Goal: Information Seeking & Learning: Check status

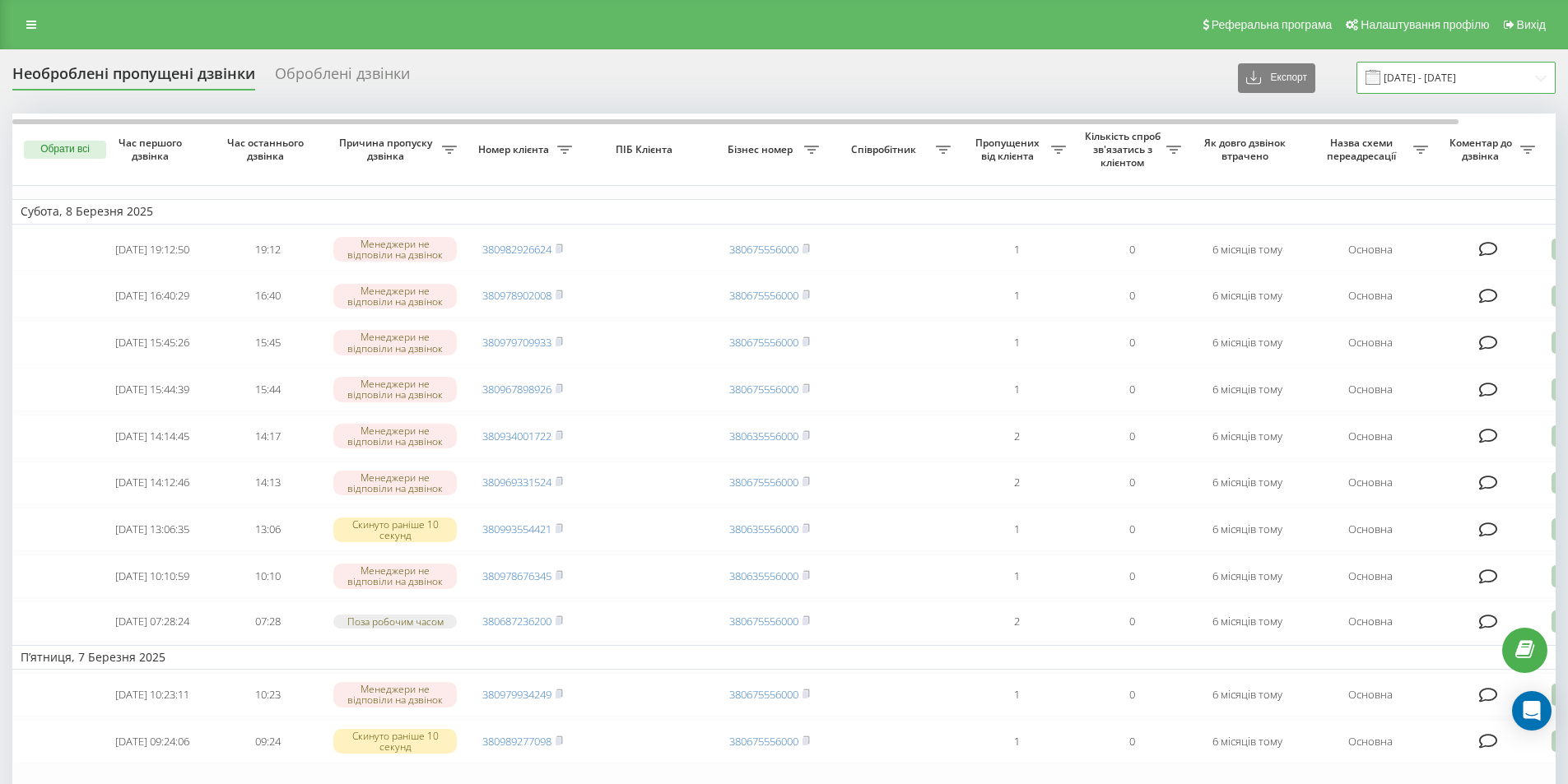
click at [1440, 77] on input "[DATE] - [DATE]" at bounding box center [1455, 77] width 200 height 32
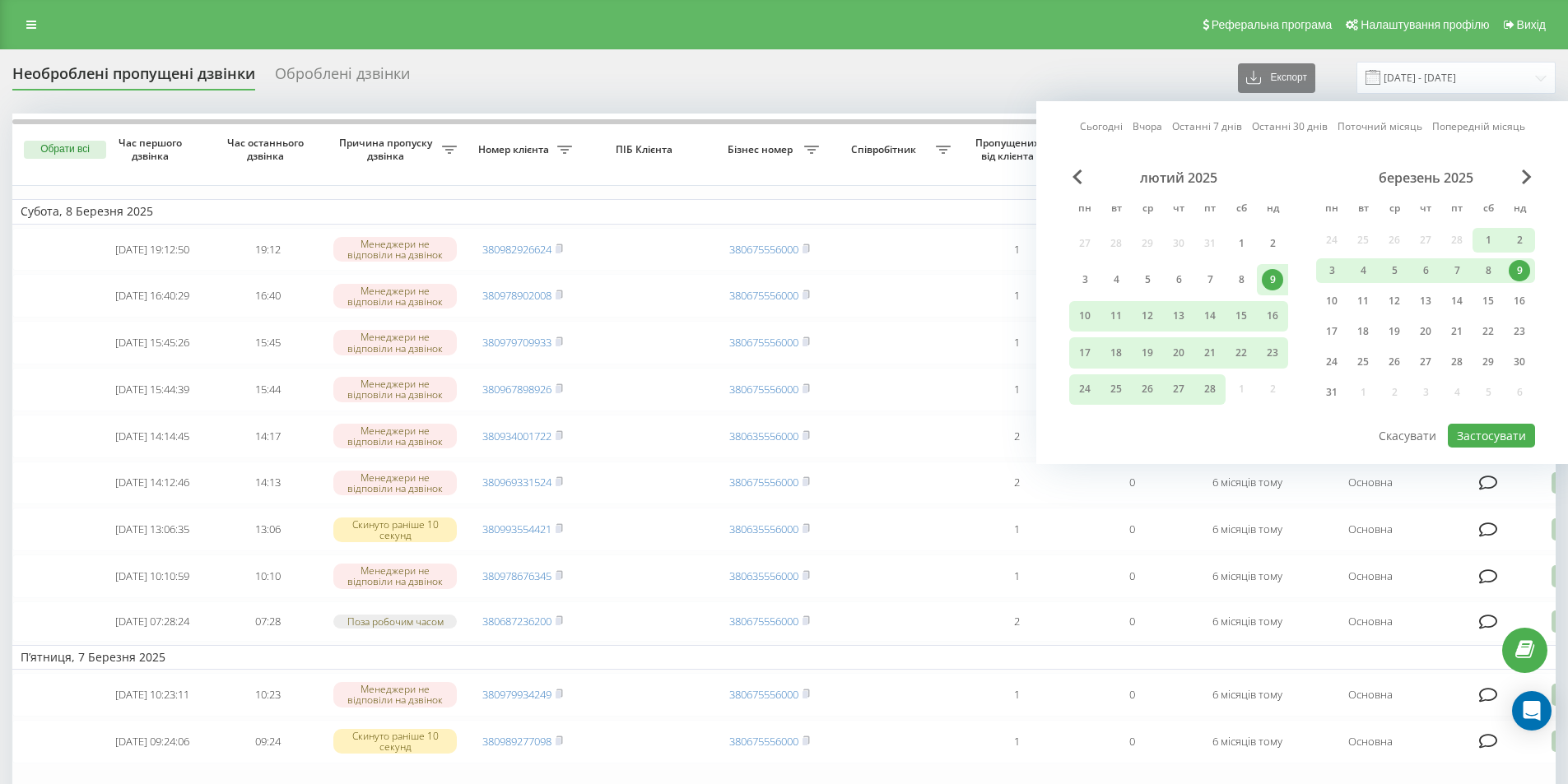
click at [1098, 130] on link "Сьогодні" at bounding box center [1101, 126] width 43 height 16
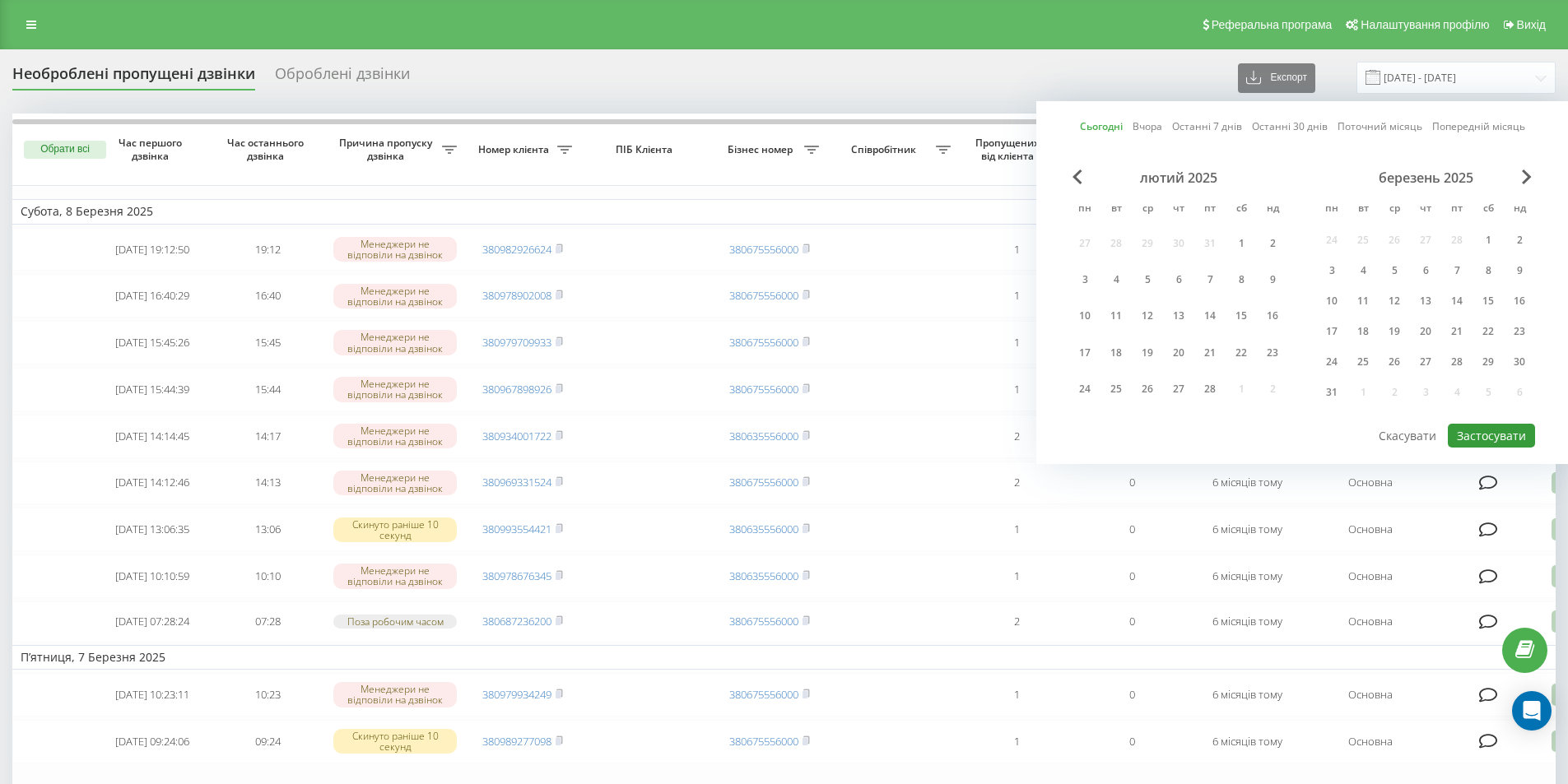
click at [1500, 442] on button "Застосувати" at bounding box center [1491, 435] width 88 height 24
type input "[DATE] - [DATE]"
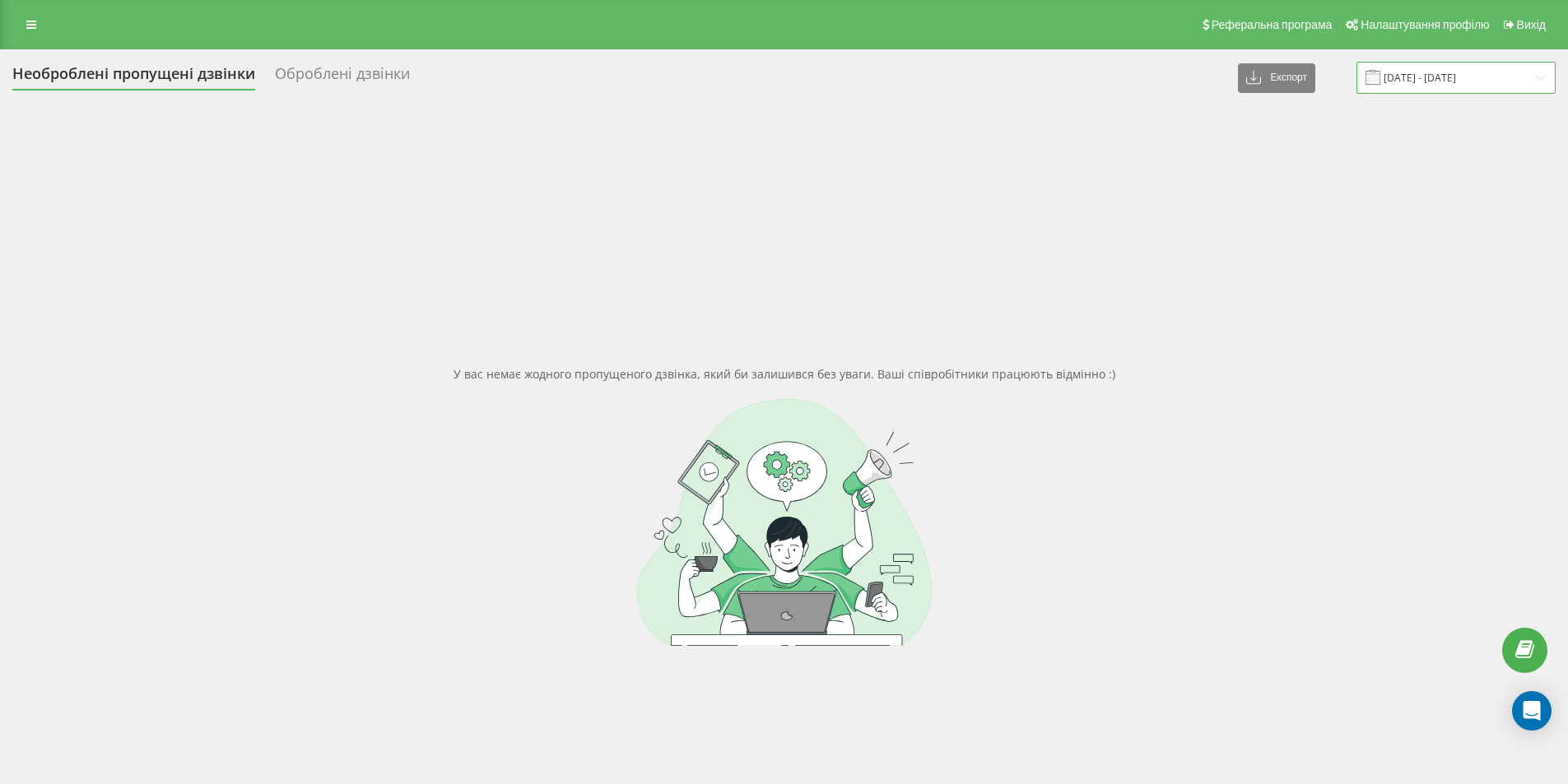
click at [1450, 79] on input "[DATE] - [DATE]" at bounding box center [1455, 77] width 200 height 32
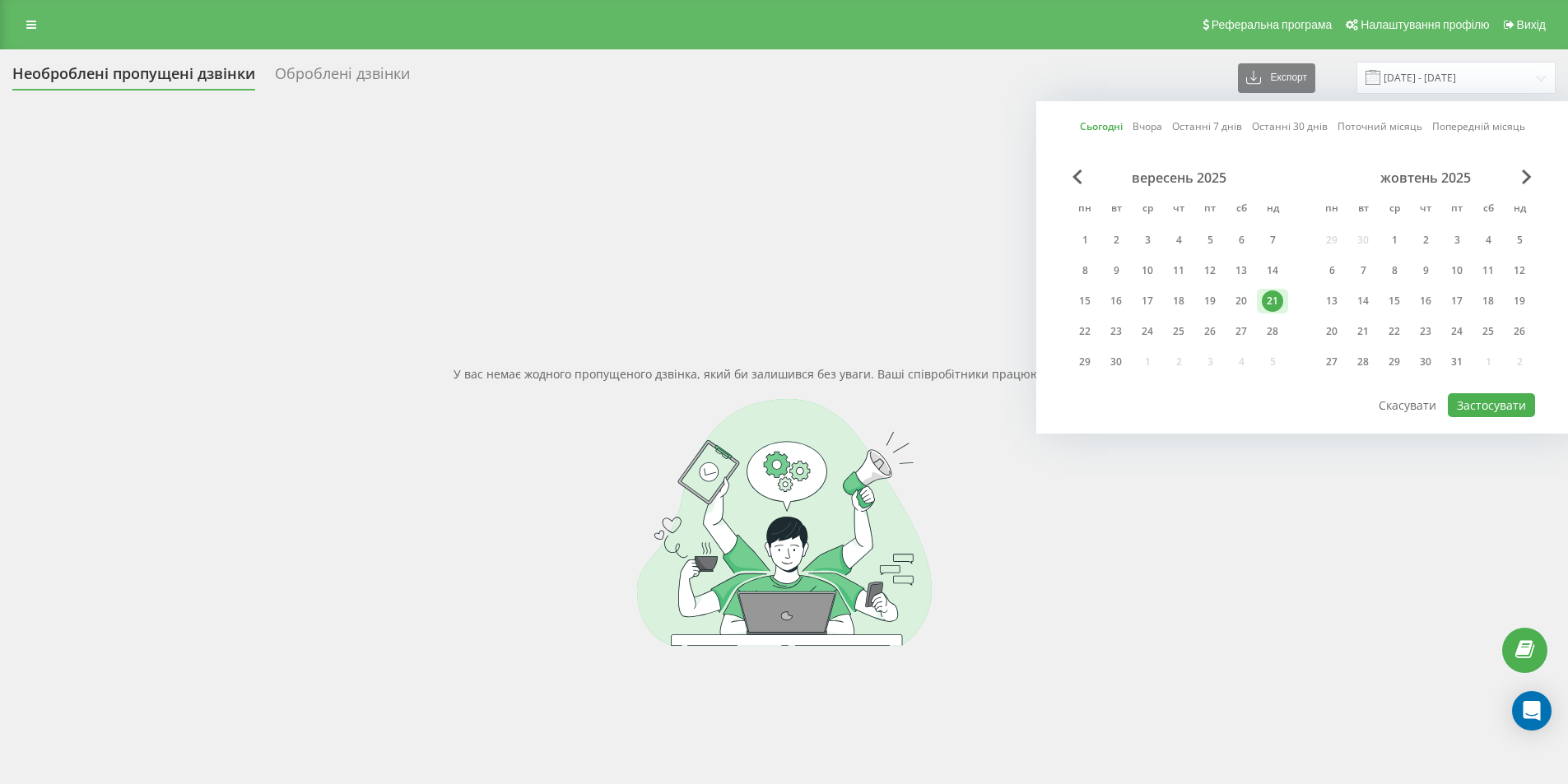
click at [1084, 122] on link "Сьогодні" at bounding box center [1101, 126] width 43 height 16
click at [1500, 406] on button "Застосувати" at bounding box center [1491, 405] width 88 height 24
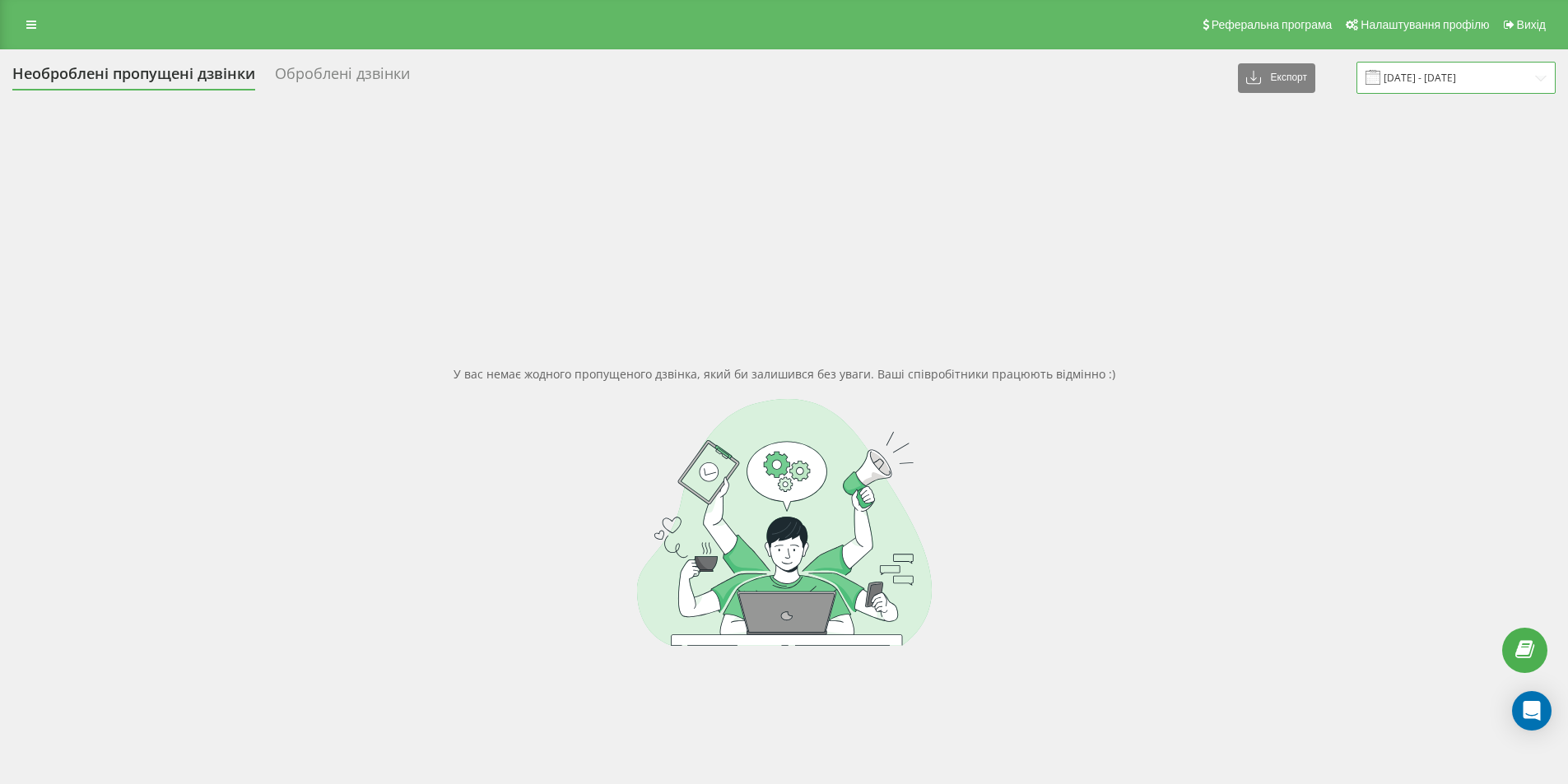
click at [1460, 88] on input "[DATE] - [DATE]" at bounding box center [1455, 77] width 200 height 32
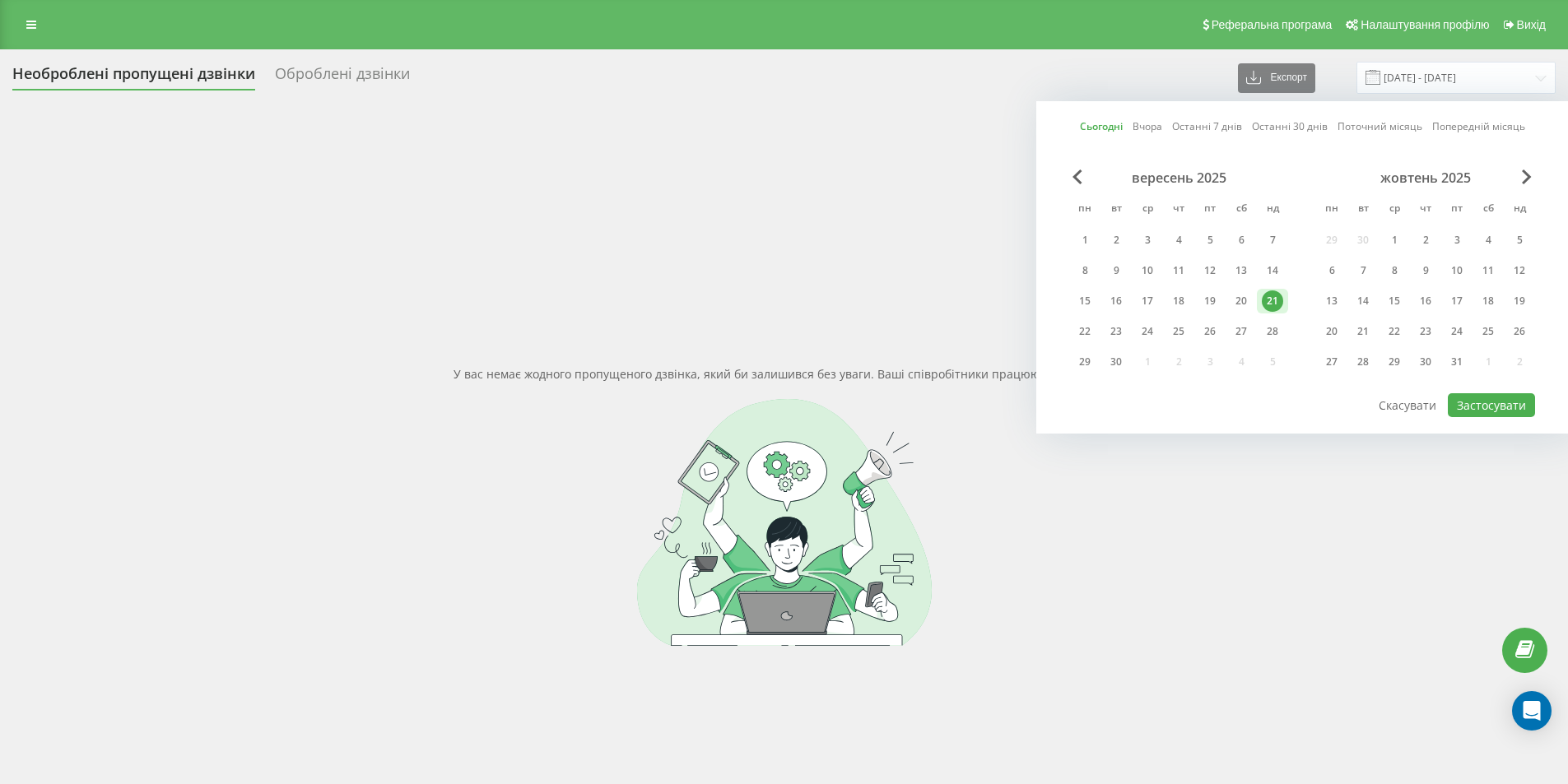
click at [1207, 123] on link "Останні 7 днів" at bounding box center [1207, 126] width 70 height 16
click at [1495, 401] on button "Застосувати" at bounding box center [1491, 405] width 88 height 24
type input "15.09.2025 - 21.09.2025"
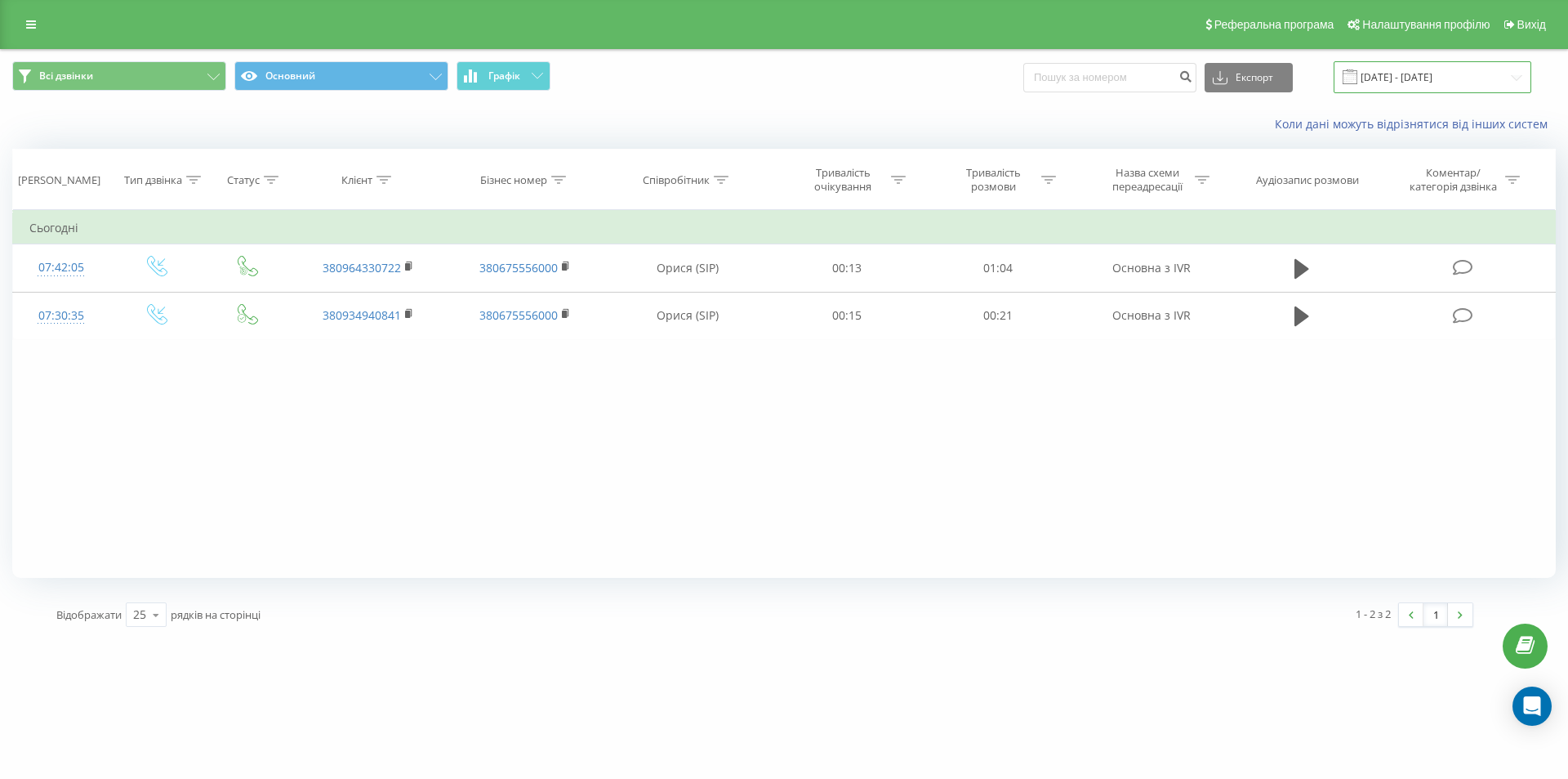
click at [1388, 73] on input "[DATE] - [DATE]" at bounding box center [1433, 76] width 198 height 32
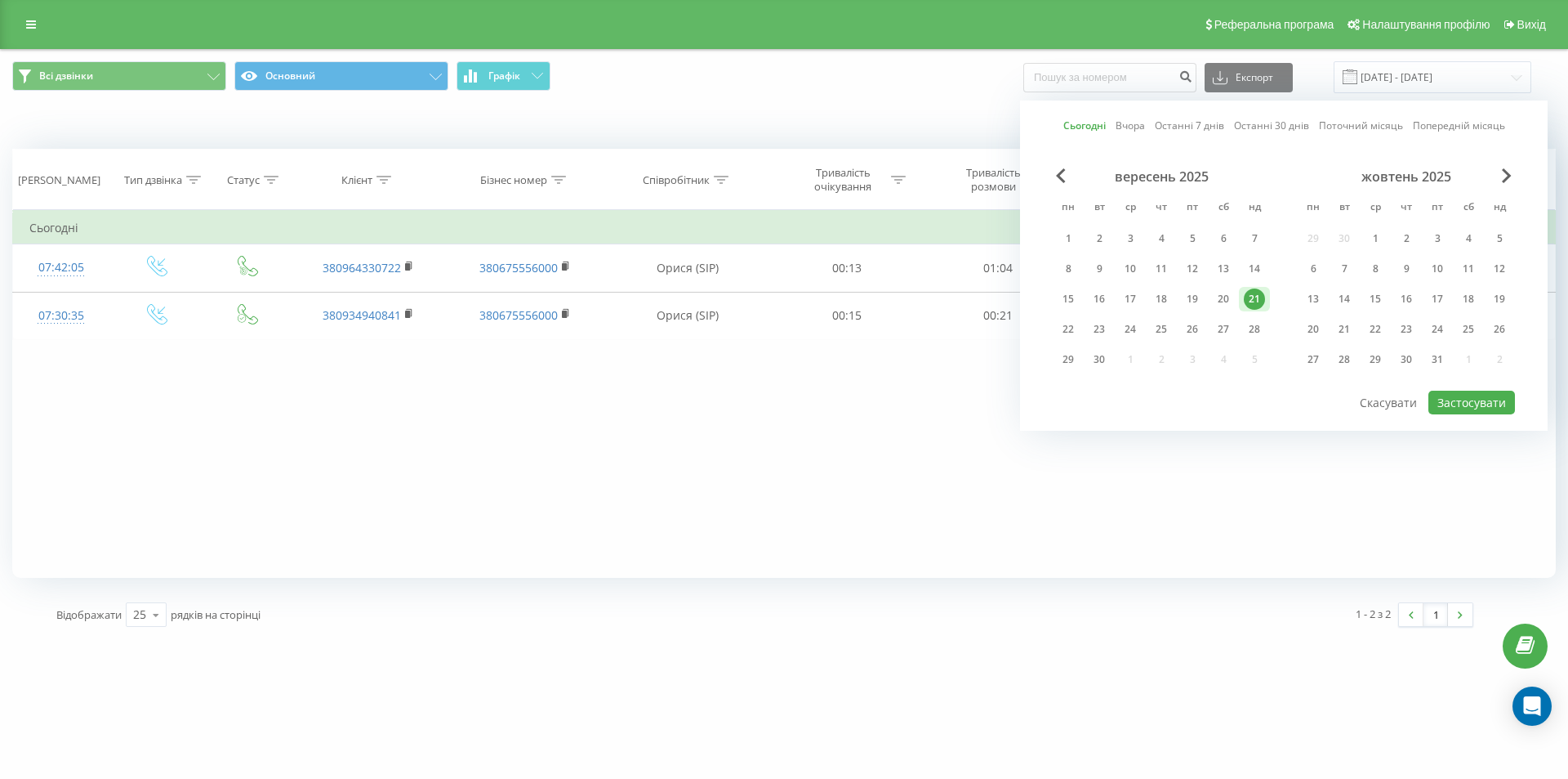
click at [1080, 124] on link "Сьогодні" at bounding box center [1085, 126] width 43 height 15
click at [1193, 130] on link "Останні 7 днів" at bounding box center [1190, 126] width 70 height 15
click at [1470, 400] on button "Застосувати" at bounding box center [1472, 402] width 87 height 24
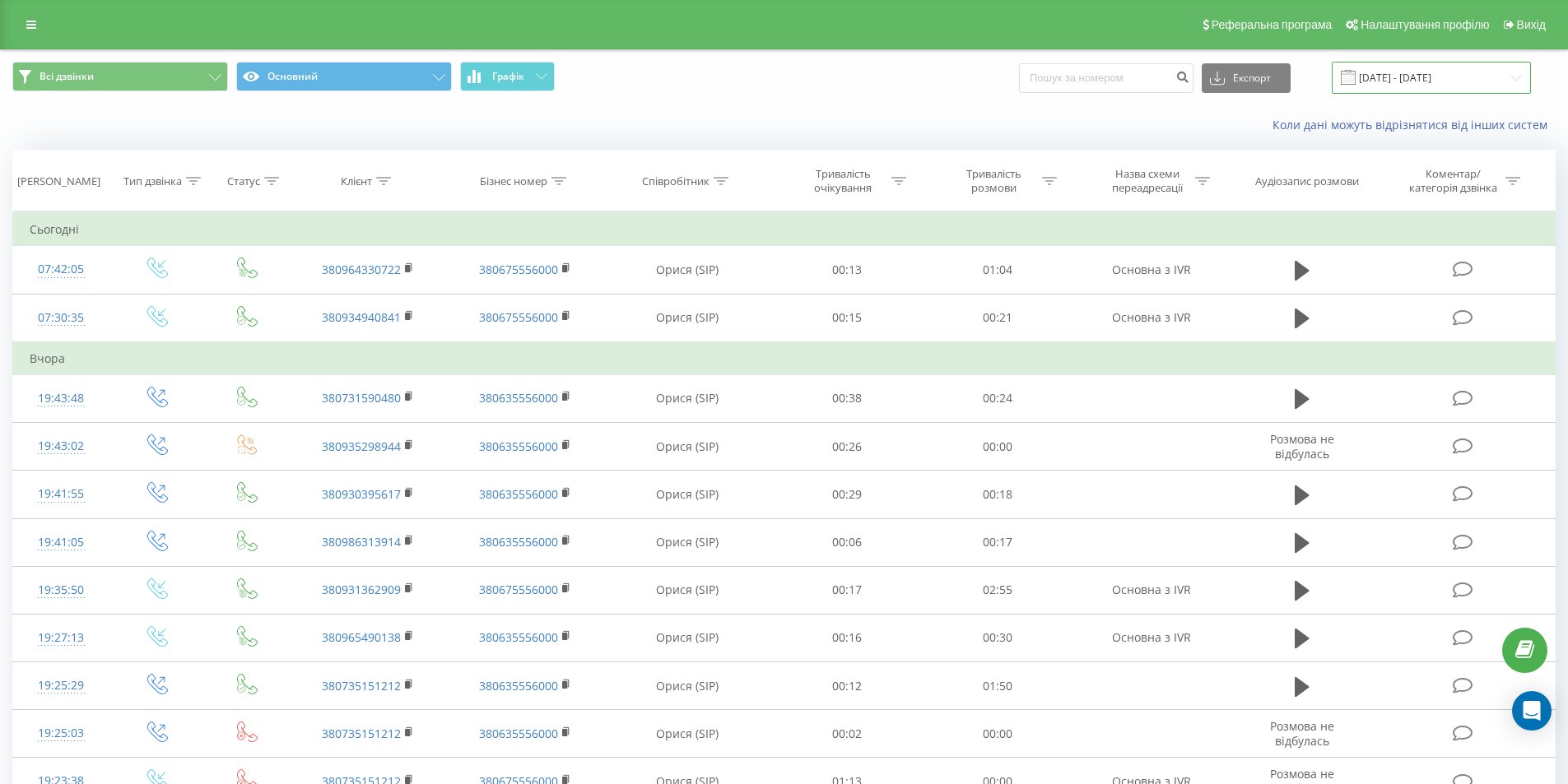
click at [1439, 74] on input "[DATE] - [DATE]" at bounding box center [1431, 77] width 200 height 32
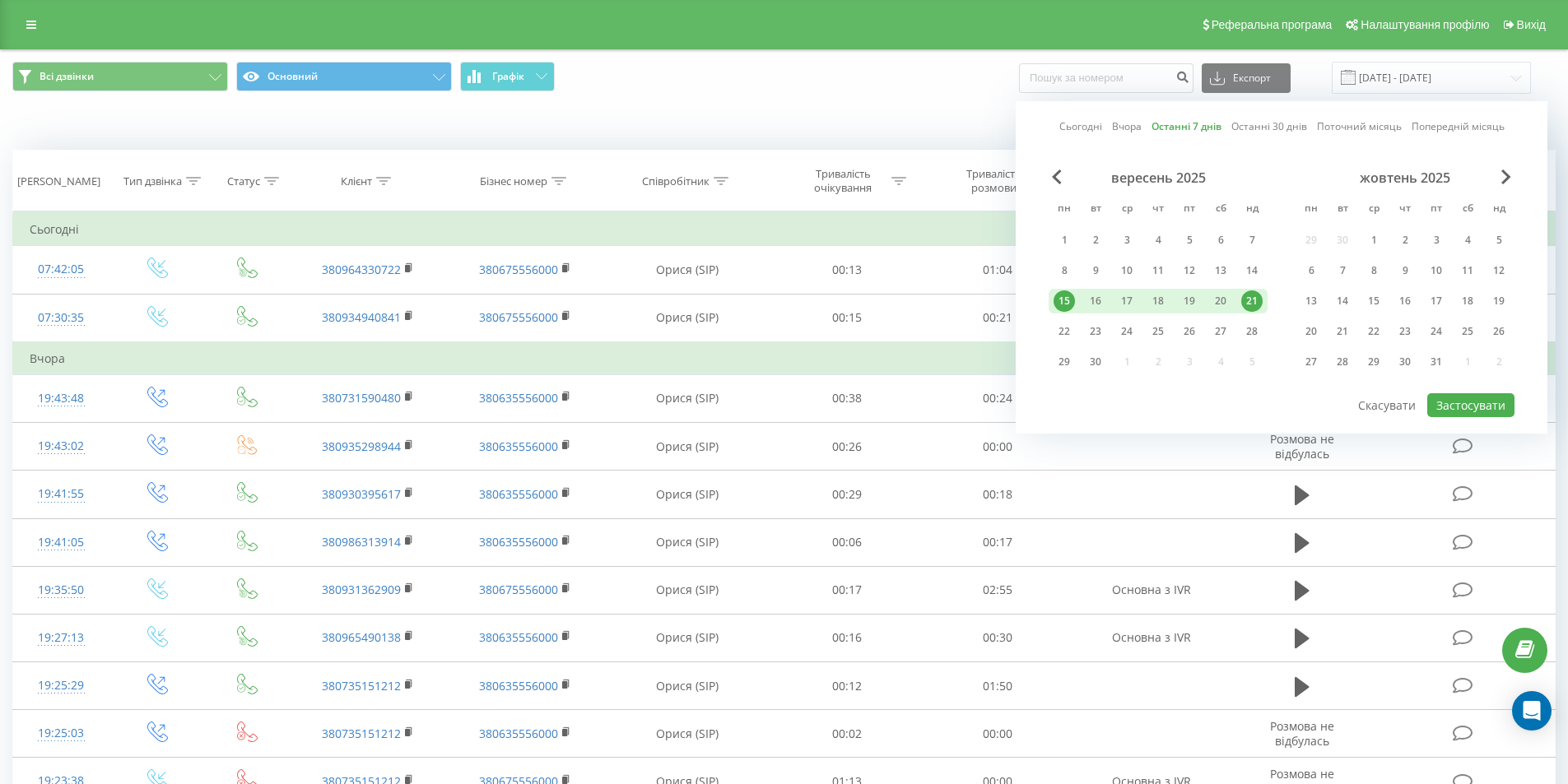
click at [1072, 123] on link "Сьогодні" at bounding box center [1080, 126] width 43 height 16
click at [1474, 399] on button "Застосувати" at bounding box center [1471, 405] width 88 height 24
type input "[DATE] - [DATE]"
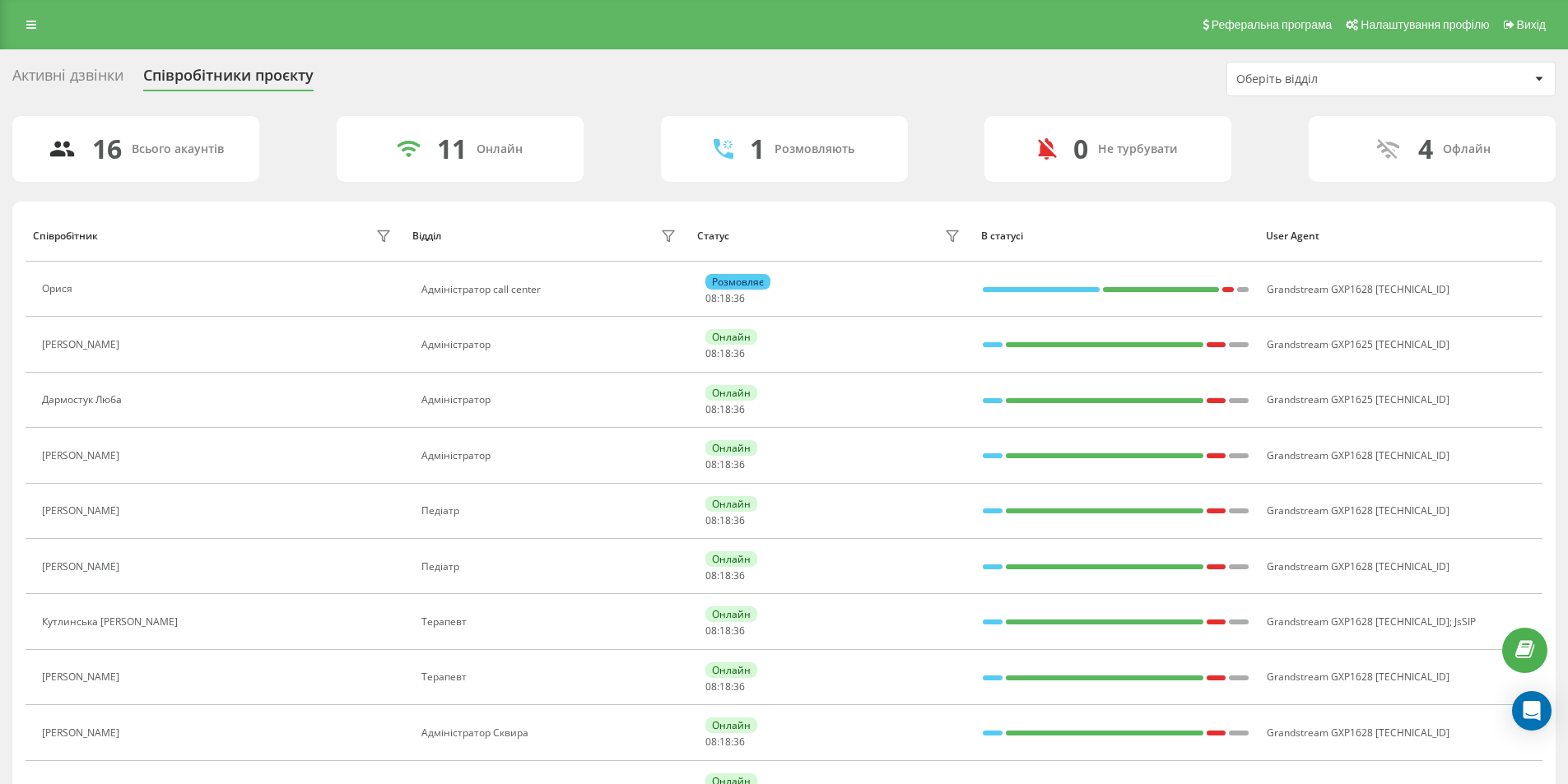
click at [76, 82] on div "Активні дзвінки" at bounding box center [68, 79] width 111 height 25
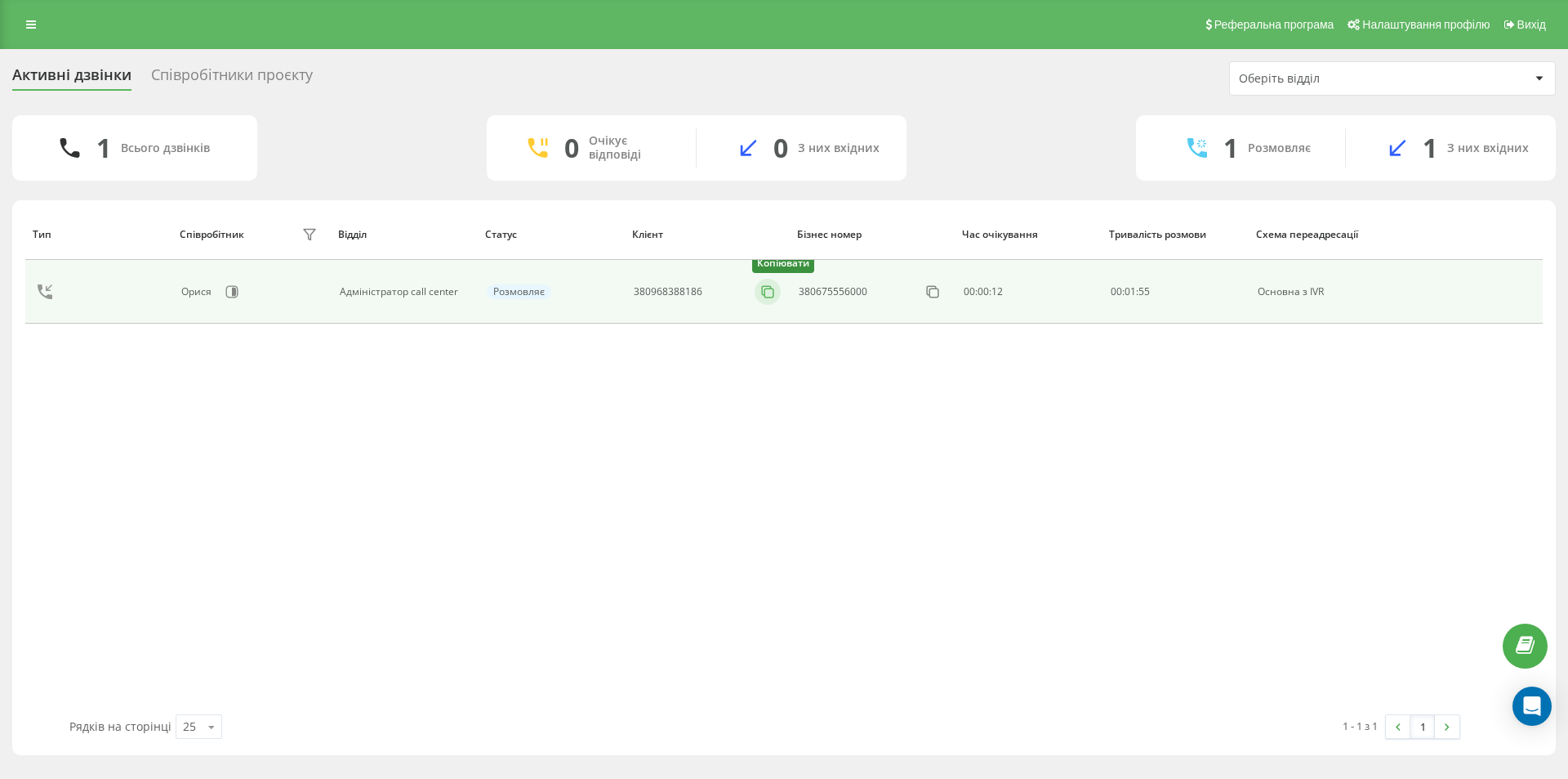
click at [764, 288] on icon at bounding box center [767, 291] width 16 height 16
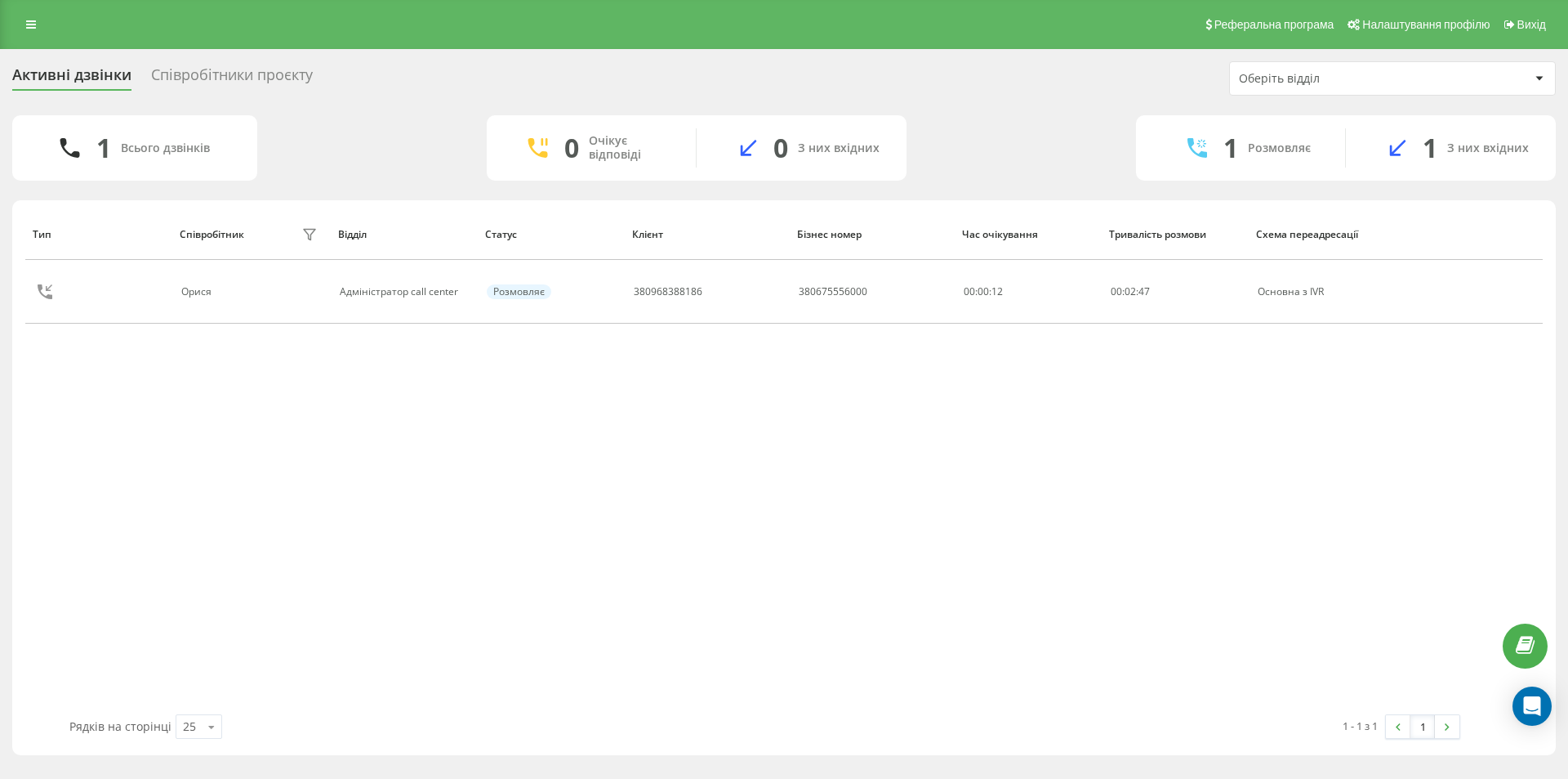
click at [564, 506] on div "Тип Співробітник фільтру Відділ Статус Клієнт Бізнес номер Час очікування Трива…" at bounding box center [784, 461] width 1518 height 505
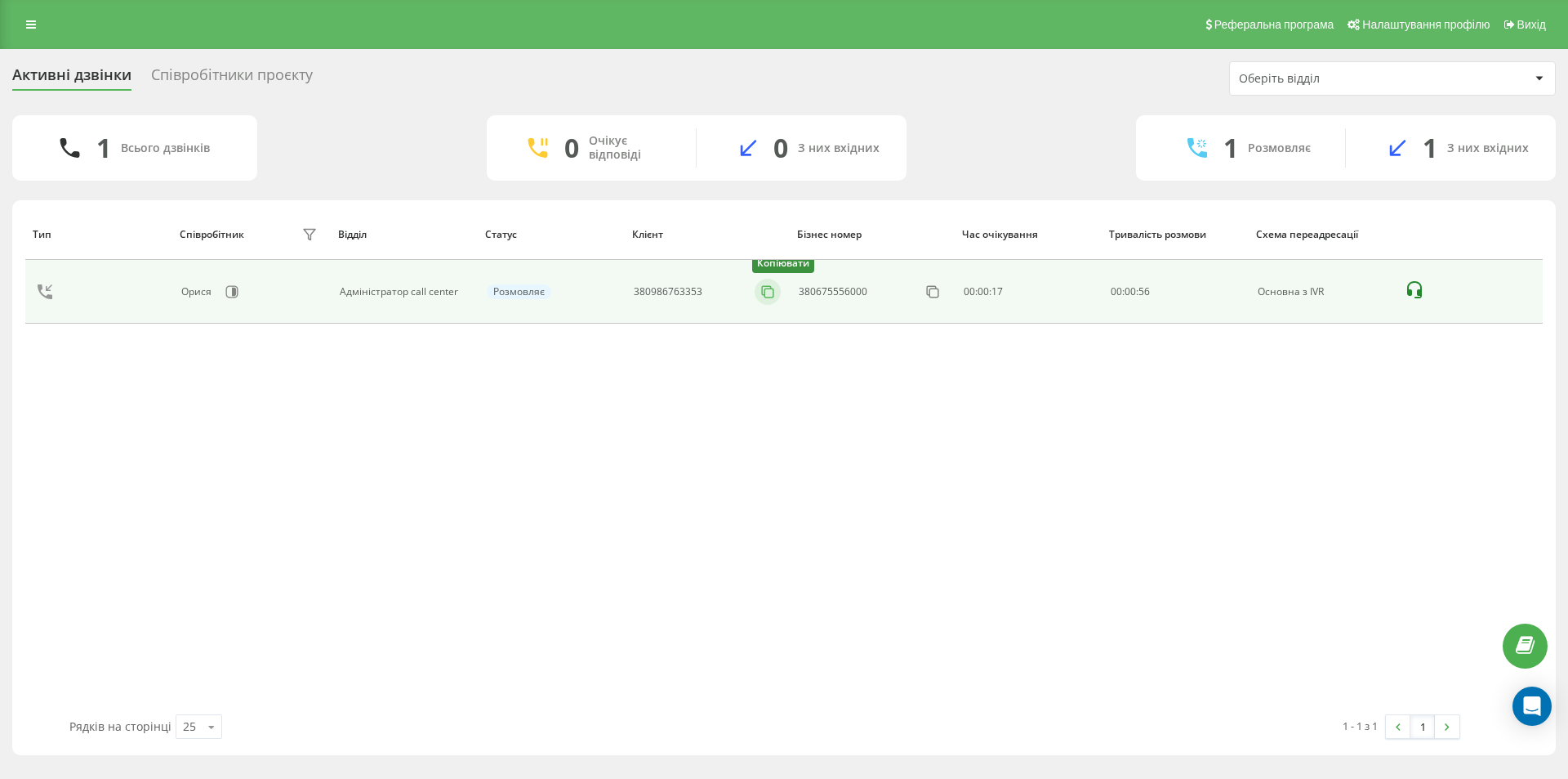
click at [769, 288] on icon at bounding box center [767, 291] width 16 height 16
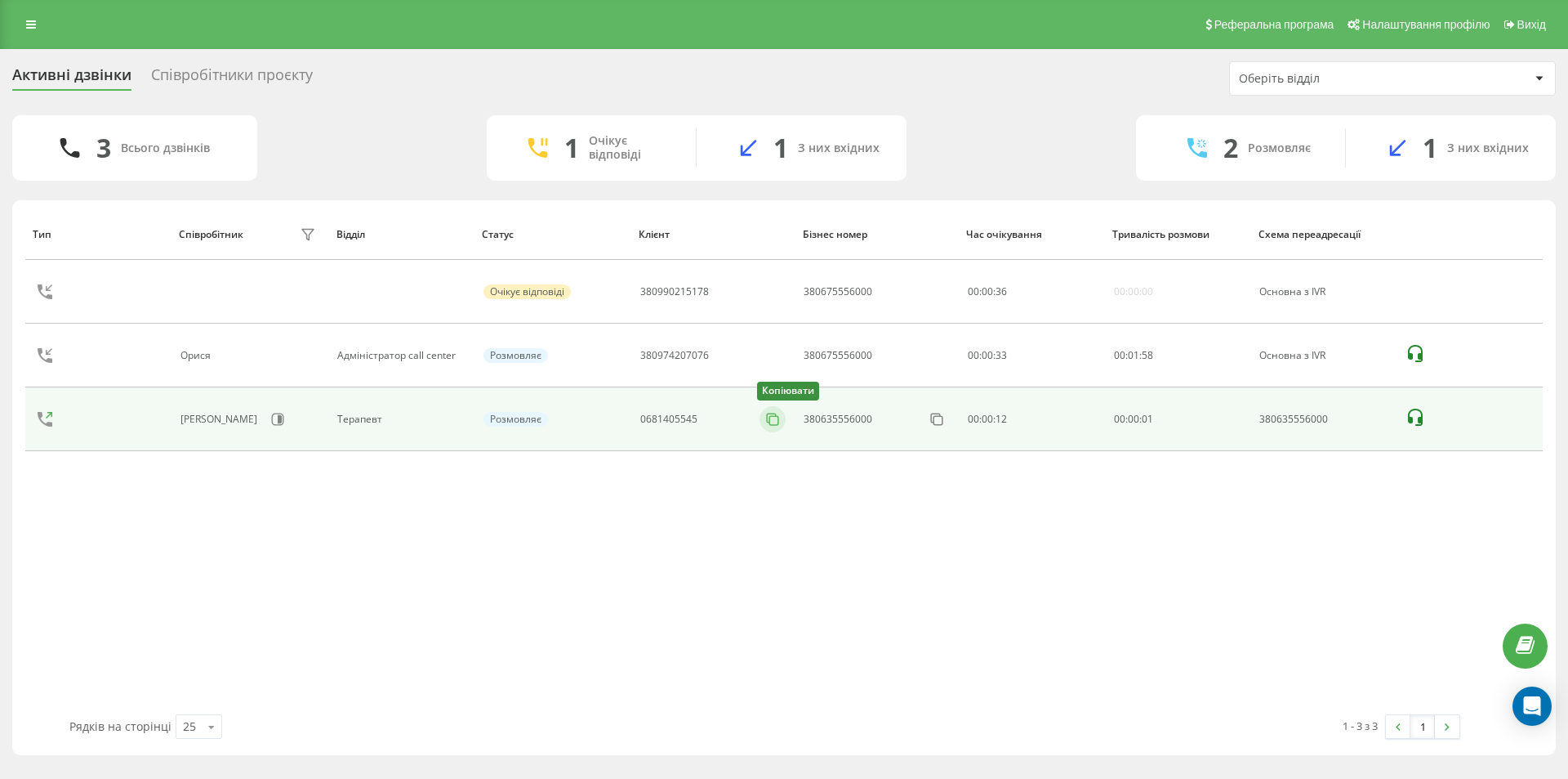
click at [779, 422] on rect at bounding box center [774, 419] width 9 height 9
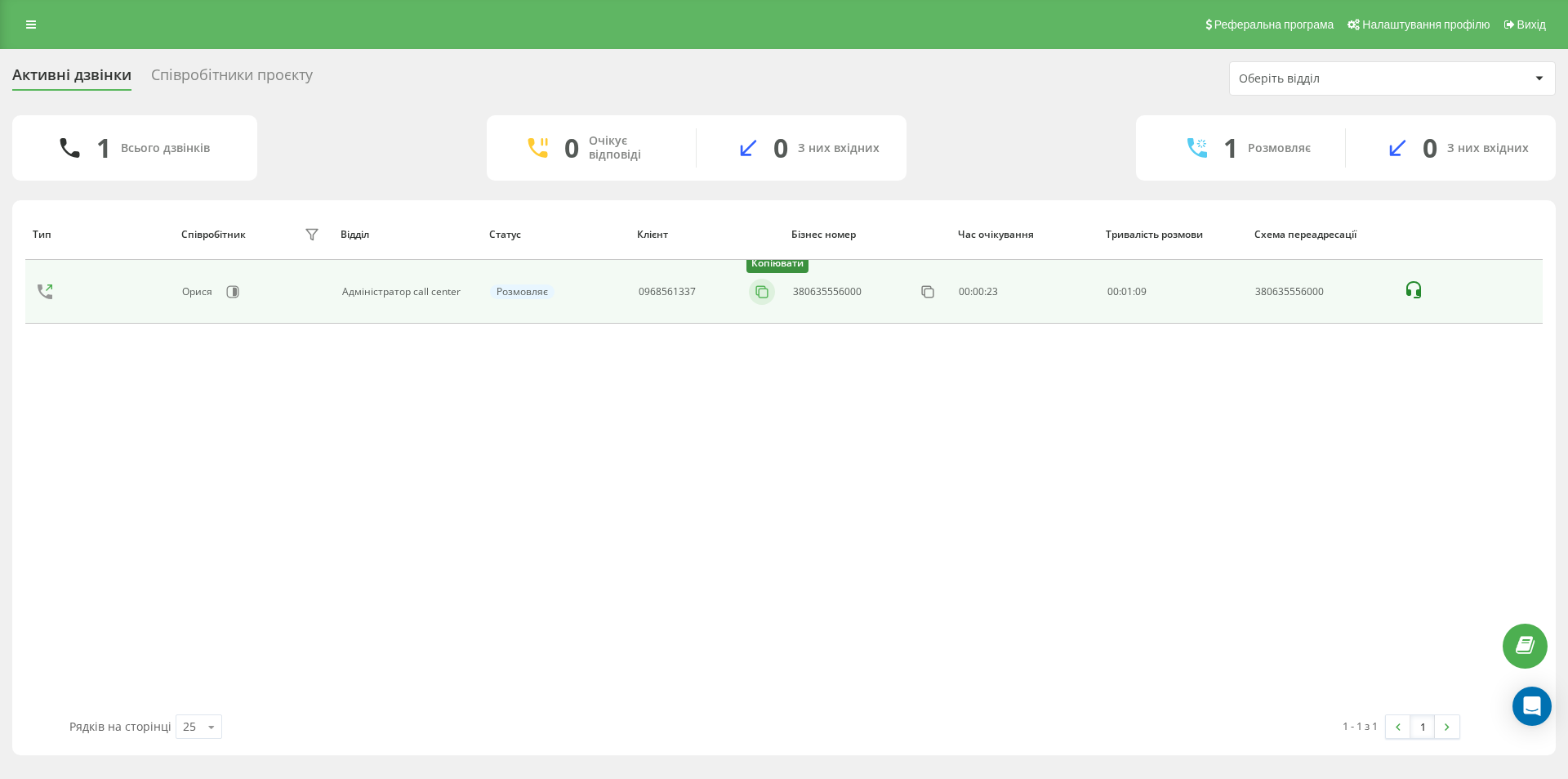
click at [767, 290] on icon at bounding box center [761, 291] width 16 height 16
click at [761, 292] on icon at bounding box center [767, 291] width 16 height 16
click at [769, 286] on icon at bounding box center [766, 290] width 9 height 9
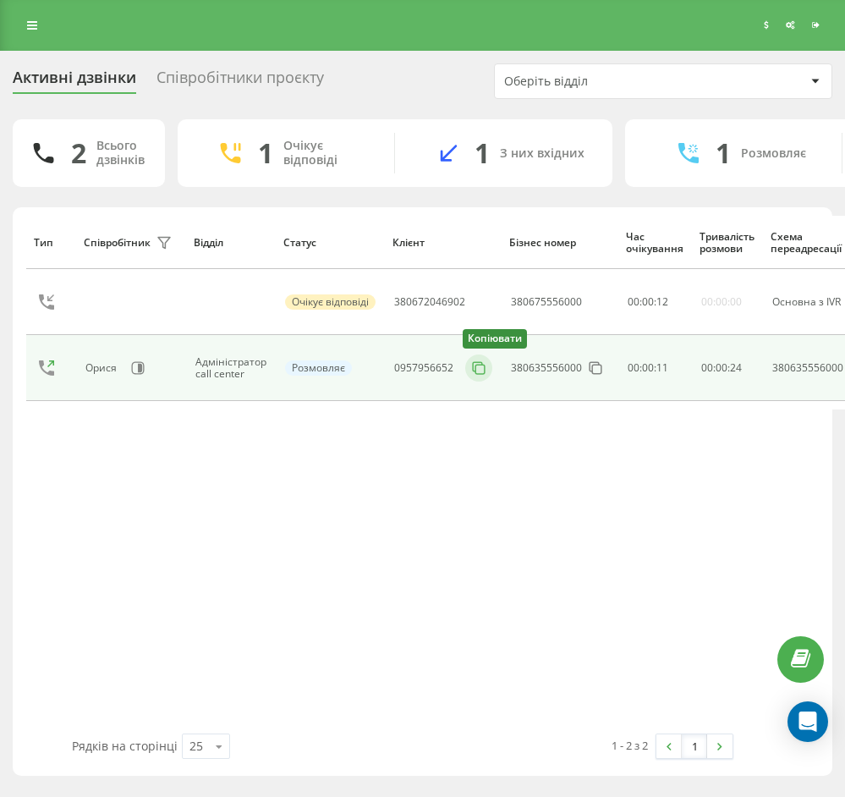
click at [480, 368] on icon at bounding box center [478, 367] width 17 height 17
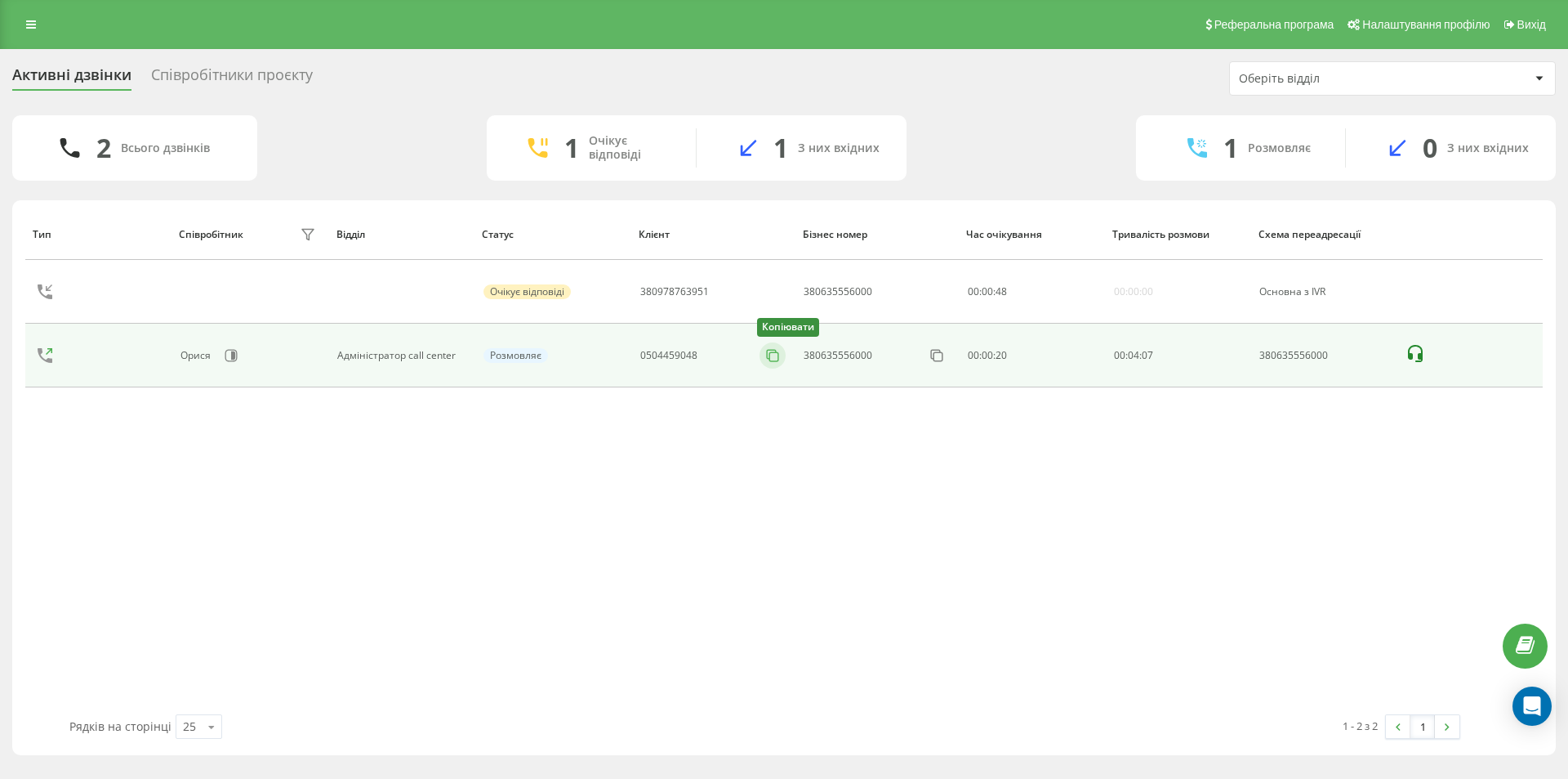
click at [785, 357] on button at bounding box center [772, 356] width 26 height 18
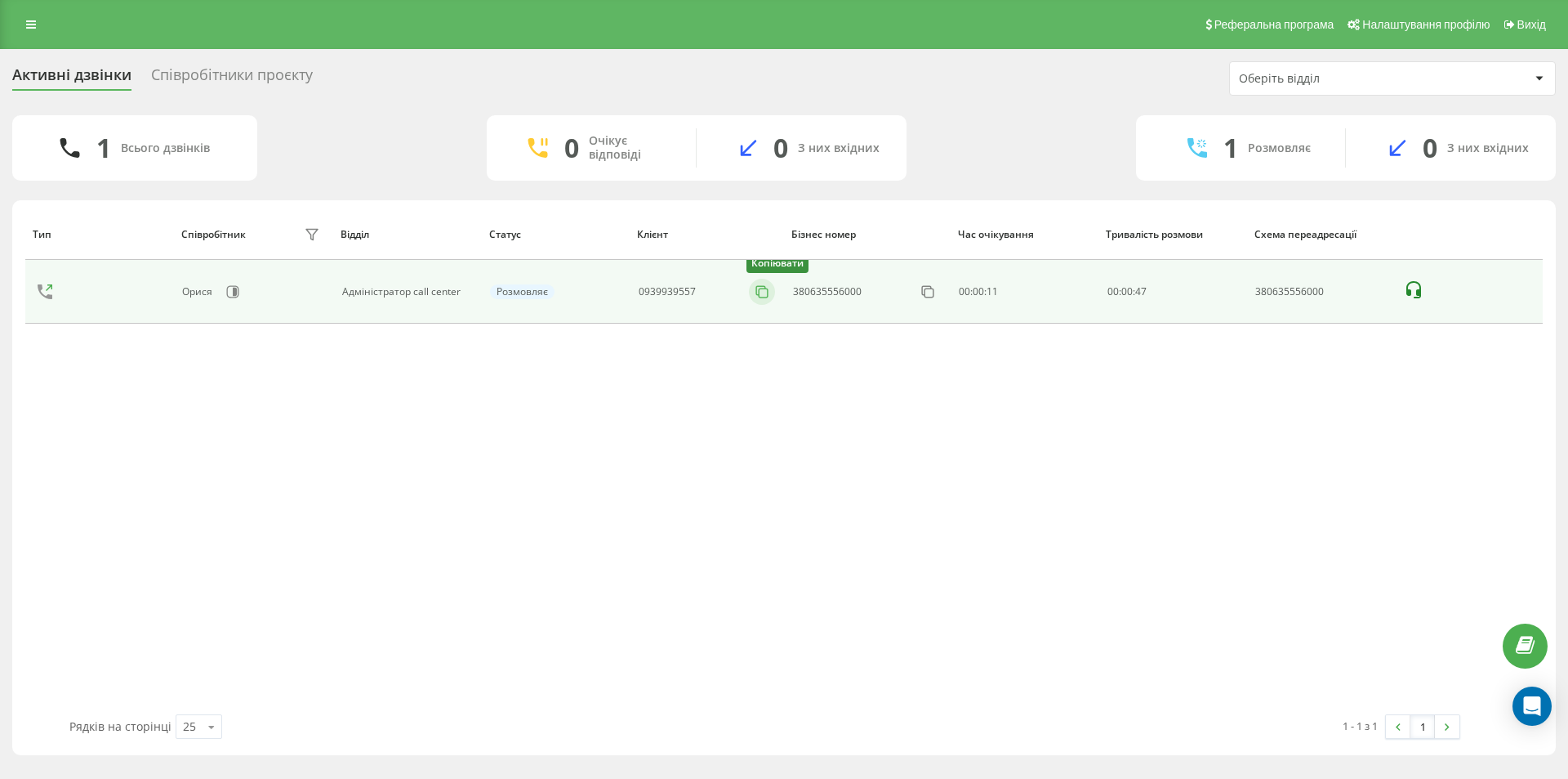
click at [764, 294] on icon at bounding box center [761, 291] width 16 height 16
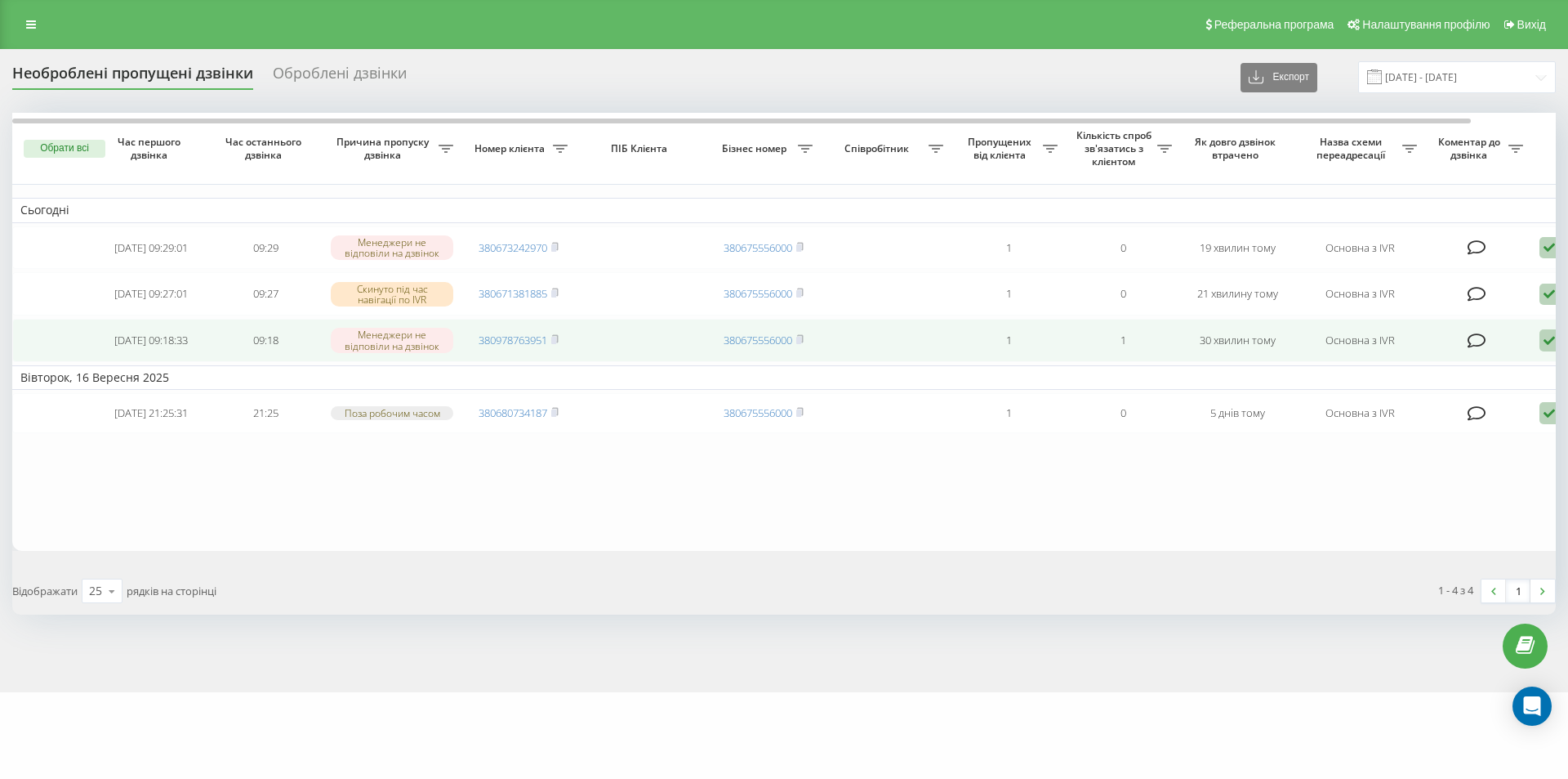
click at [1549, 350] on icon at bounding box center [1550, 340] width 19 height 22
click at [1457, 363] on div "Не вдалося зв'язатися" at bounding box center [1480, 366] width 305 height 29
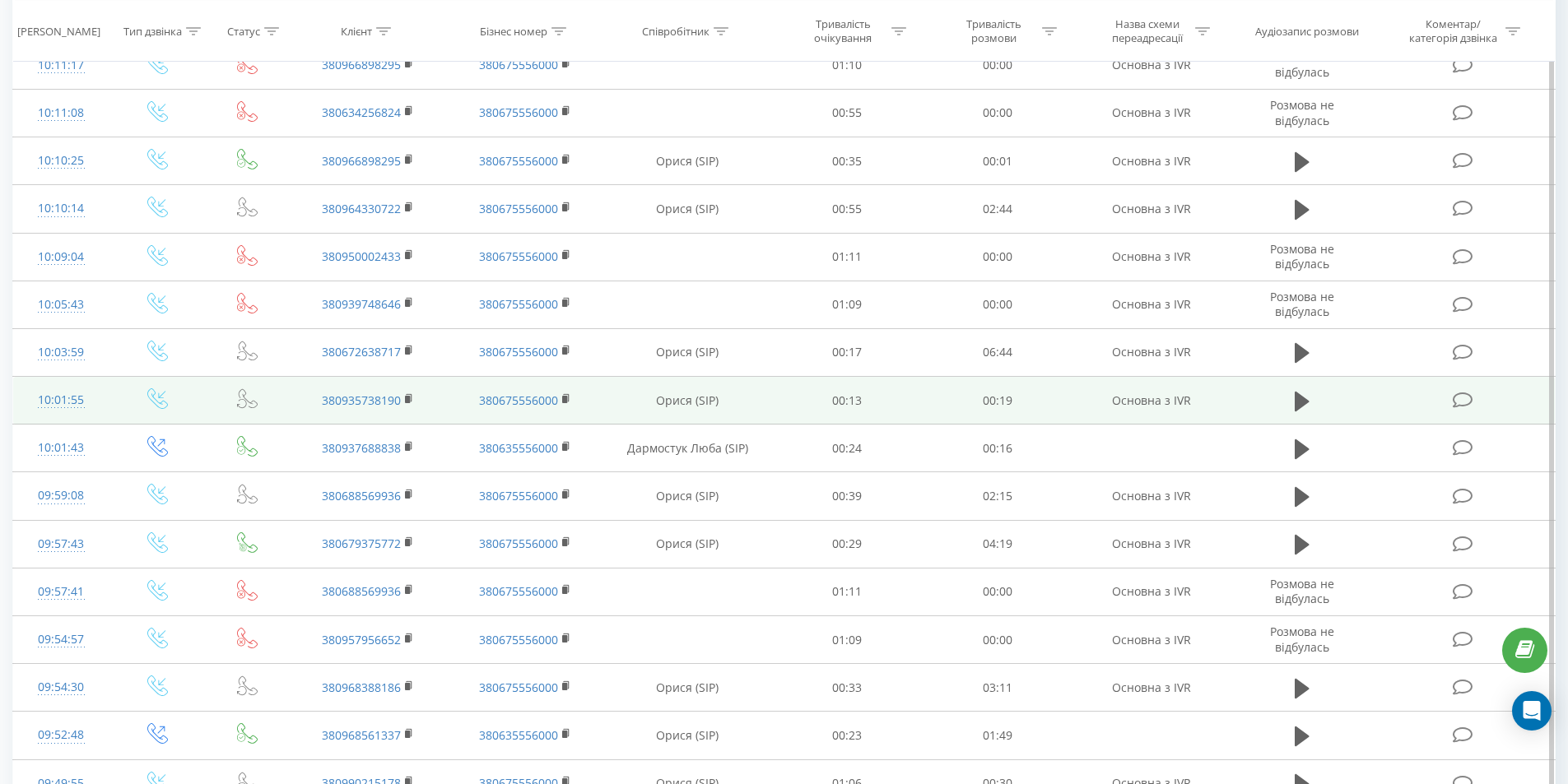
scroll to position [329, 0]
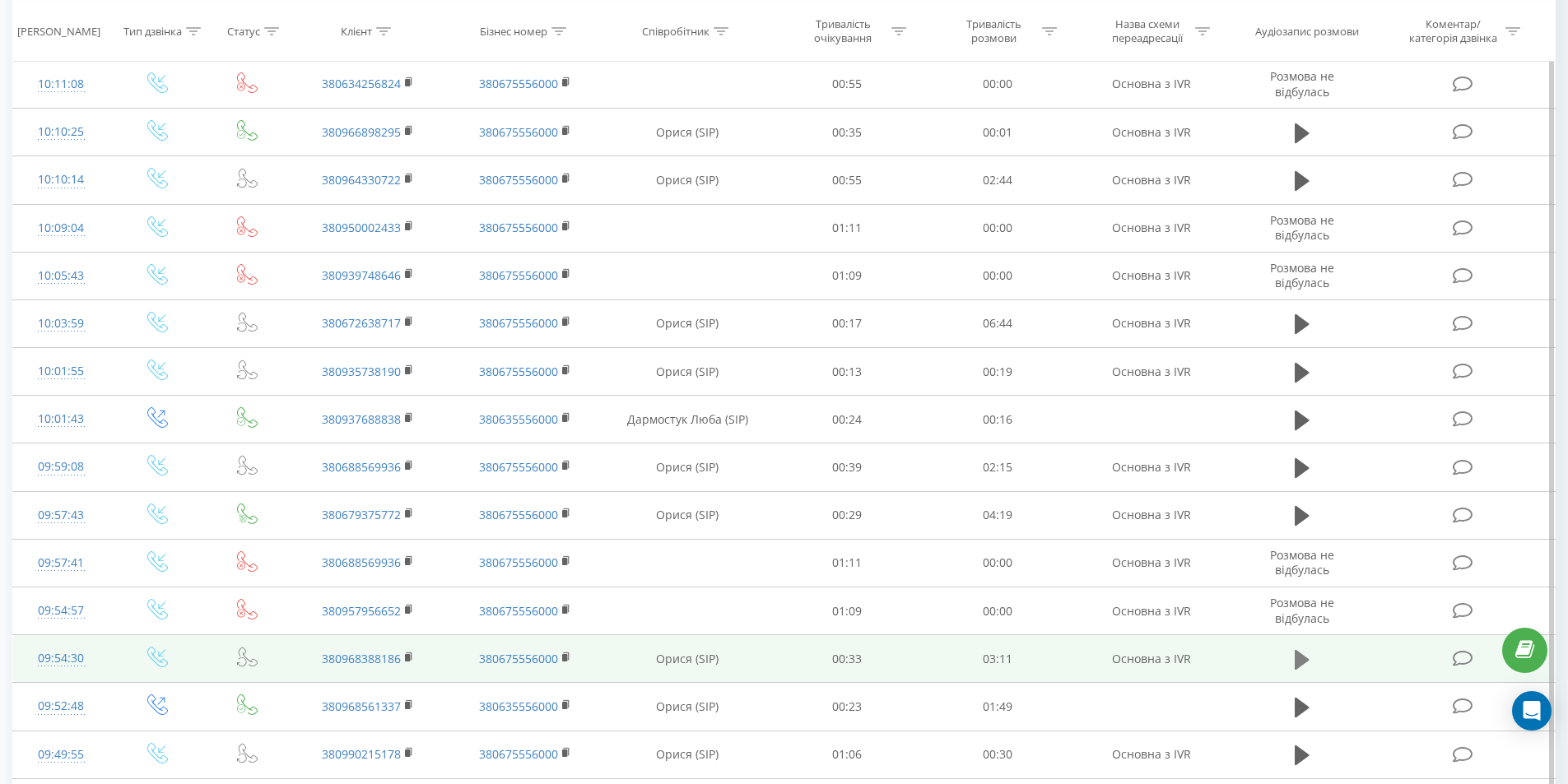
click at [1299, 659] on icon at bounding box center [1301, 659] width 15 height 19
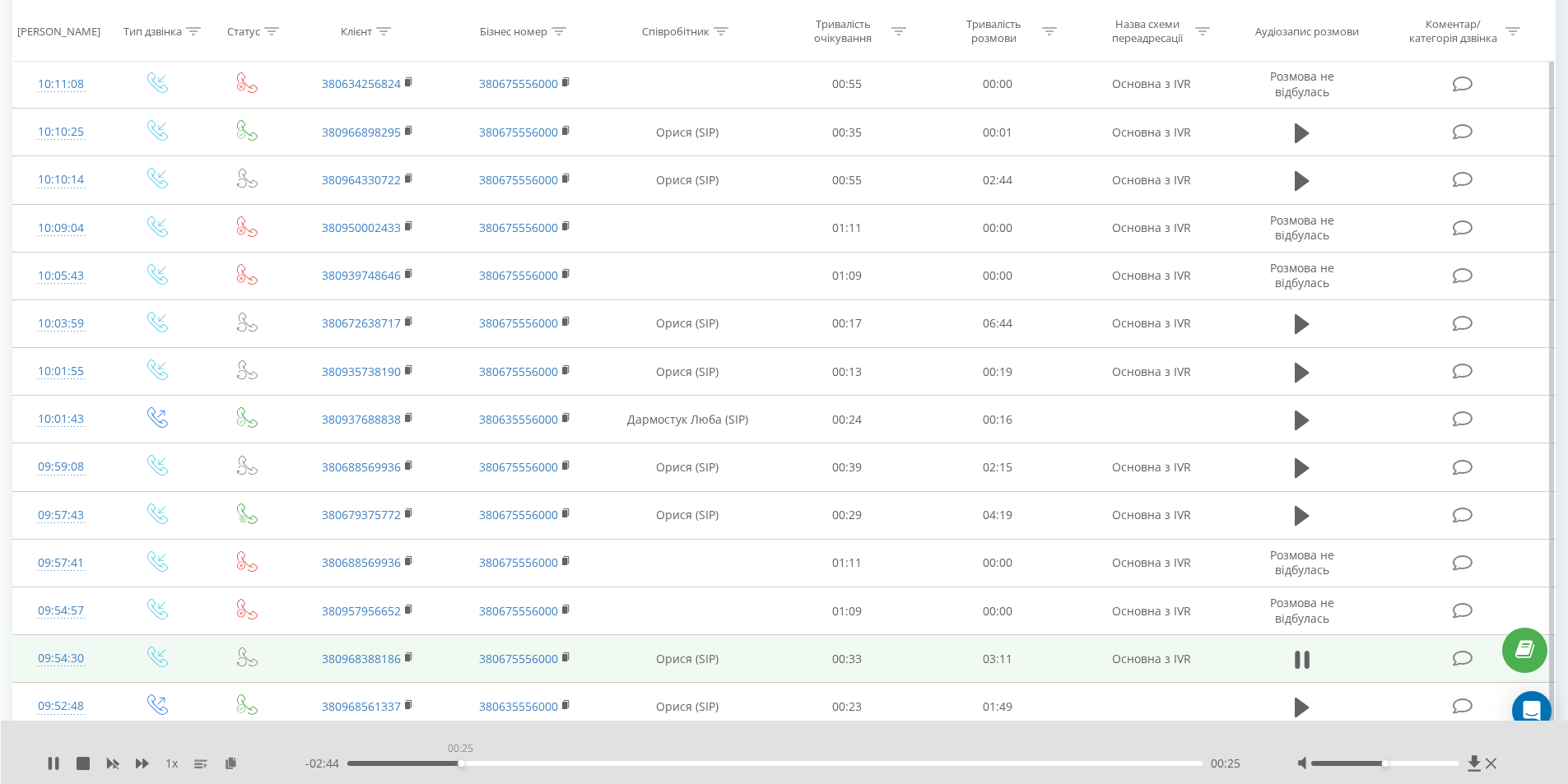
click at [460, 764] on div "00:25" at bounding box center [775, 763] width 856 height 5
click at [503, 763] on div "00:34" at bounding box center [775, 763] width 856 height 5
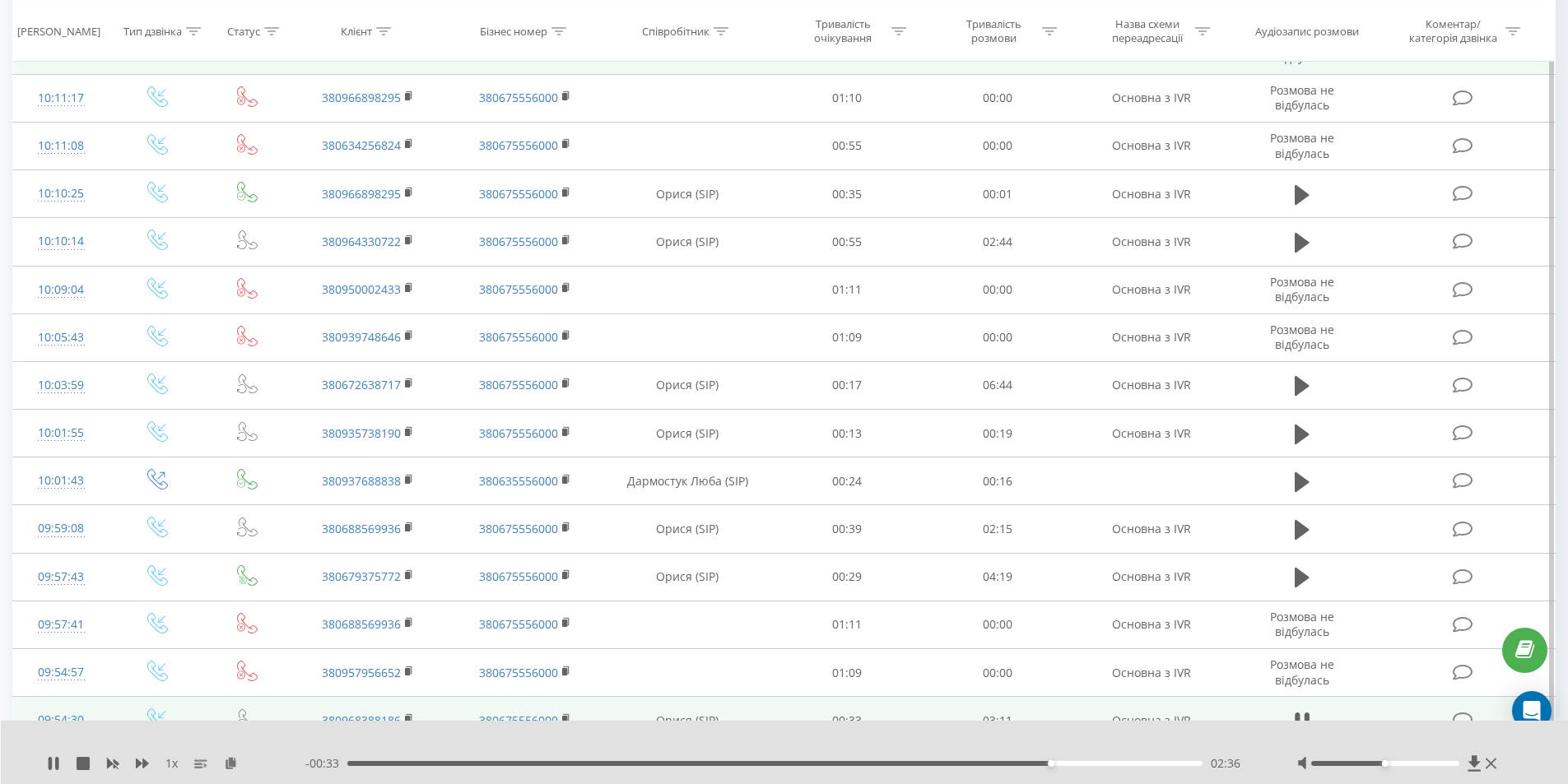
scroll to position [0, 0]
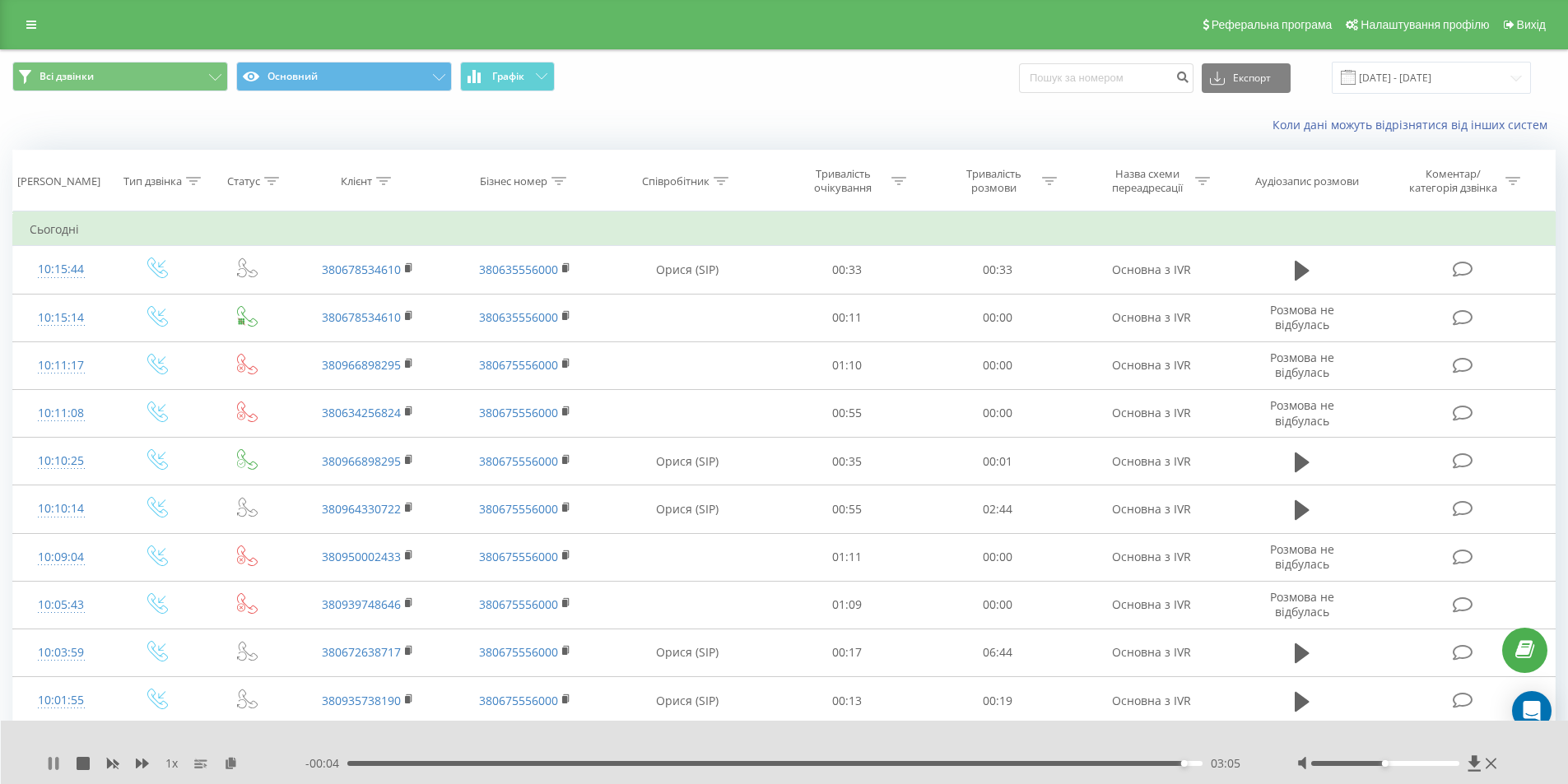
click at [55, 762] on icon at bounding box center [54, 764] width 14 height 14
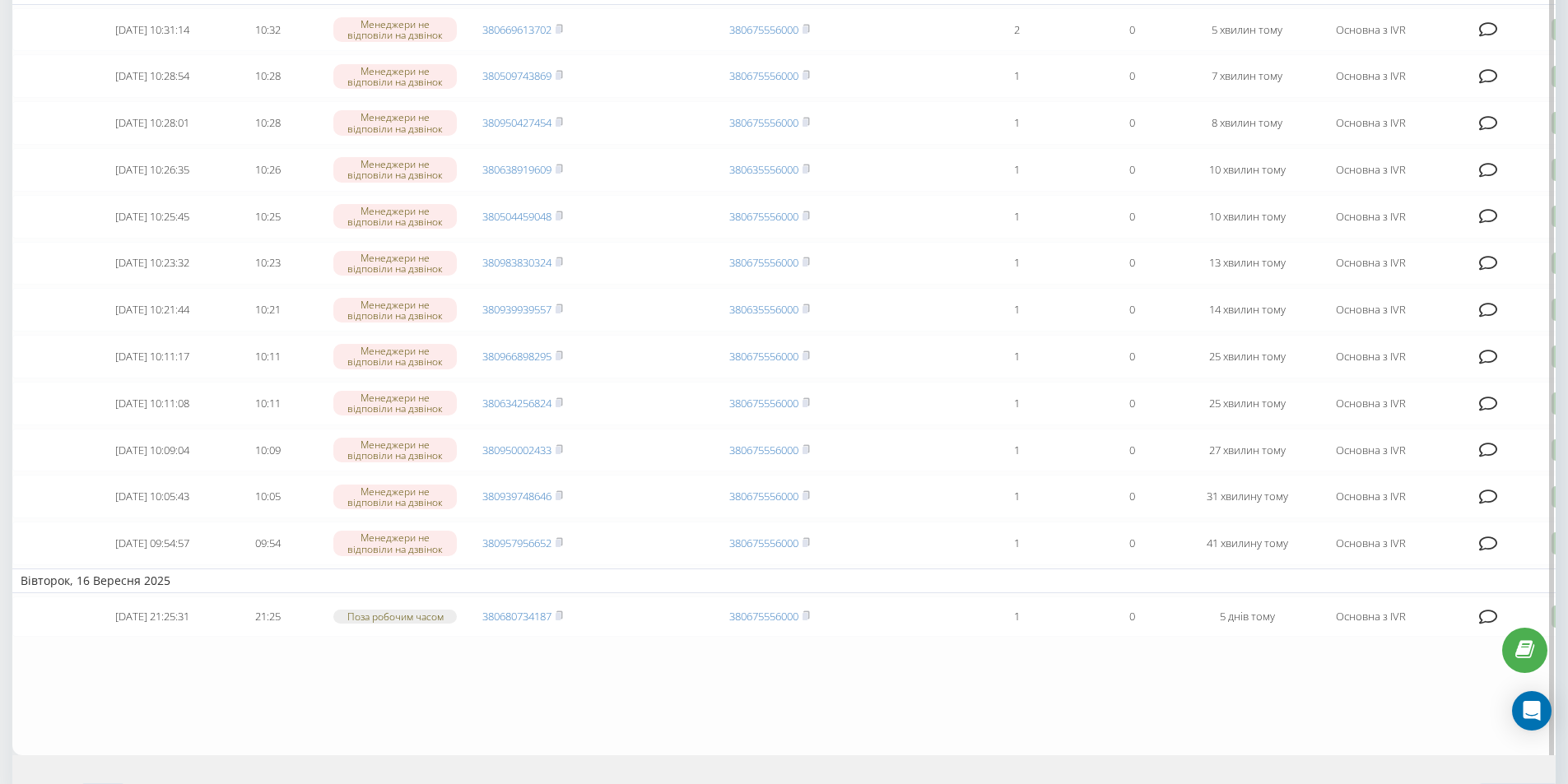
scroll to position [83, 0]
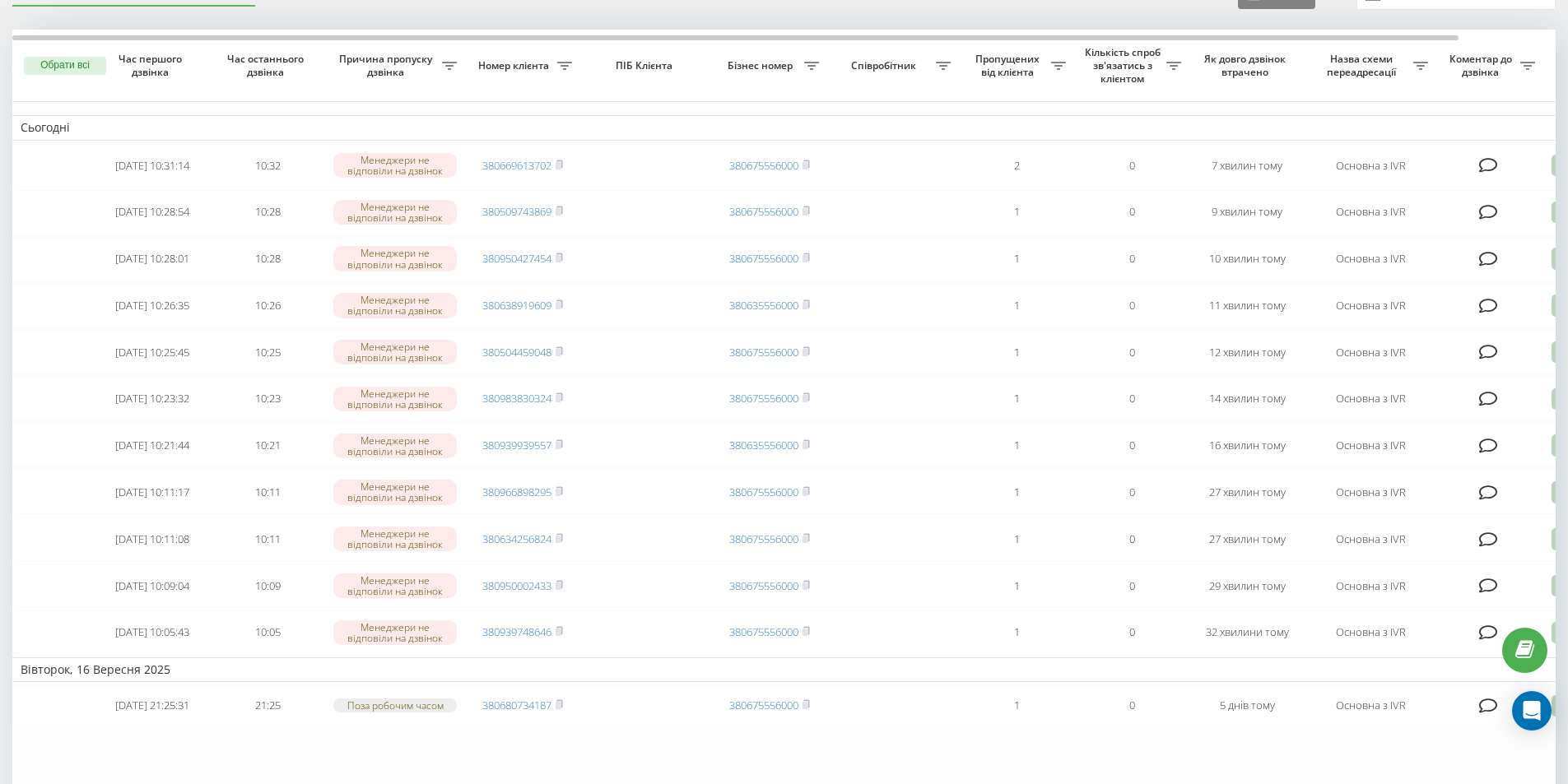
scroll to position [77, 0]
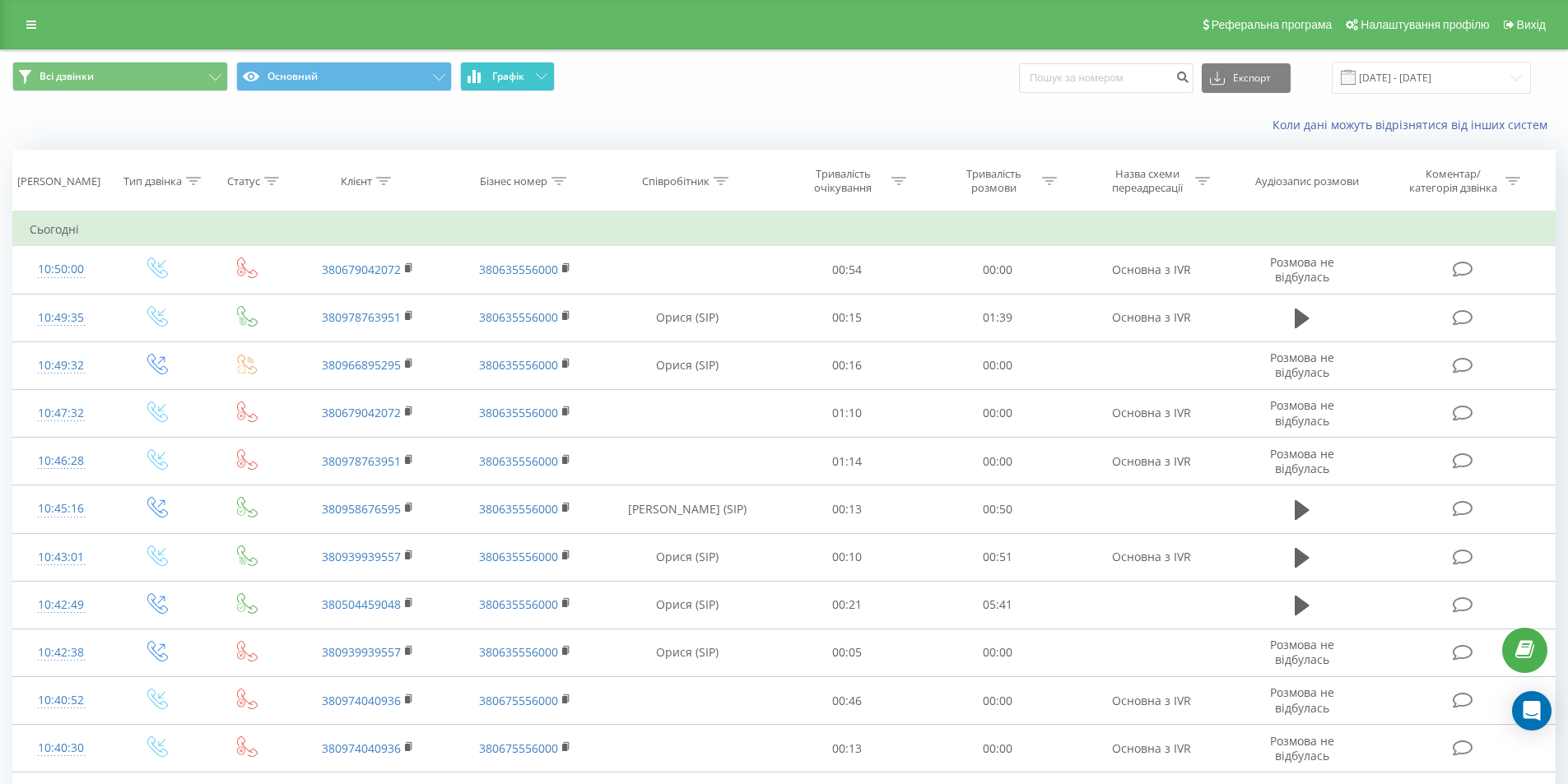
click at [505, 79] on span "Графік" at bounding box center [508, 77] width 32 height 12
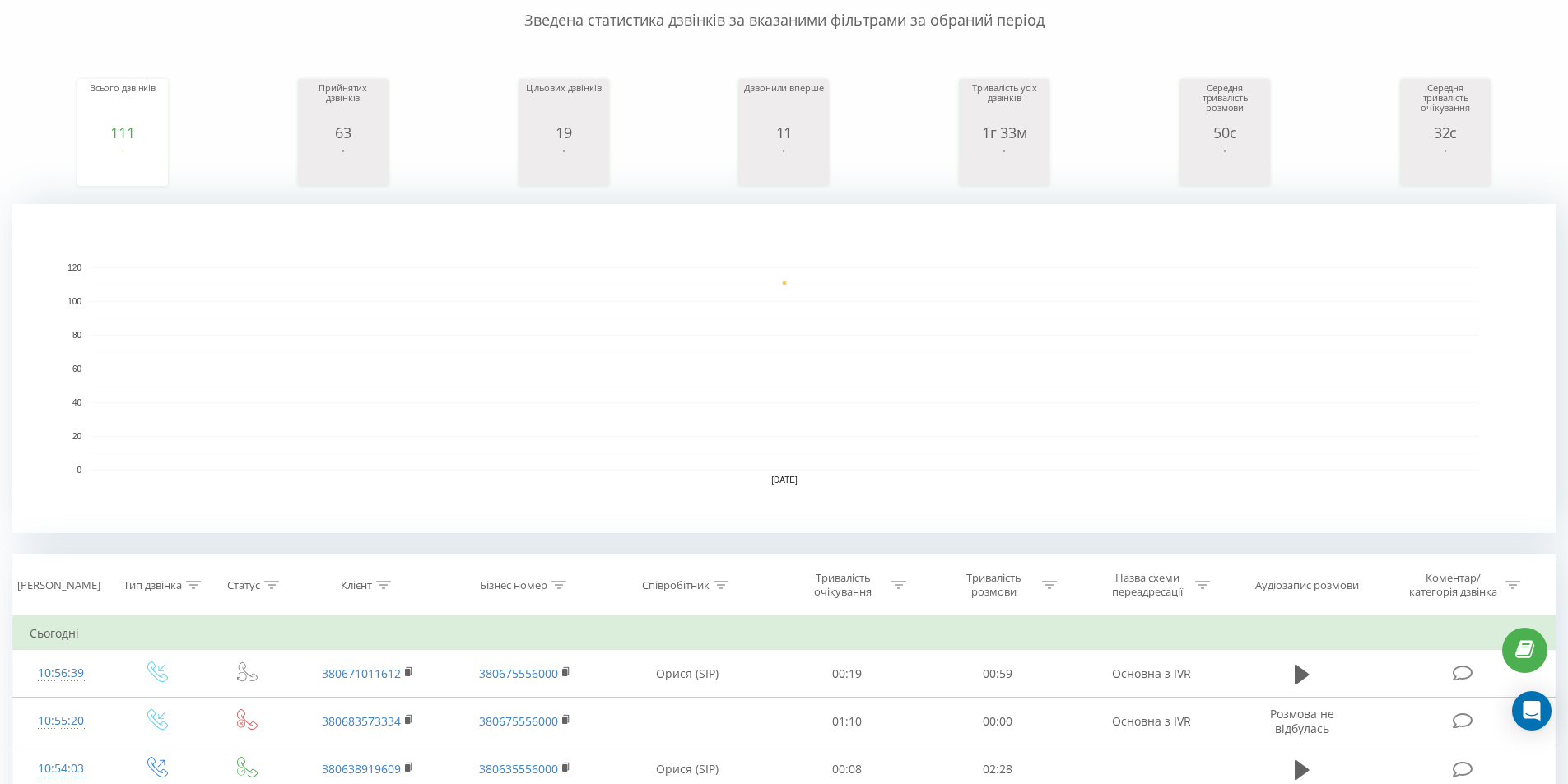
scroll to position [493, 0]
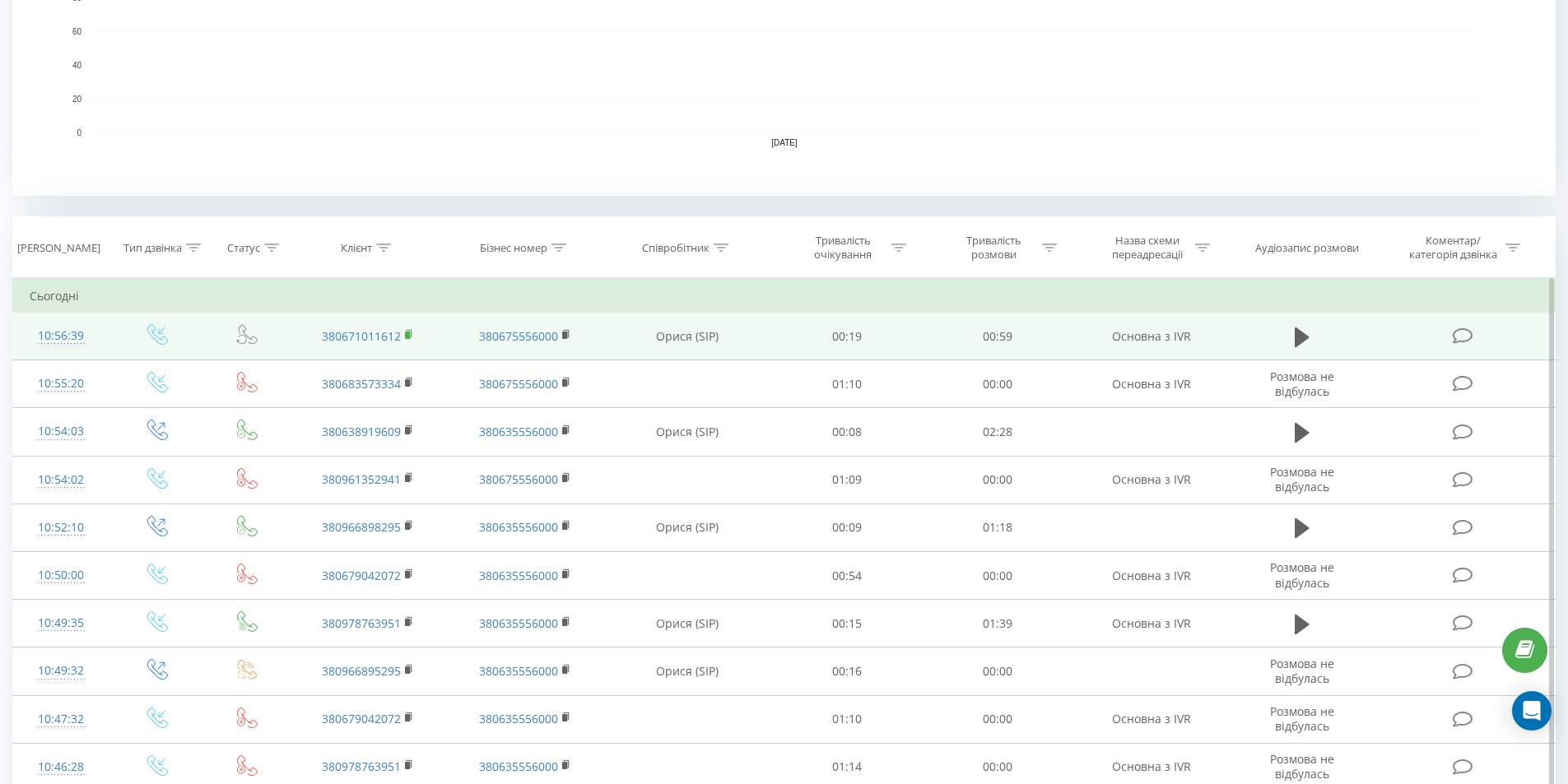
click at [406, 336] on rect at bounding box center [407, 336] width 5 height 8
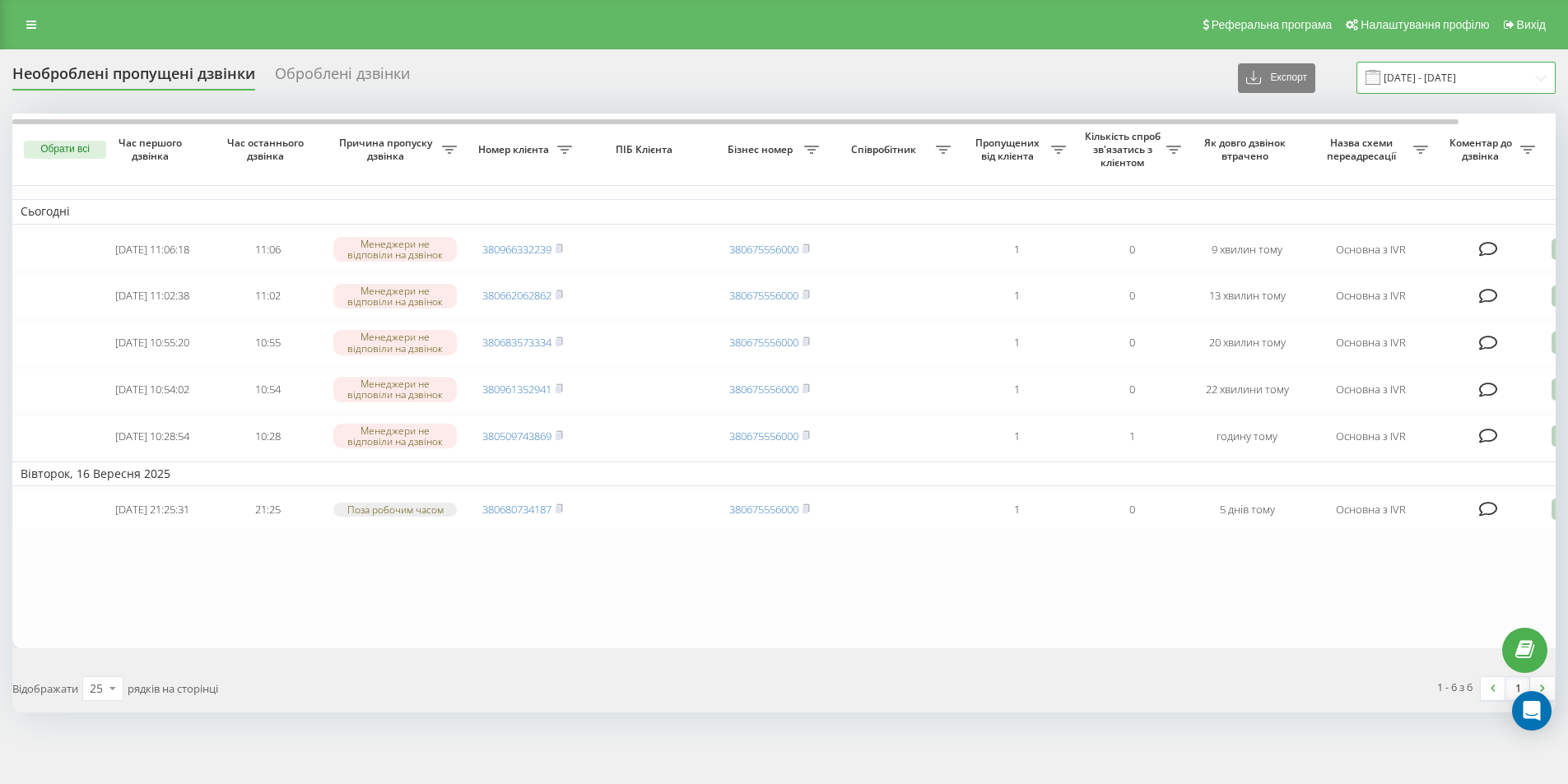
click at [1426, 67] on input "[DATE] - [DATE]" at bounding box center [1455, 77] width 200 height 32
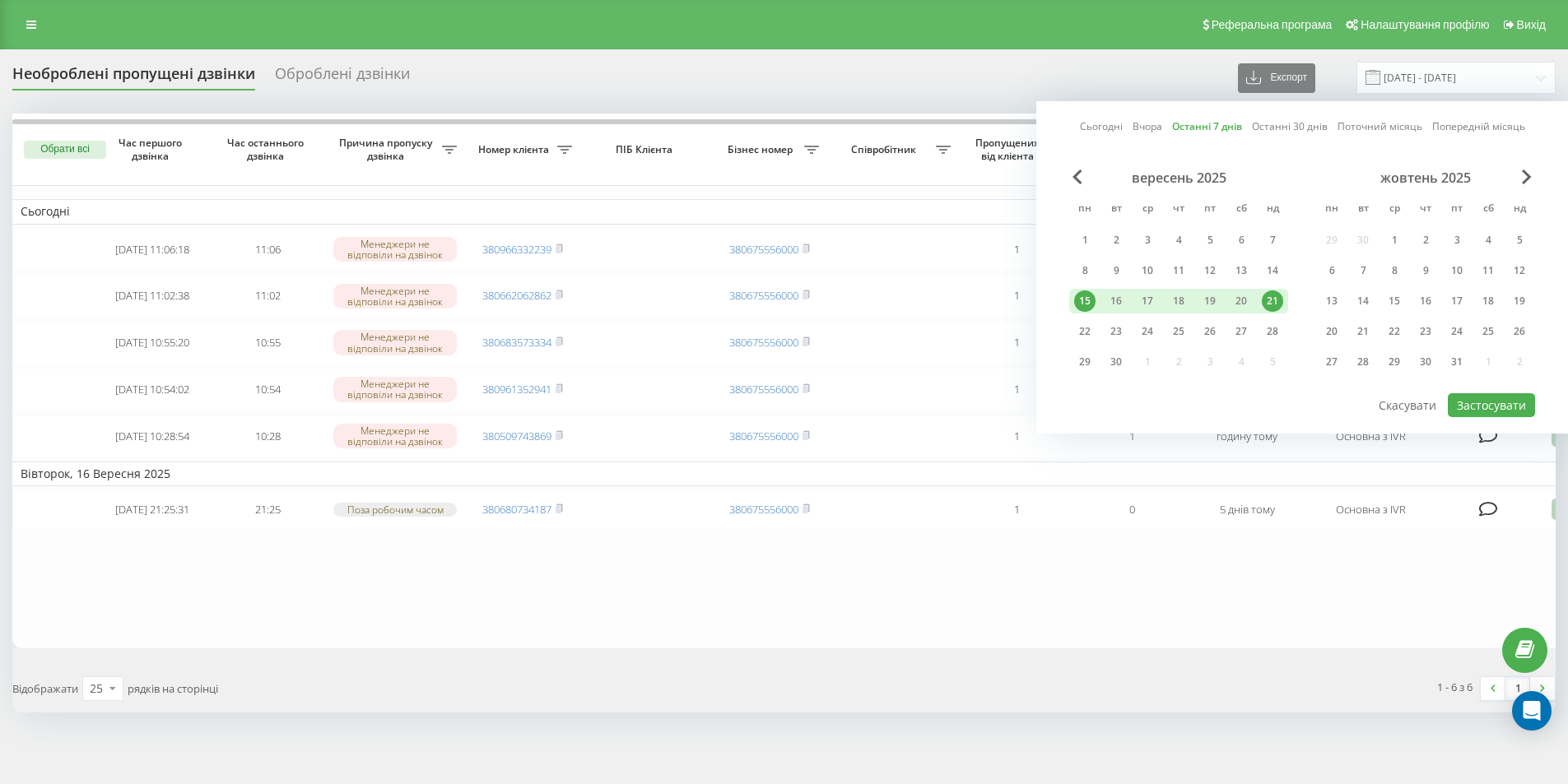
click at [1095, 130] on link "Сьогодні" at bounding box center [1101, 126] width 43 height 16
click at [1507, 405] on button "Застосувати" at bounding box center [1491, 405] width 88 height 24
type input "[DATE] - [DATE]"
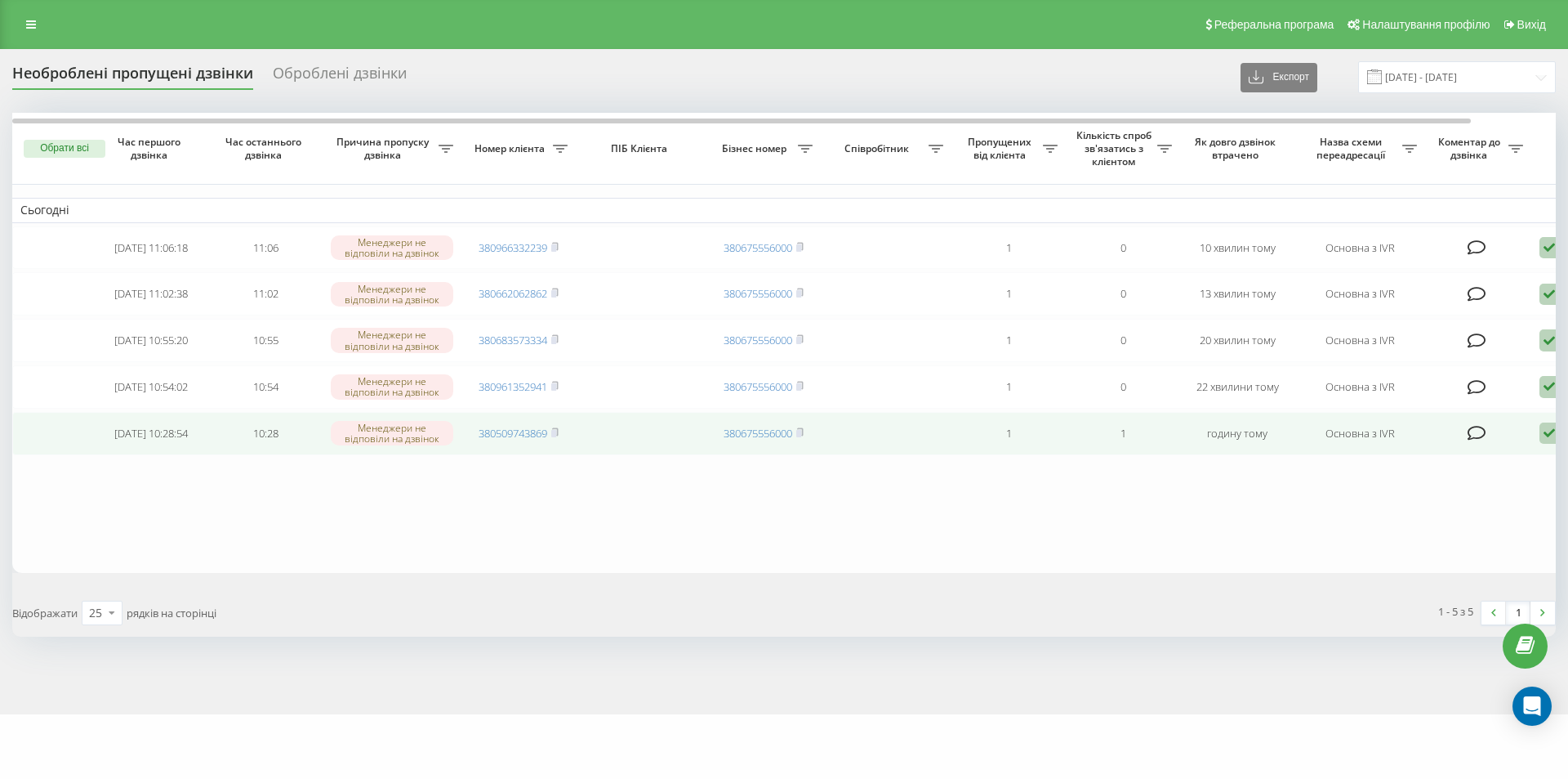
click at [1547, 445] on icon at bounding box center [1550, 433] width 19 height 22
click at [1457, 467] on span "Не вдалося зв'язатися" at bounding box center [1403, 459] width 125 height 15
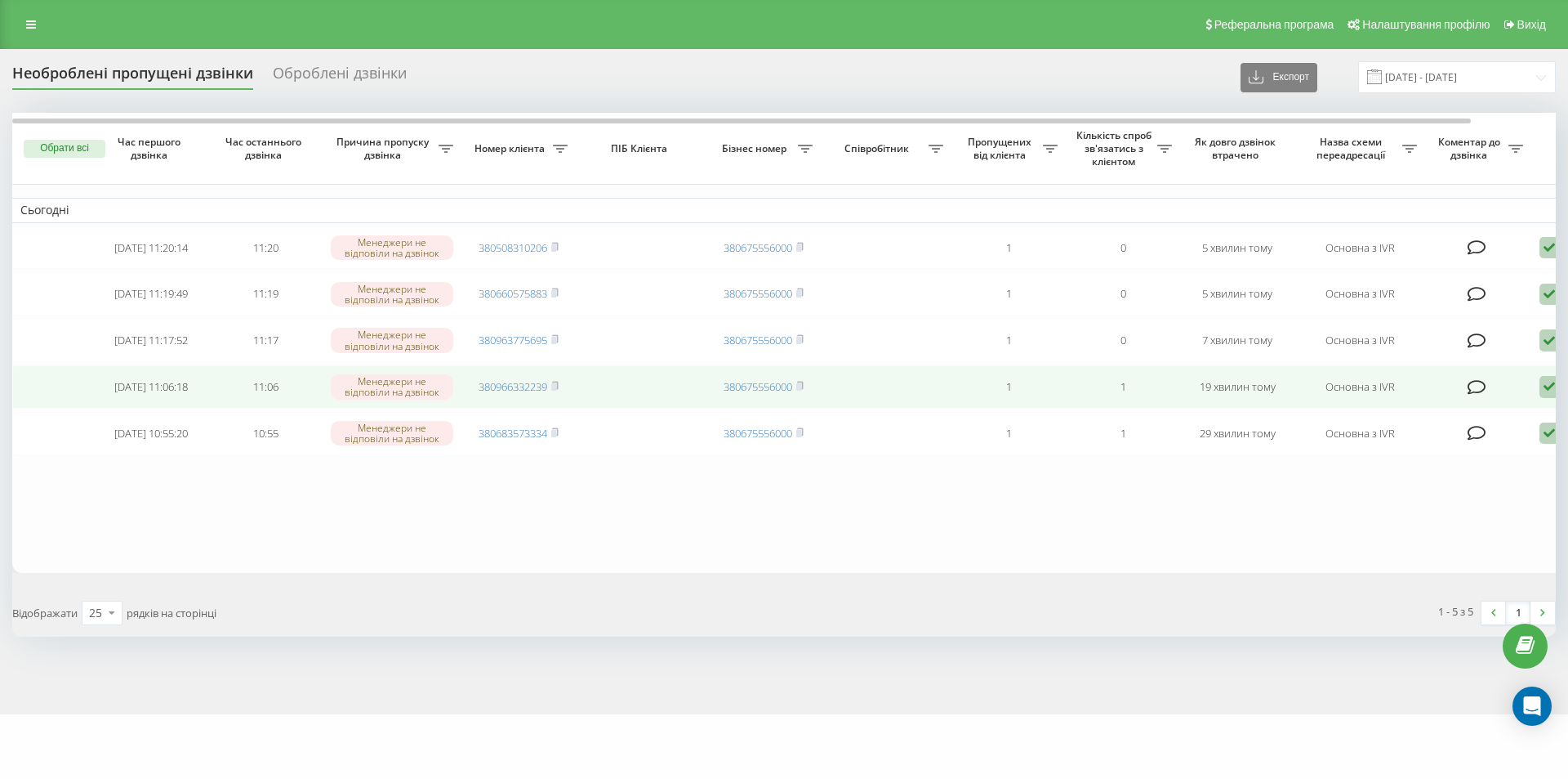
click at [1544, 398] on icon at bounding box center [1550, 387] width 19 height 22
click at [1523, 420] on div "Не вдалося зв'язатися" at bounding box center [1480, 414] width 305 height 29
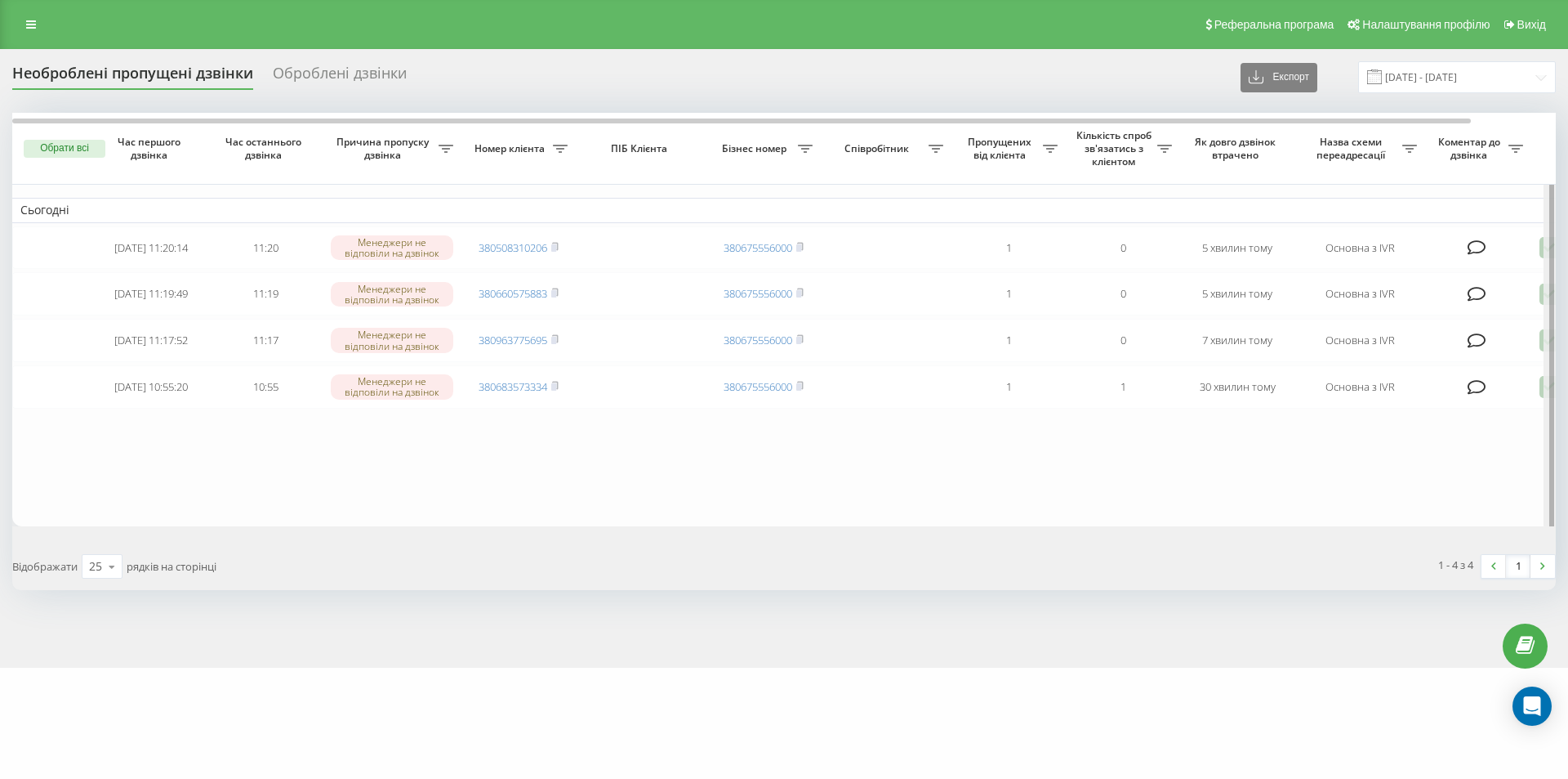
click at [1547, 399] on div at bounding box center [1550, 325] width 13 height 423
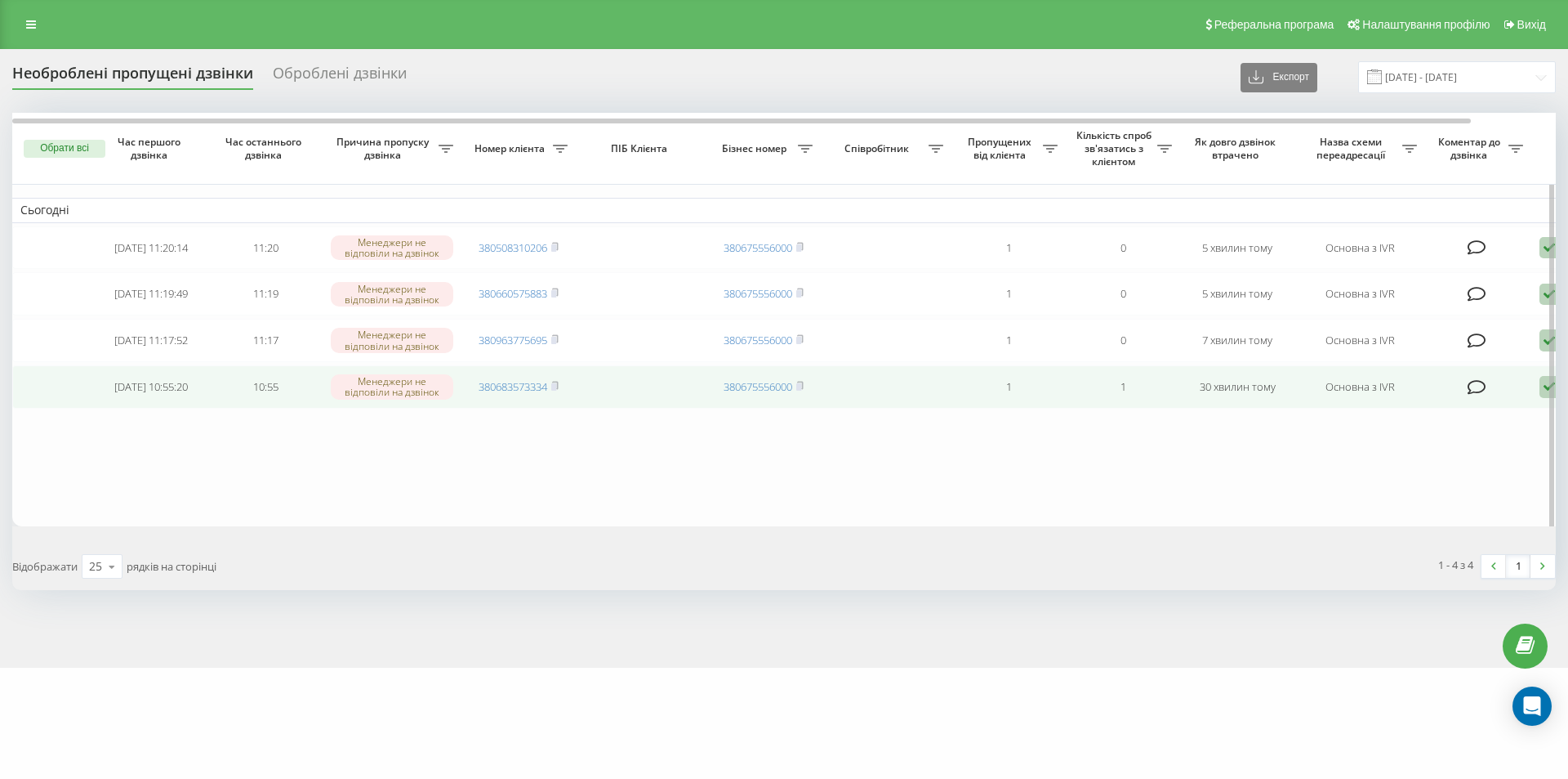
click at [1543, 398] on icon at bounding box center [1550, 387] width 19 height 22
click at [1469, 421] on div "Не вдалося зв'язатися" at bounding box center [1480, 414] width 305 height 29
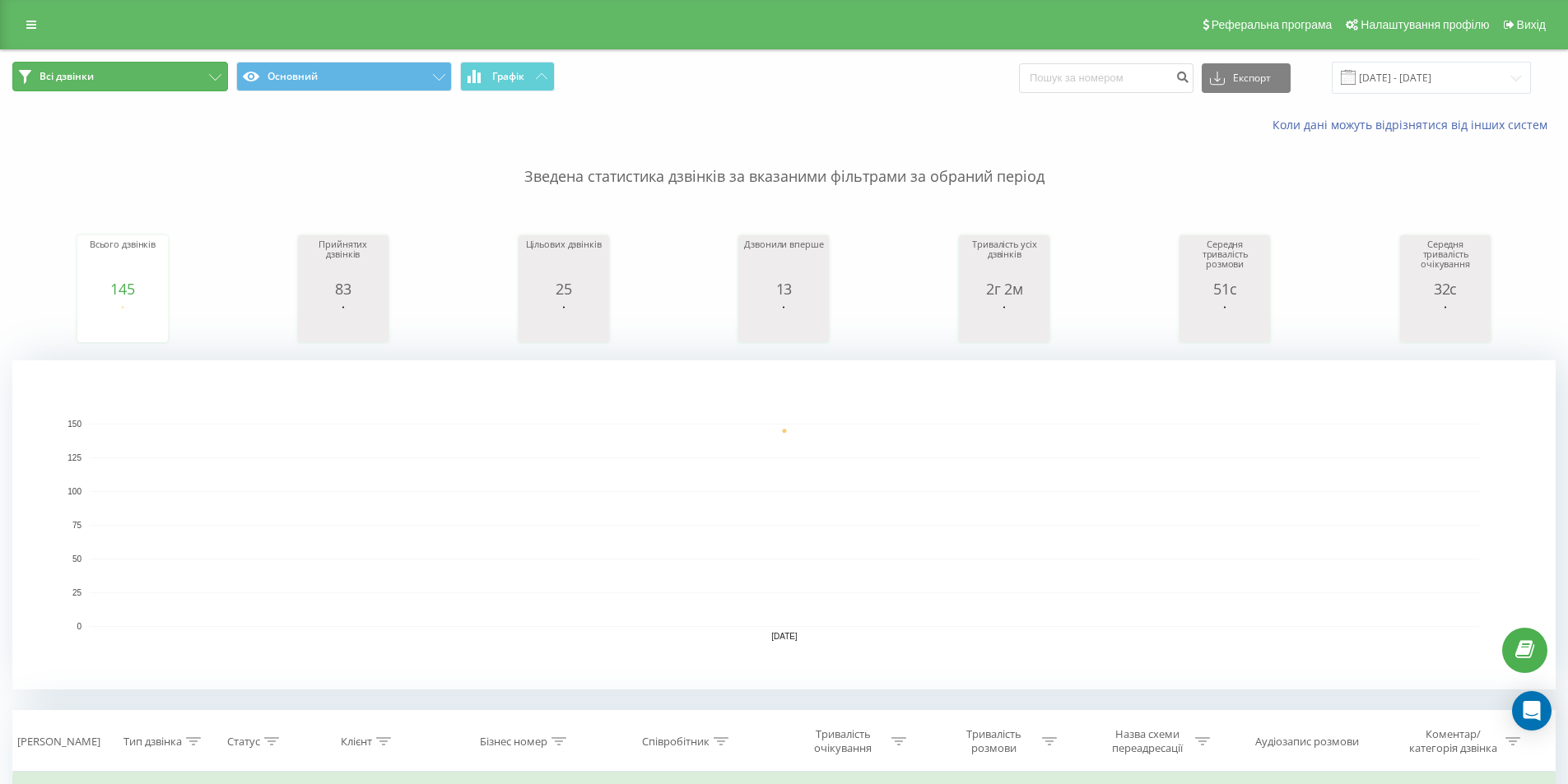
click at [201, 74] on button "Всі дзвінки" at bounding box center [121, 76] width 216 height 29
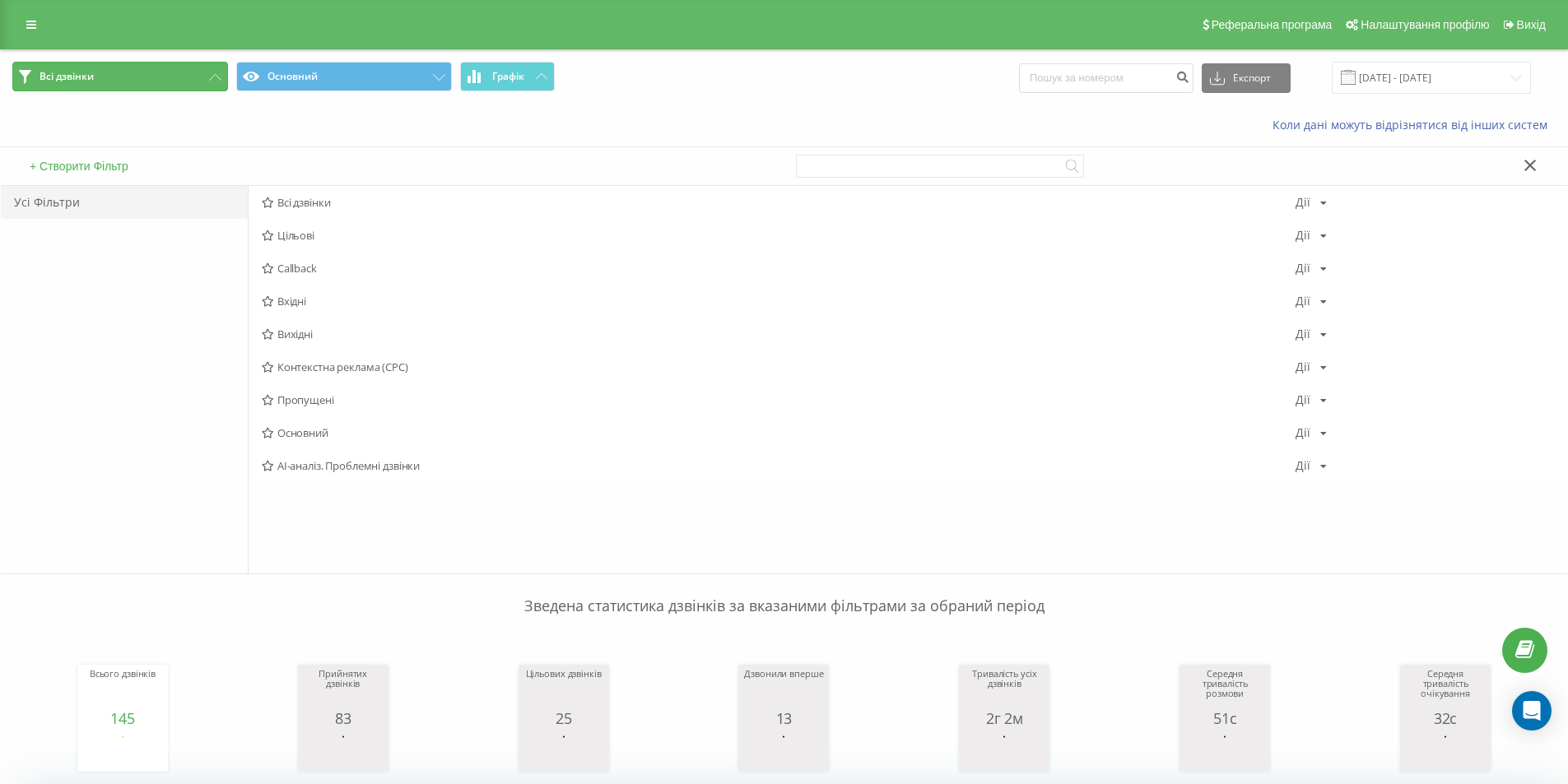
click at [201, 74] on button "Всі дзвінки" at bounding box center [121, 76] width 216 height 29
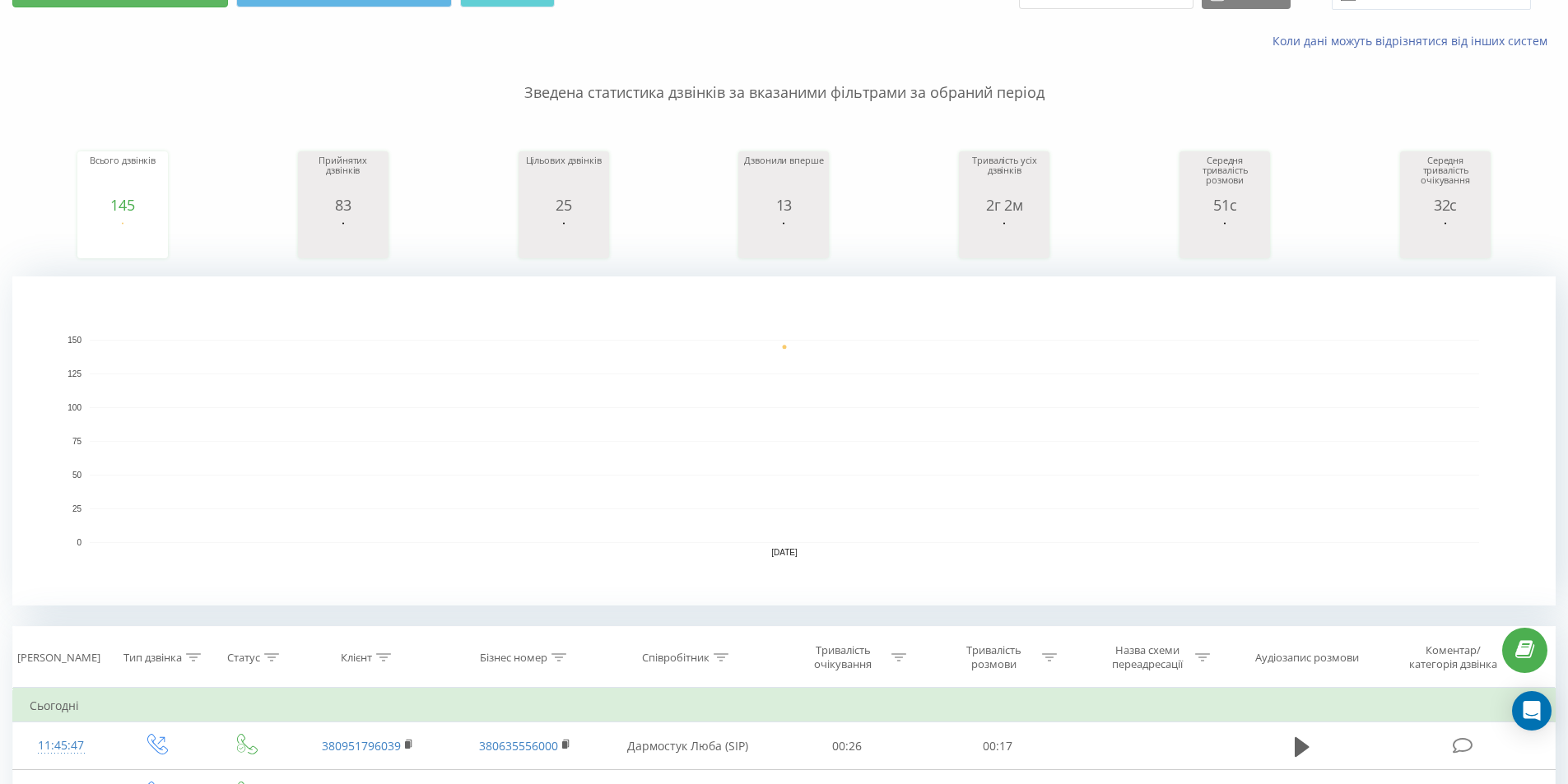
scroll to position [247, 0]
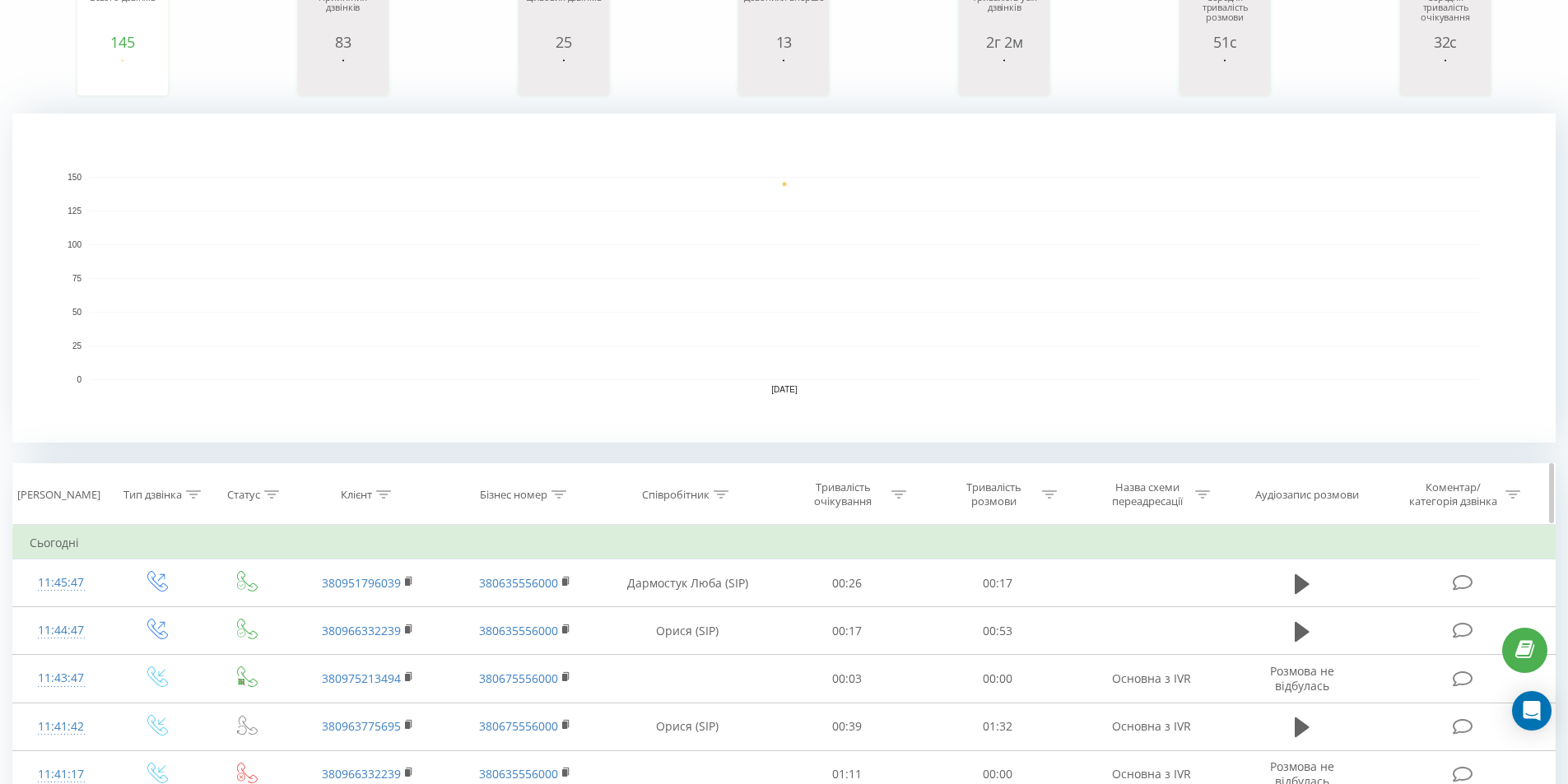
click at [262, 499] on div "Статус" at bounding box center [252, 494] width 52 height 14
click at [374, 495] on div "Клієнт" at bounding box center [366, 494] width 51 height 14
click at [378, 605] on input "text" at bounding box center [368, 613] width 145 height 29
type input "186"
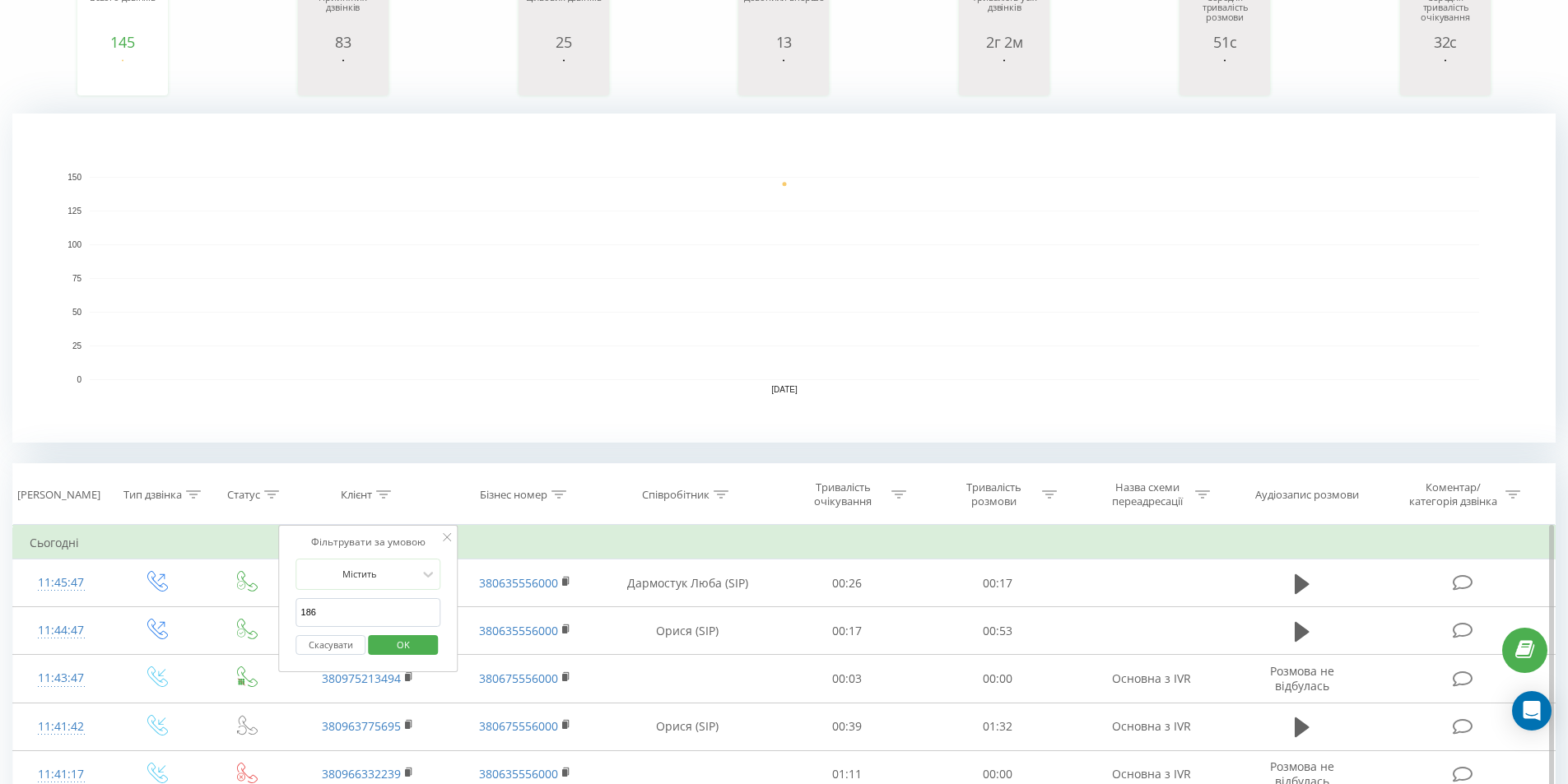
click at [427, 643] on button "OK" at bounding box center [403, 645] width 70 height 20
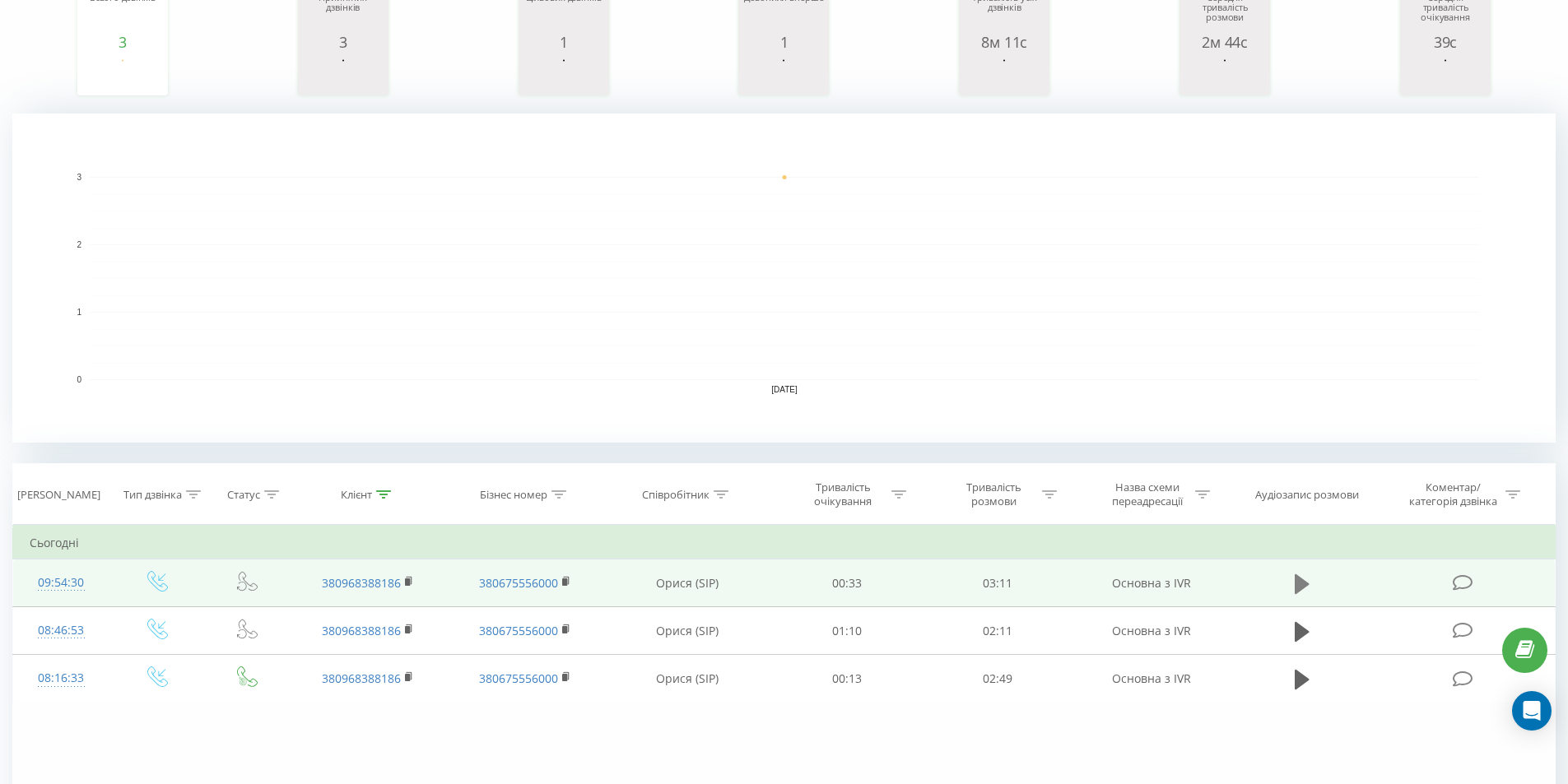
click at [1291, 587] on button at bounding box center [1301, 584] width 24 height 24
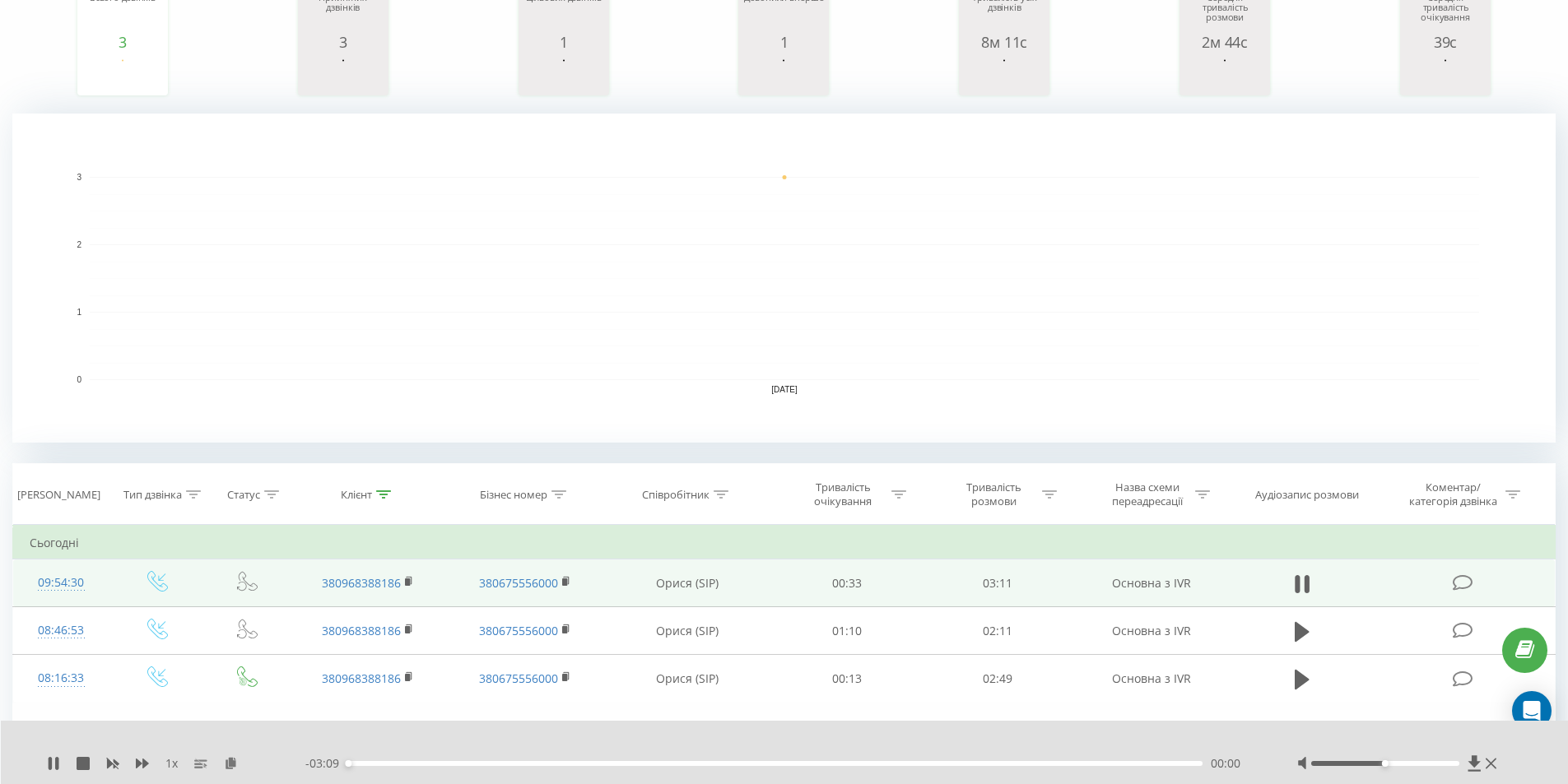
click at [386, 766] on div "- 03:09 00:00 00:00" at bounding box center [781, 763] width 951 height 17
click at [385, 764] on div "00:08" at bounding box center [775, 763] width 856 height 5
click at [574, 765] on div "00:50" at bounding box center [775, 763] width 856 height 5
click at [595, 765] on div "00:52" at bounding box center [775, 763] width 856 height 5
click at [619, 763] on div "00:57" at bounding box center [775, 763] width 856 height 5
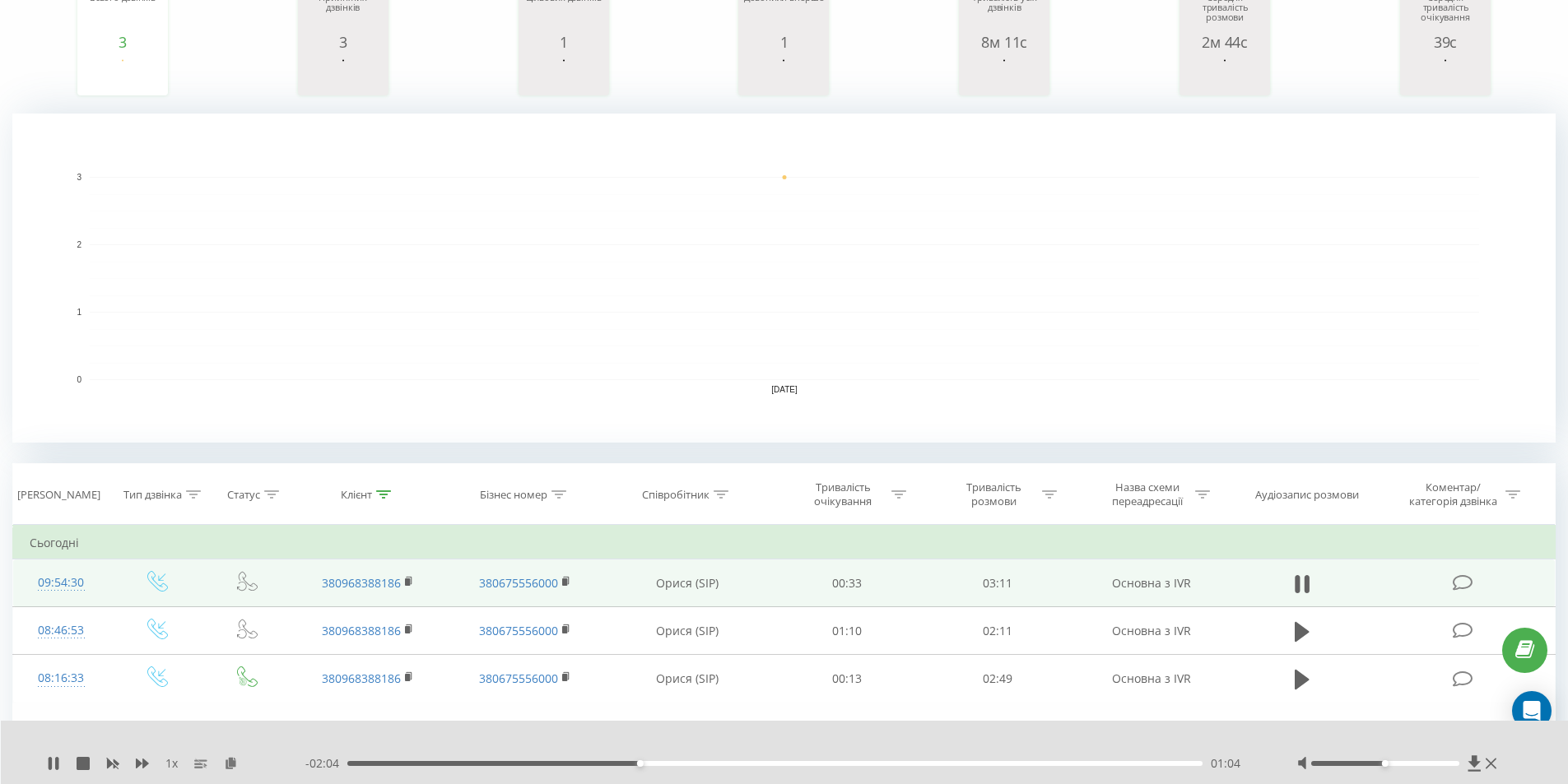
click at [649, 765] on div "01:04" at bounding box center [775, 763] width 856 height 5
click at [55, 763] on icon at bounding box center [54, 764] width 14 height 14
click at [722, 763] on div "01:28" at bounding box center [775, 763] width 856 height 5
click at [56, 764] on icon at bounding box center [54, 764] width 10 height 14
click at [56, 764] on icon at bounding box center [56, 764] width 3 height 14
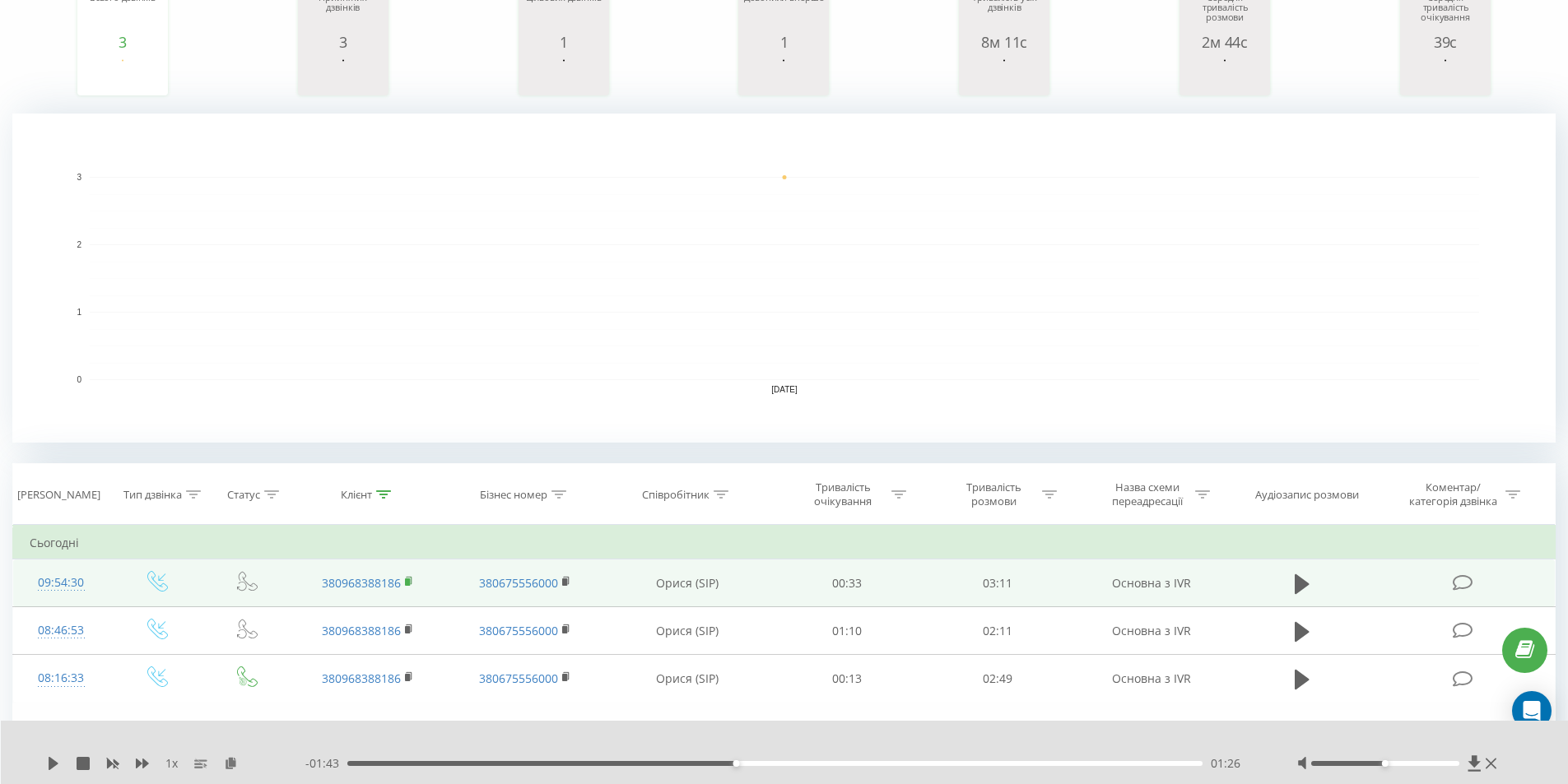
click at [408, 586] on icon at bounding box center [409, 582] width 9 height 12
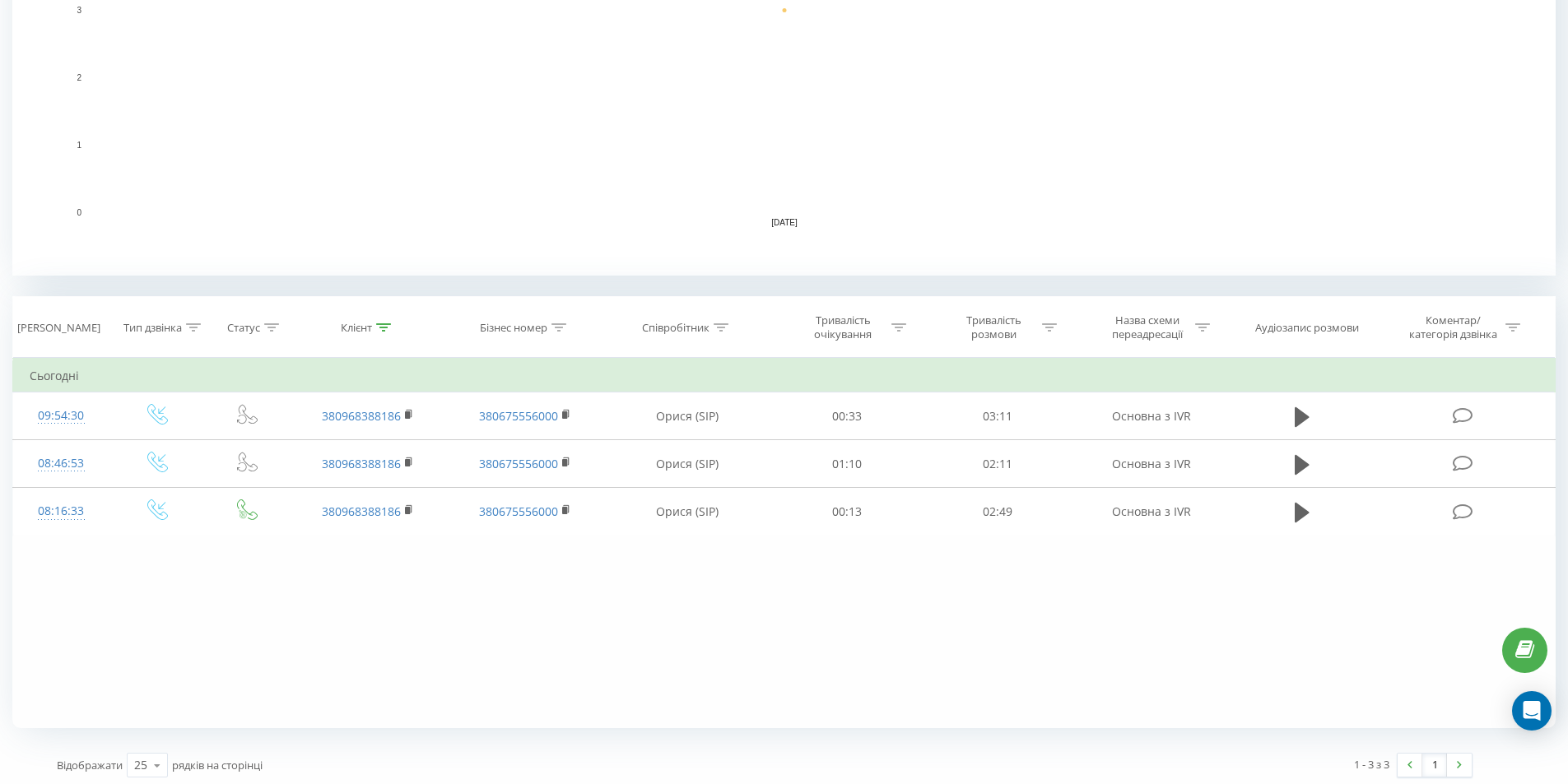
scroll to position [419, 0]
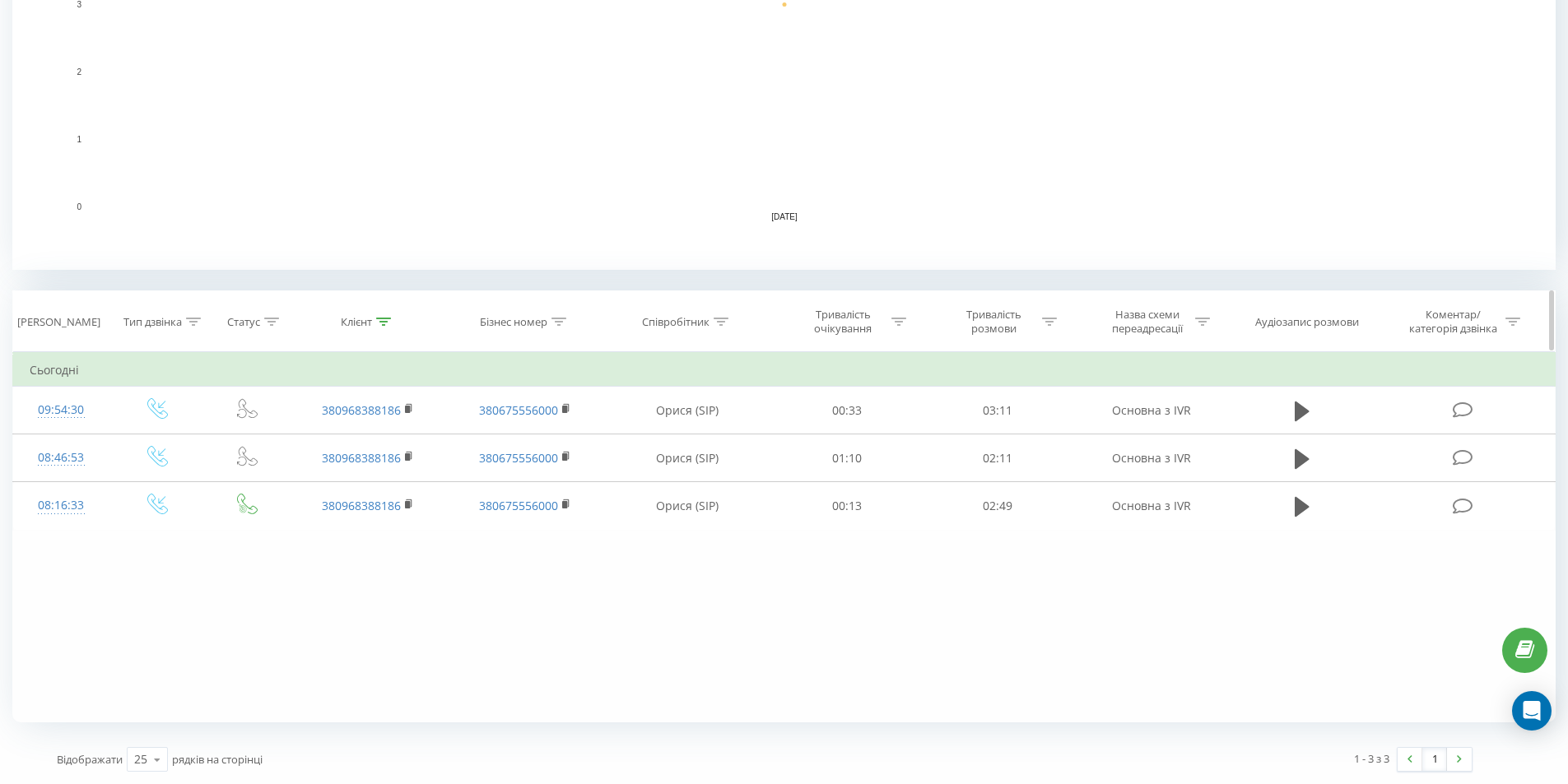
click at [364, 323] on div "Клієнт" at bounding box center [356, 322] width 31 height 14
click at [330, 474] on button "Скасувати" at bounding box center [331, 472] width 70 height 20
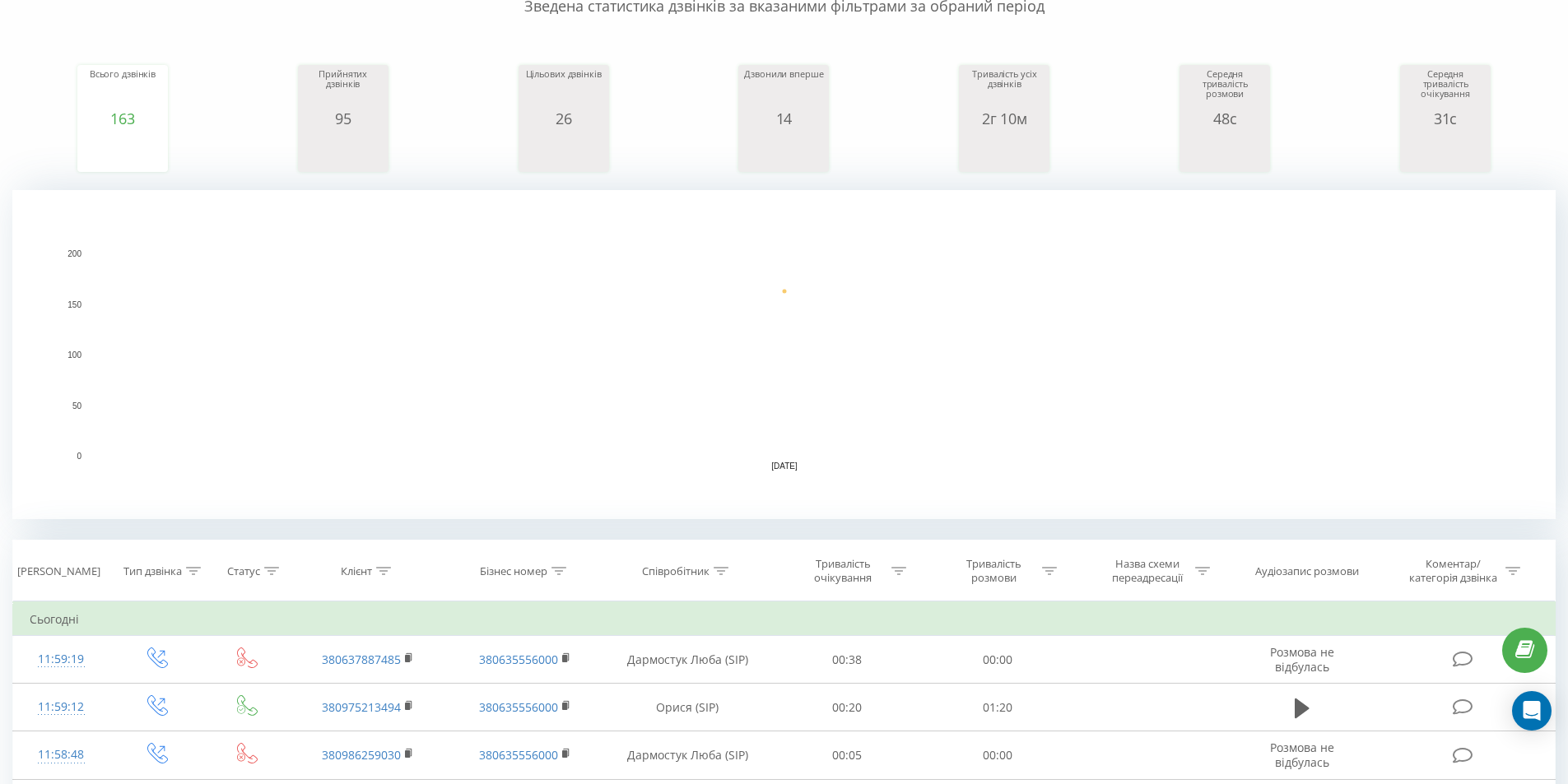
scroll to position [493, 0]
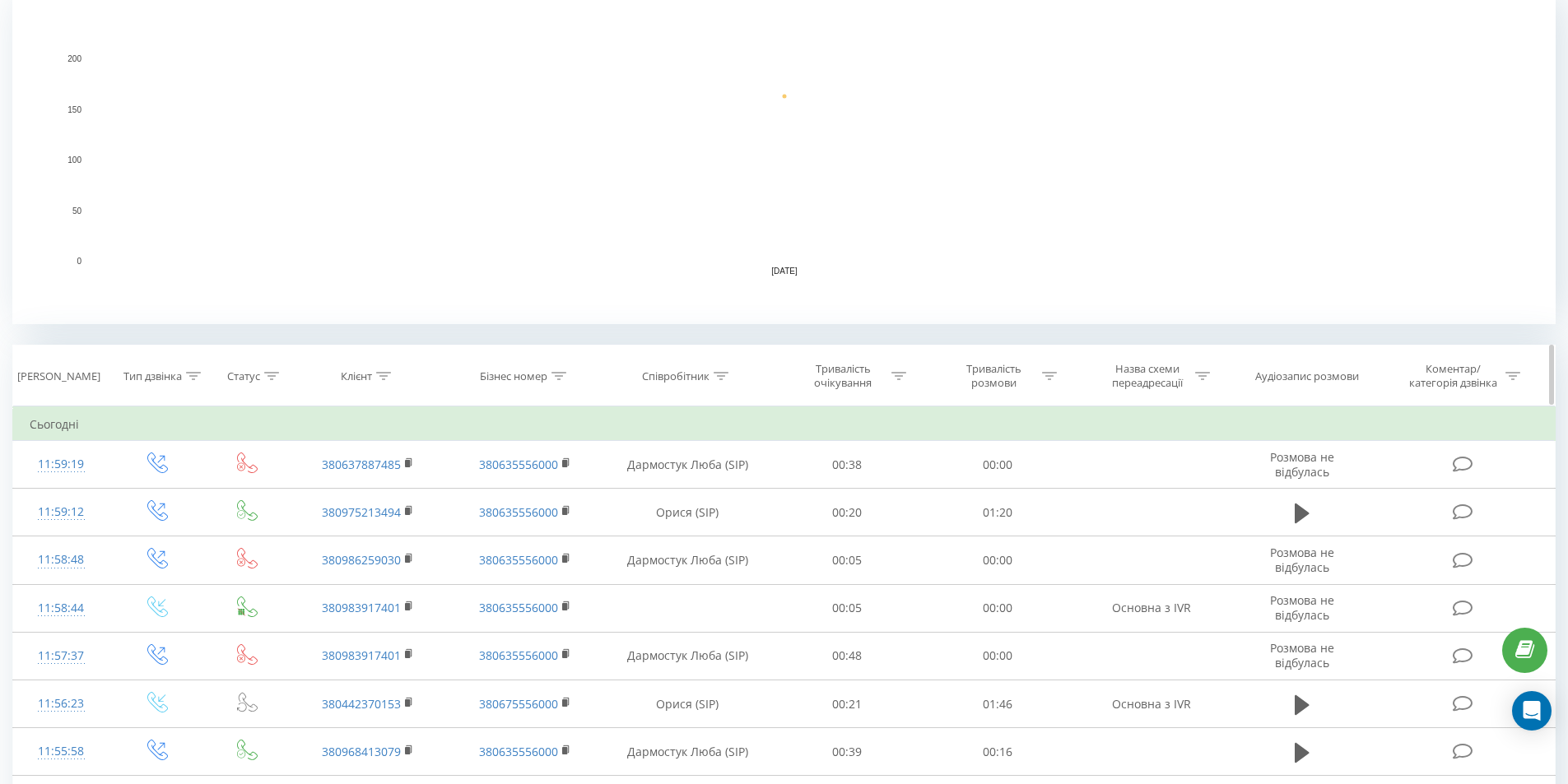
scroll to position [493, 0]
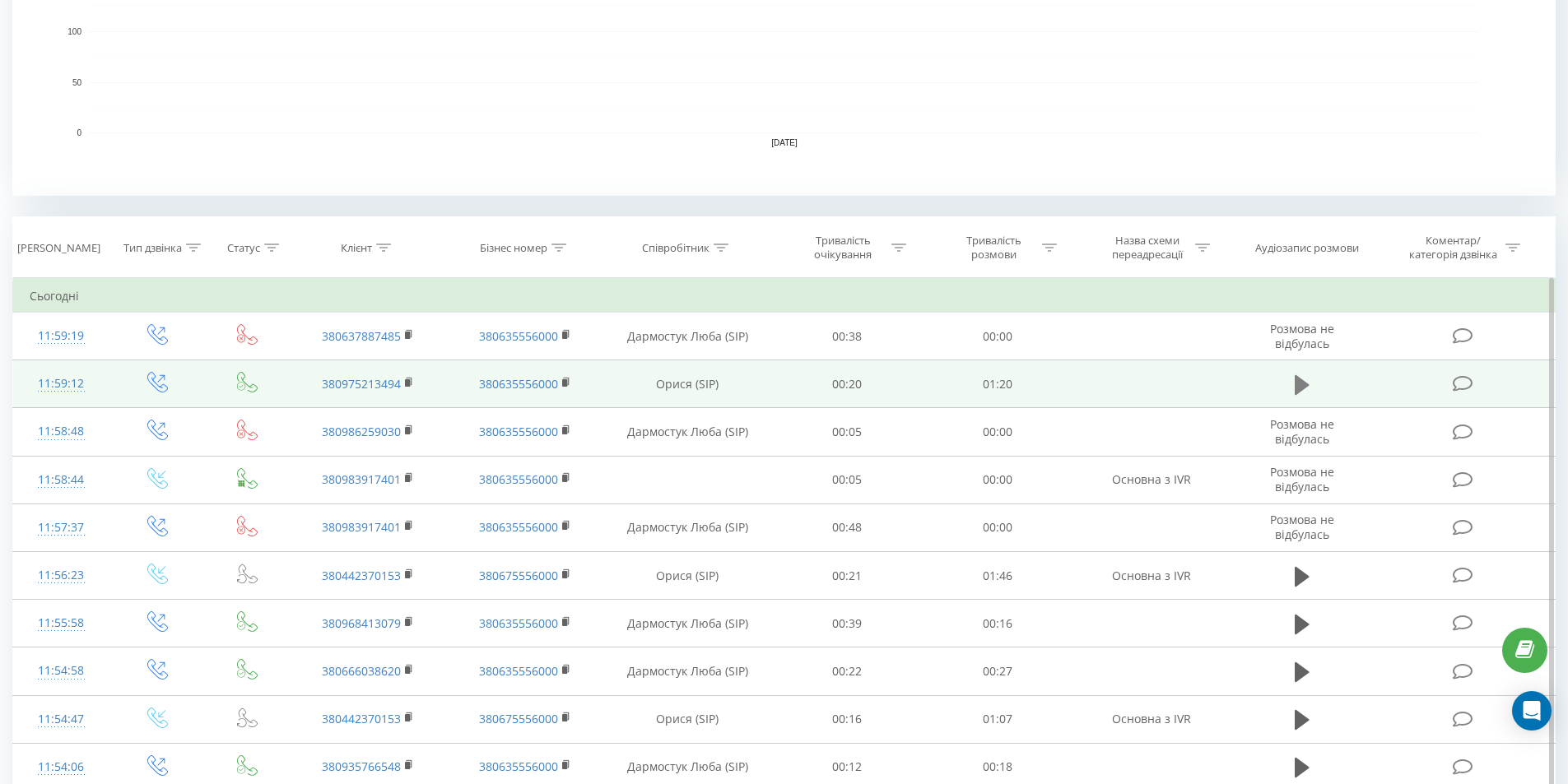
click at [1303, 392] on icon at bounding box center [1301, 385] width 15 height 23
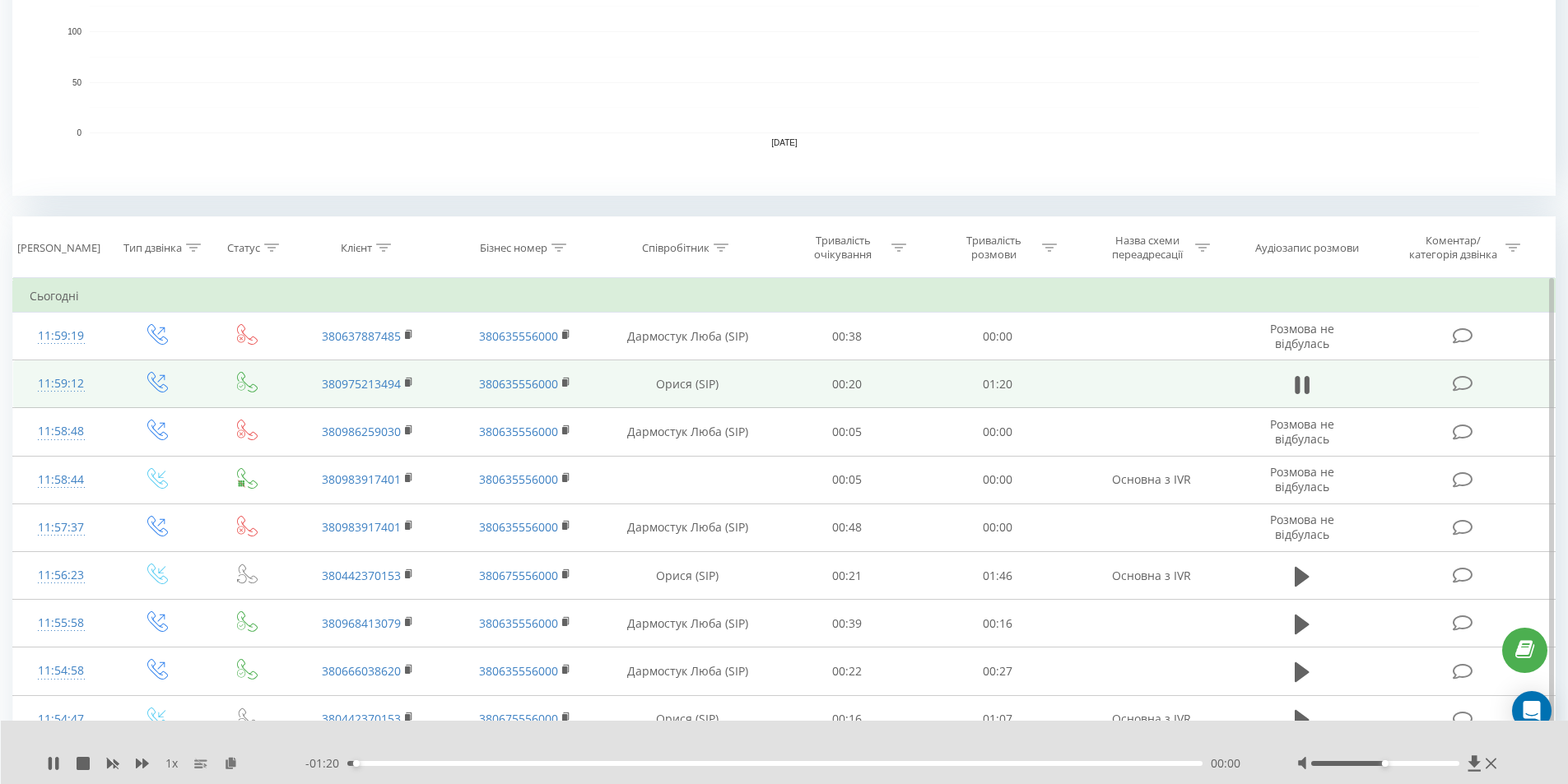
click at [390, 762] on div "00:00" at bounding box center [775, 763] width 856 height 5
click at [470, 760] on div "- 01:15 00:05 00:05" at bounding box center [781, 763] width 951 height 17
click at [1499, 765] on div at bounding box center [1400, 763] width 204 height 17
click at [1495, 766] on icon at bounding box center [1490, 764] width 11 height 14
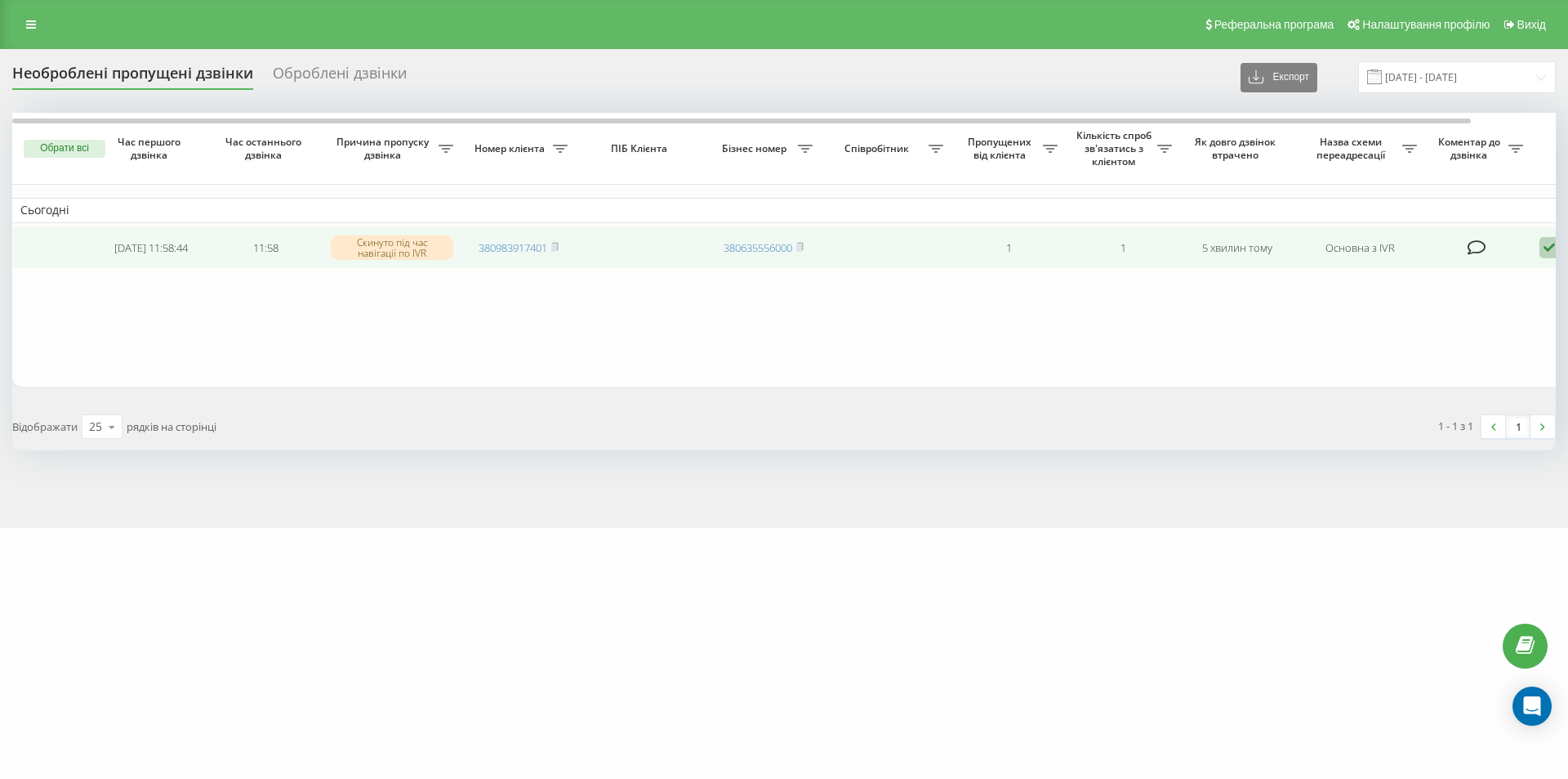
click at [1547, 248] on icon at bounding box center [1550, 247] width 19 height 22
click at [1366, 277] on span "Не вдалося зв'язатися" at bounding box center [1403, 274] width 125 height 15
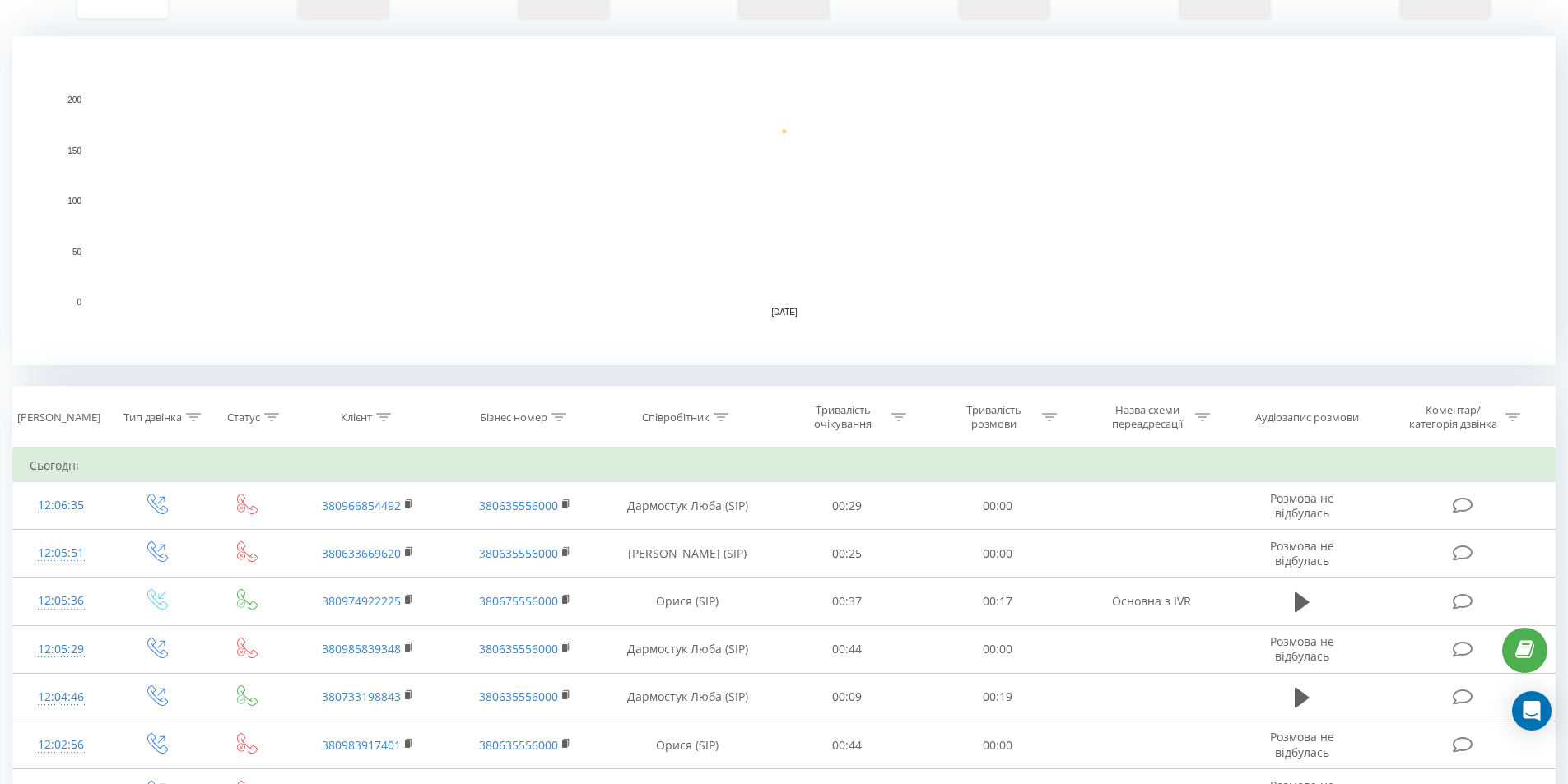
scroll to position [411, 0]
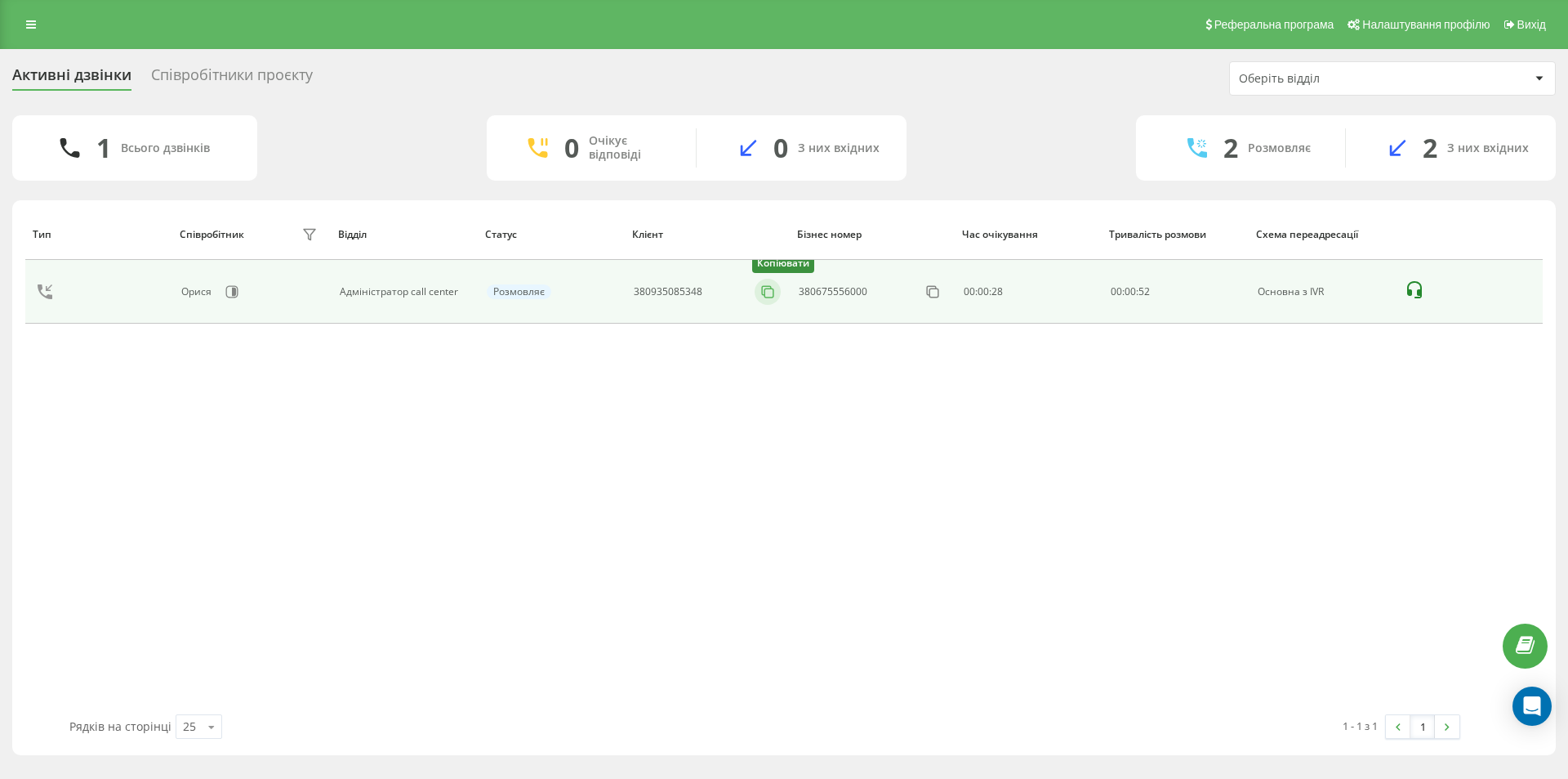
click at [774, 288] on icon at bounding box center [767, 291] width 16 height 16
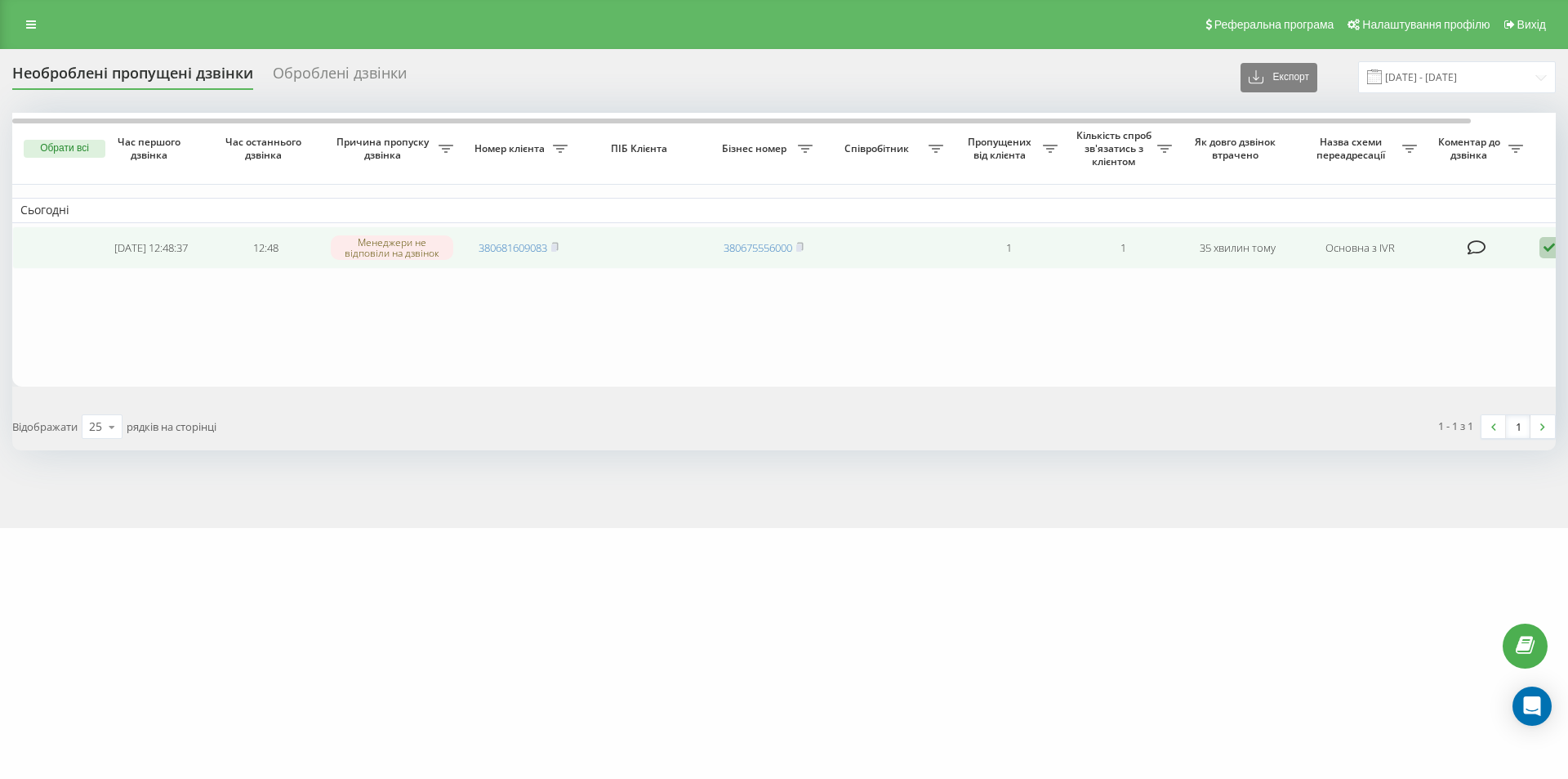
click at [1542, 251] on icon at bounding box center [1550, 247] width 19 height 22
click at [1452, 278] on span "Не вдалося зв'язатися" at bounding box center [1403, 274] width 125 height 15
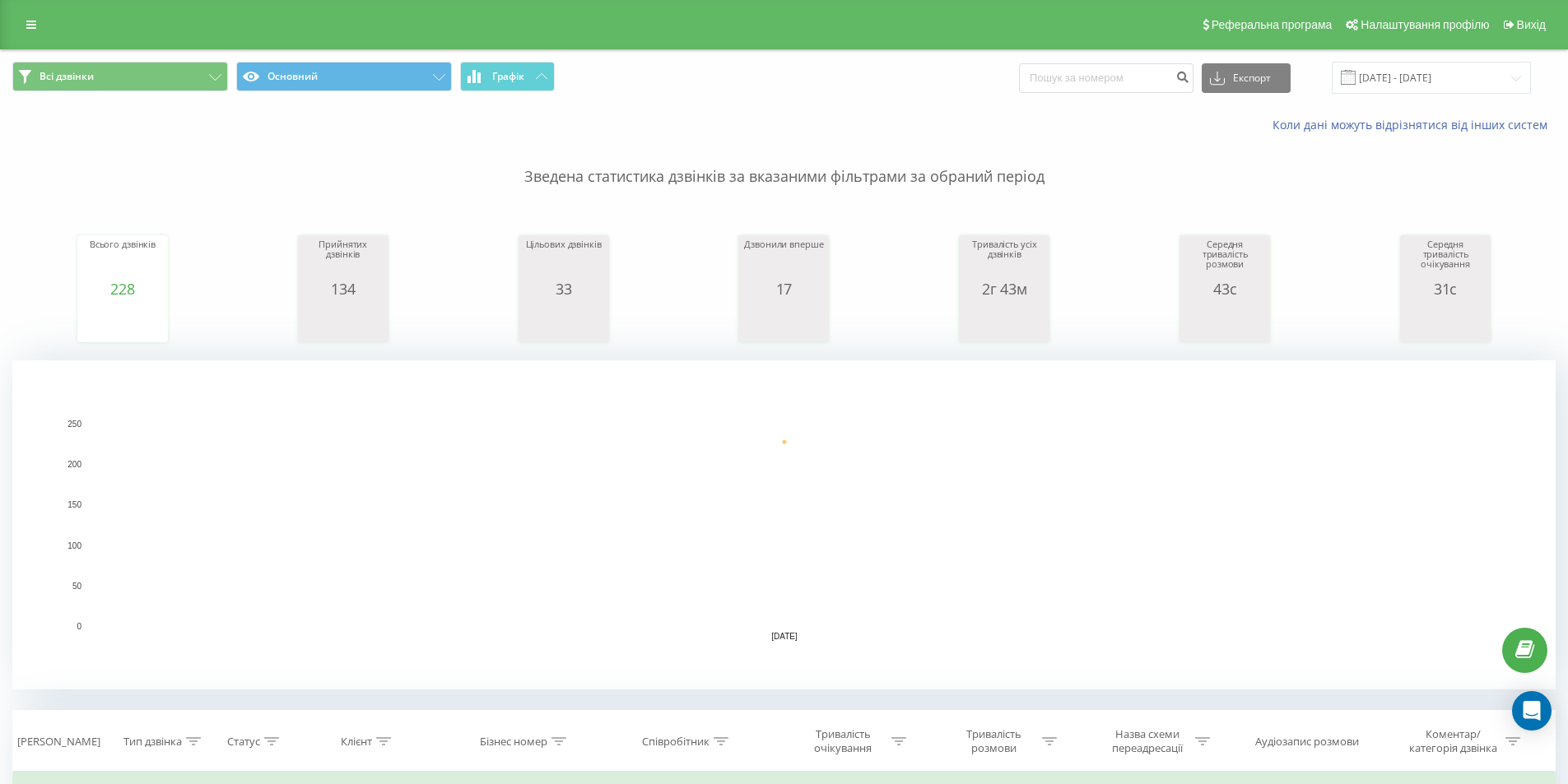
click at [316, 181] on p "Зведена статистика дзвінків за вказаними фільтрами за обраний період" at bounding box center [784, 160] width 1543 height 54
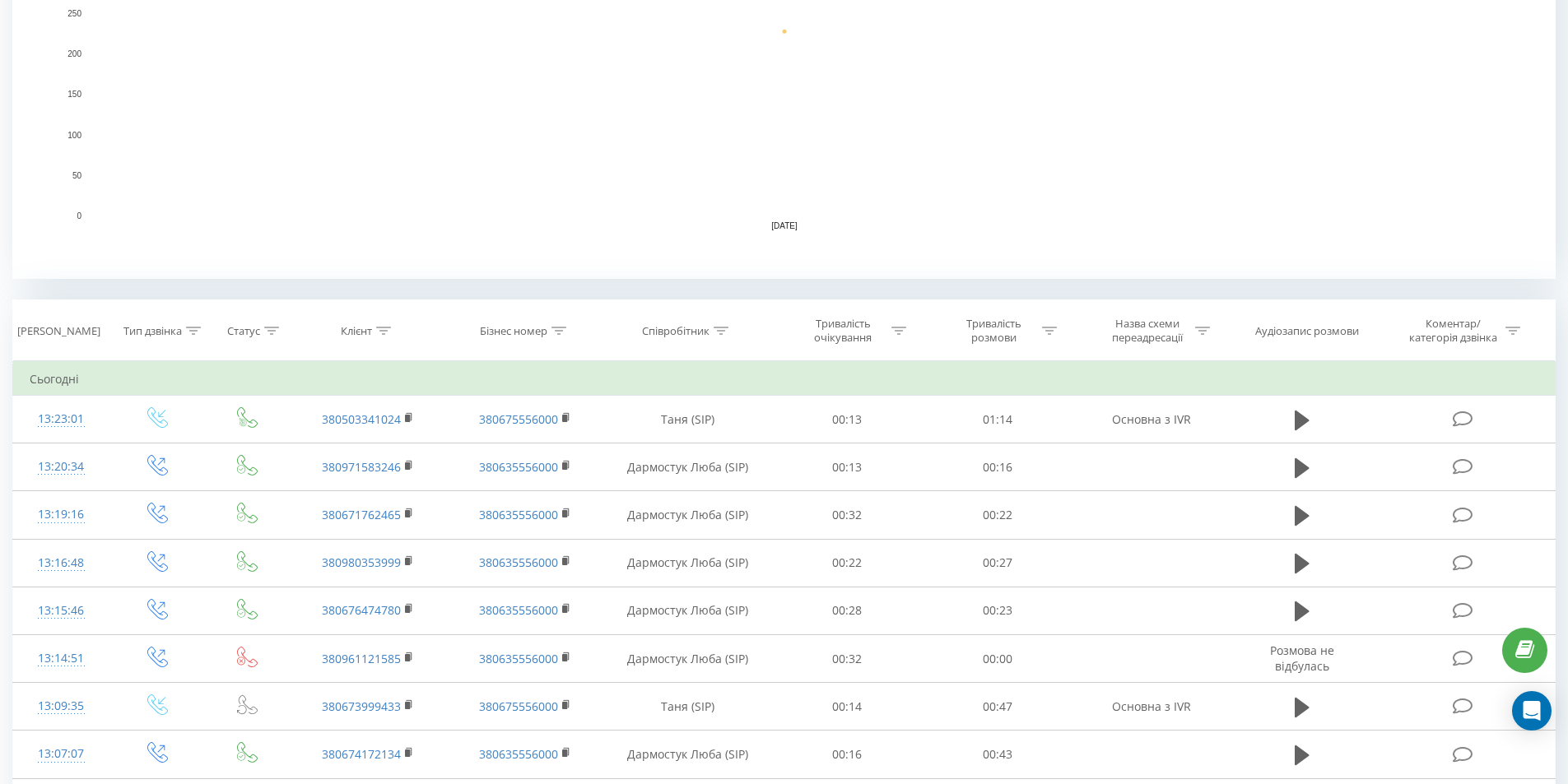
scroll to position [411, 0]
click at [381, 329] on icon at bounding box center [383, 330] width 15 height 8
click at [351, 333] on div "Клієнт" at bounding box center [356, 330] width 31 height 14
click at [413, 451] on input "text" at bounding box center [368, 448] width 145 height 29
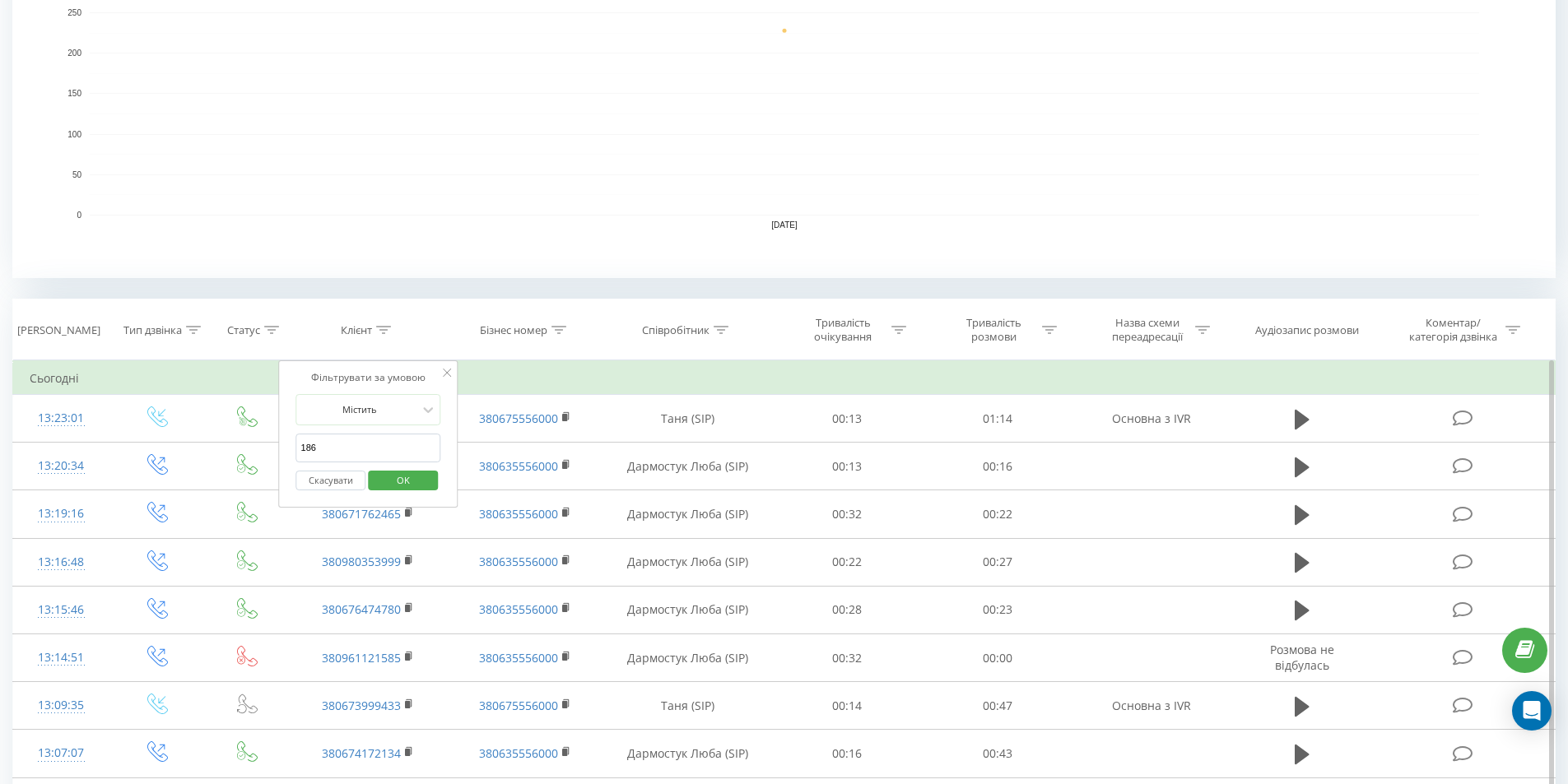
click button "OK" at bounding box center [403, 481] width 70 height 20
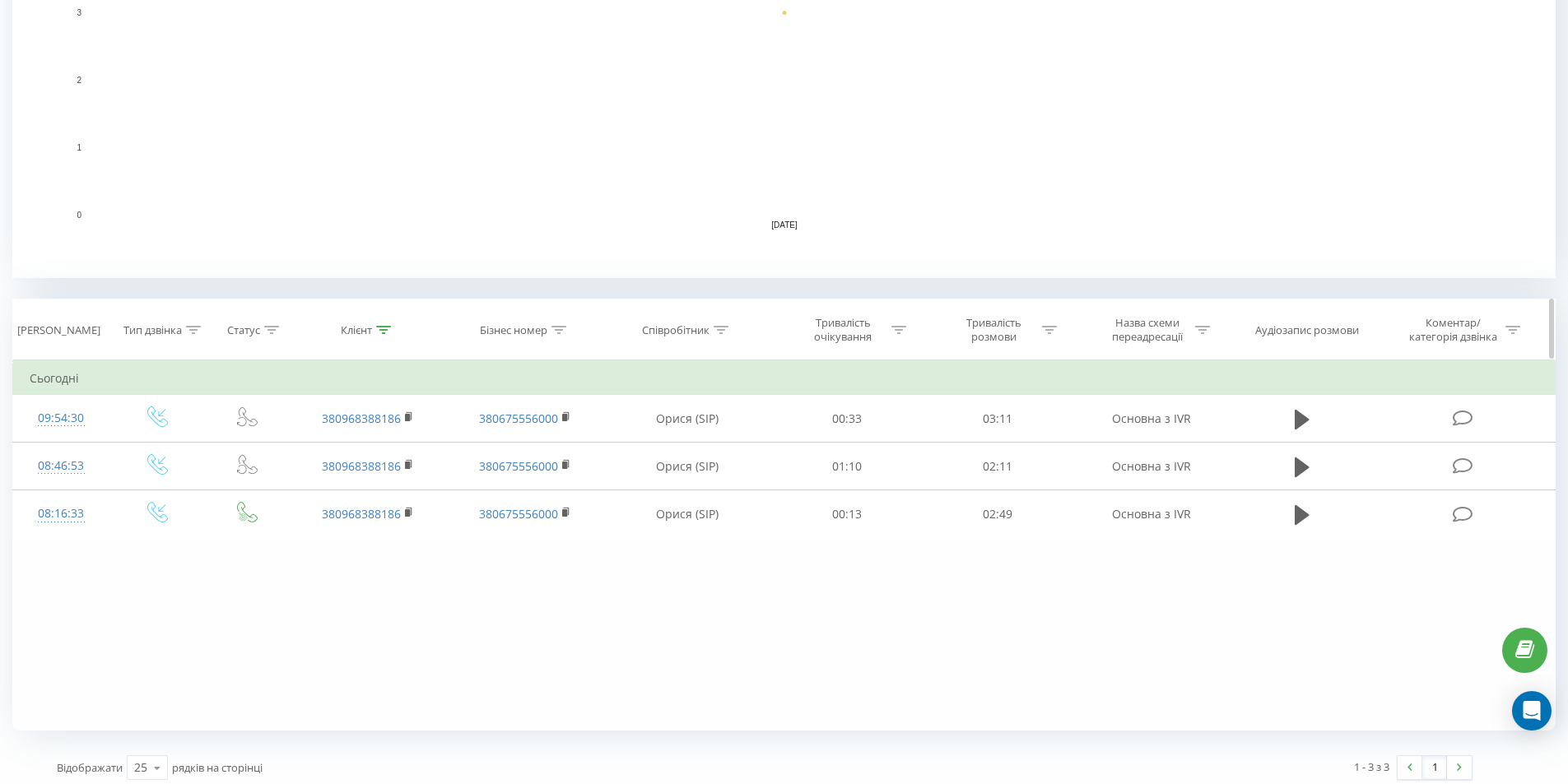
click at [365, 333] on div "Клієнт" at bounding box center [356, 330] width 31 height 14
click at [394, 440] on input "186" at bounding box center [368, 448] width 145 height 29
type input "1"
click button "OK" at bounding box center [403, 481] width 70 height 20
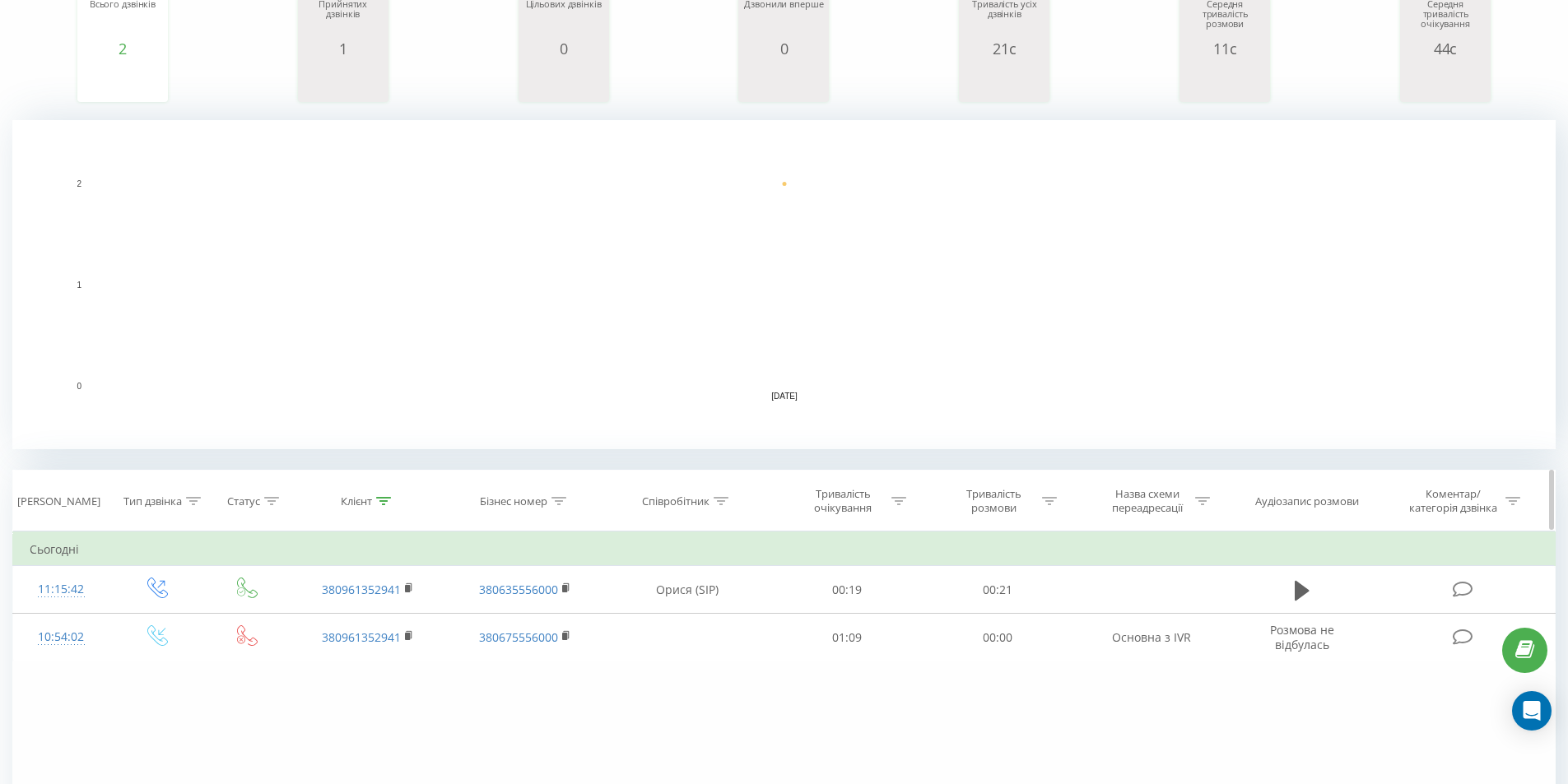
scroll to position [247, 0]
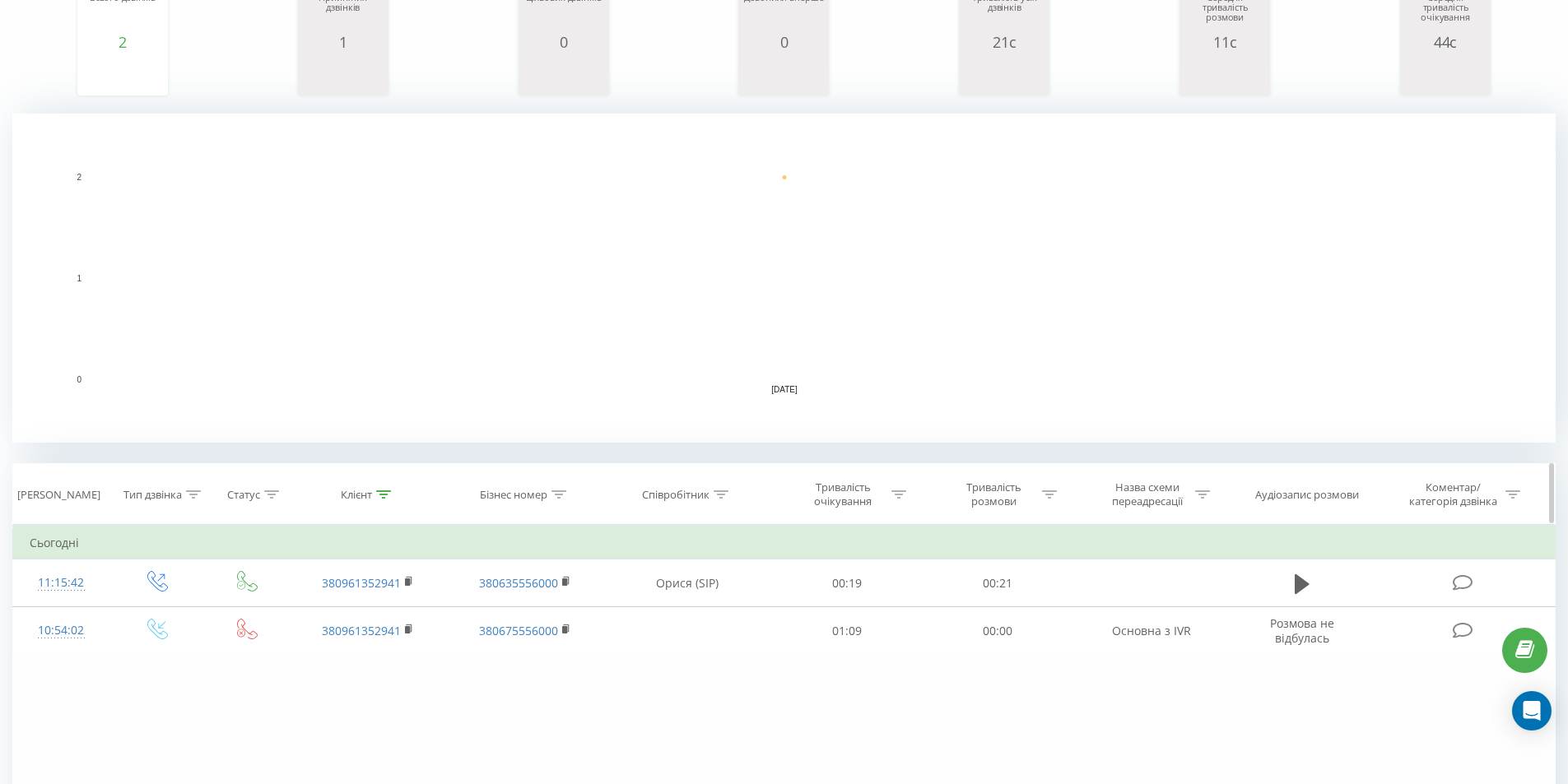
click at [377, 498] on div at bounding box center [383, 494] width 15 height 14
click at [381, 615] on input "941" at bounding box center [368, 613] width 145 height 29
type input "9"
type input "743"
click button "OK" at bounding box center [403, 645] width 70 height 20
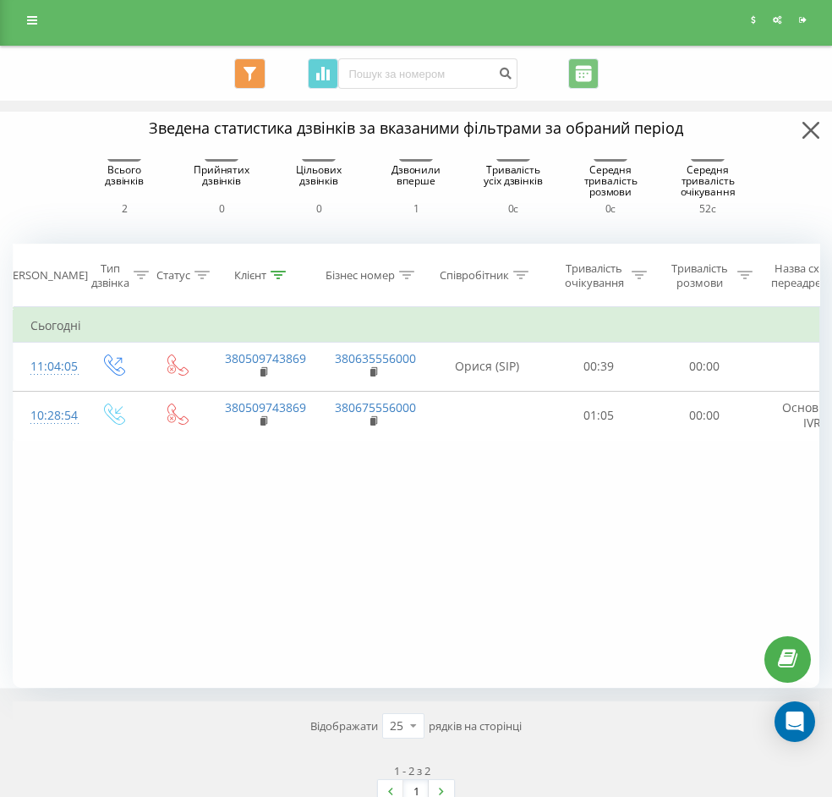
scroll to position [338, 0]
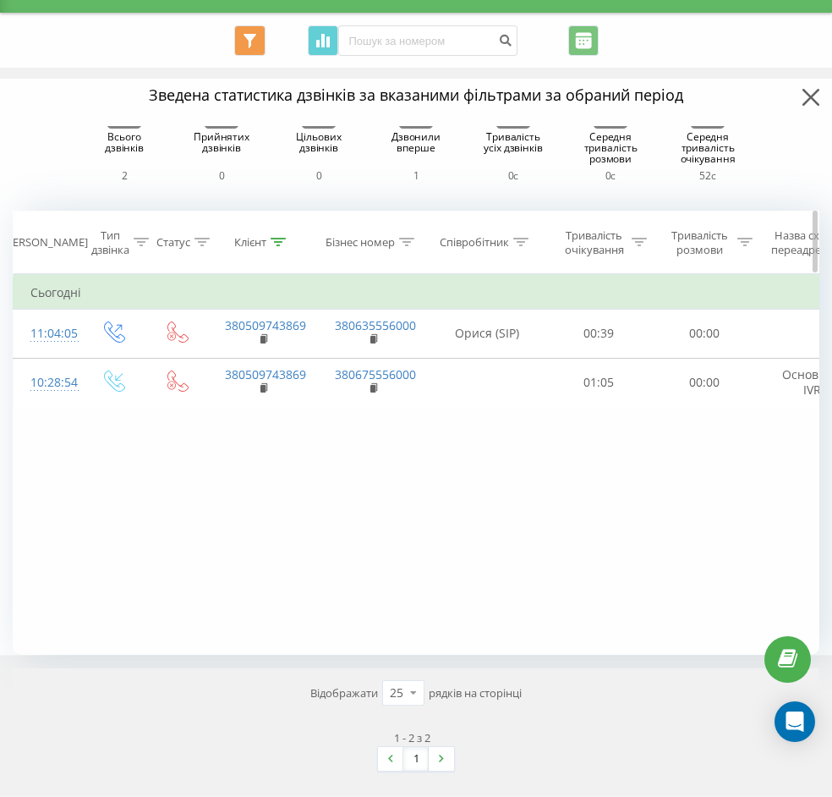
click at [285, 249] on div at bounding box center [278, 242] width 15 height 14
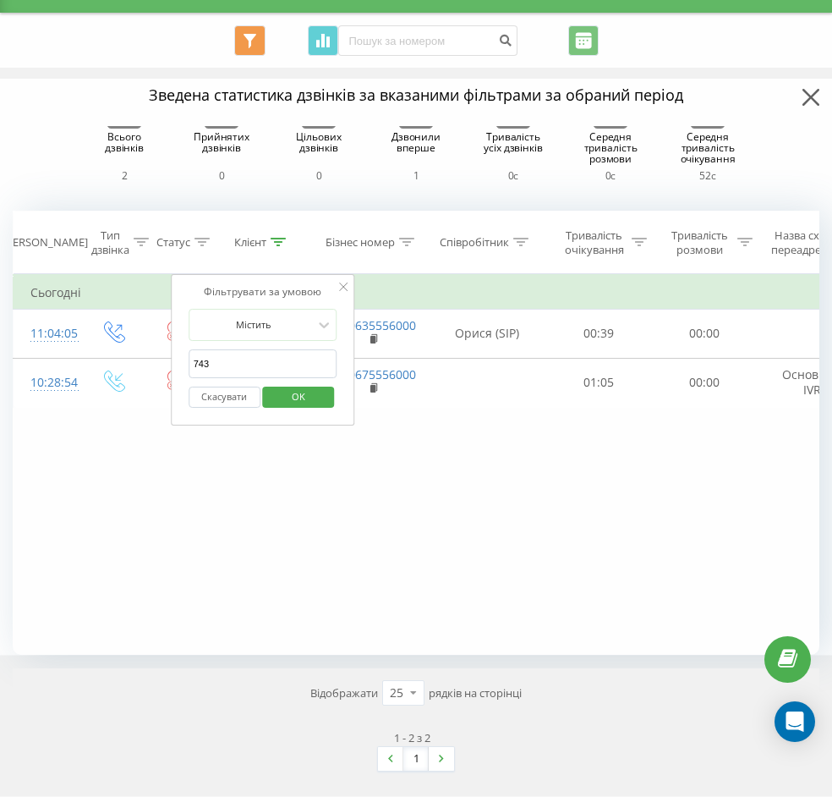
click at [299, 409] on span "OK" at bounding box center [298, 396] width 47 height 26
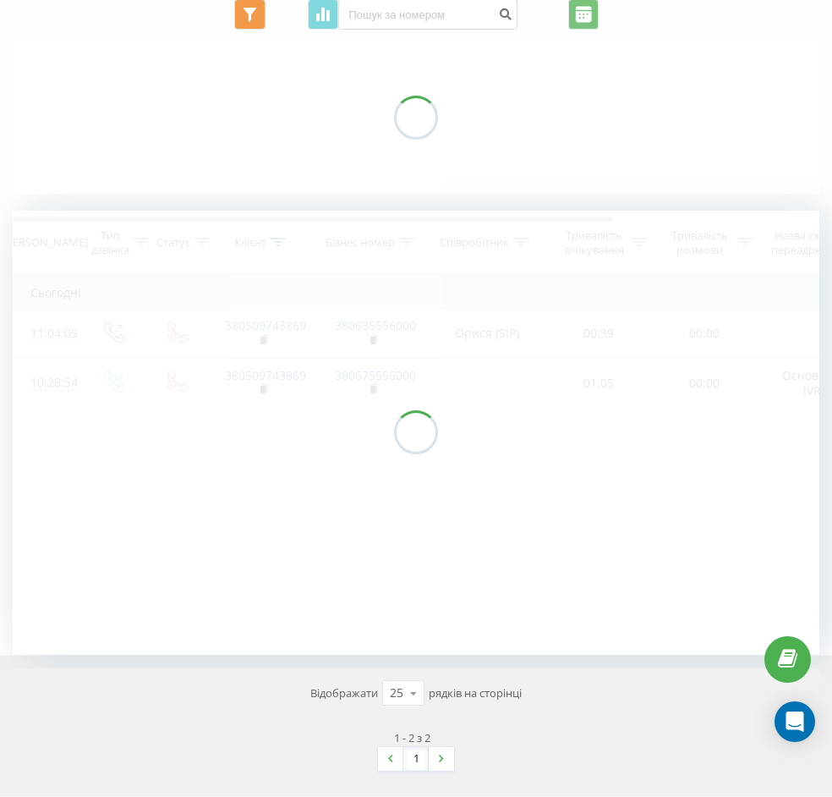
scroll to position [203, 0]
